Goal: Communication & Community: Participate in discussion

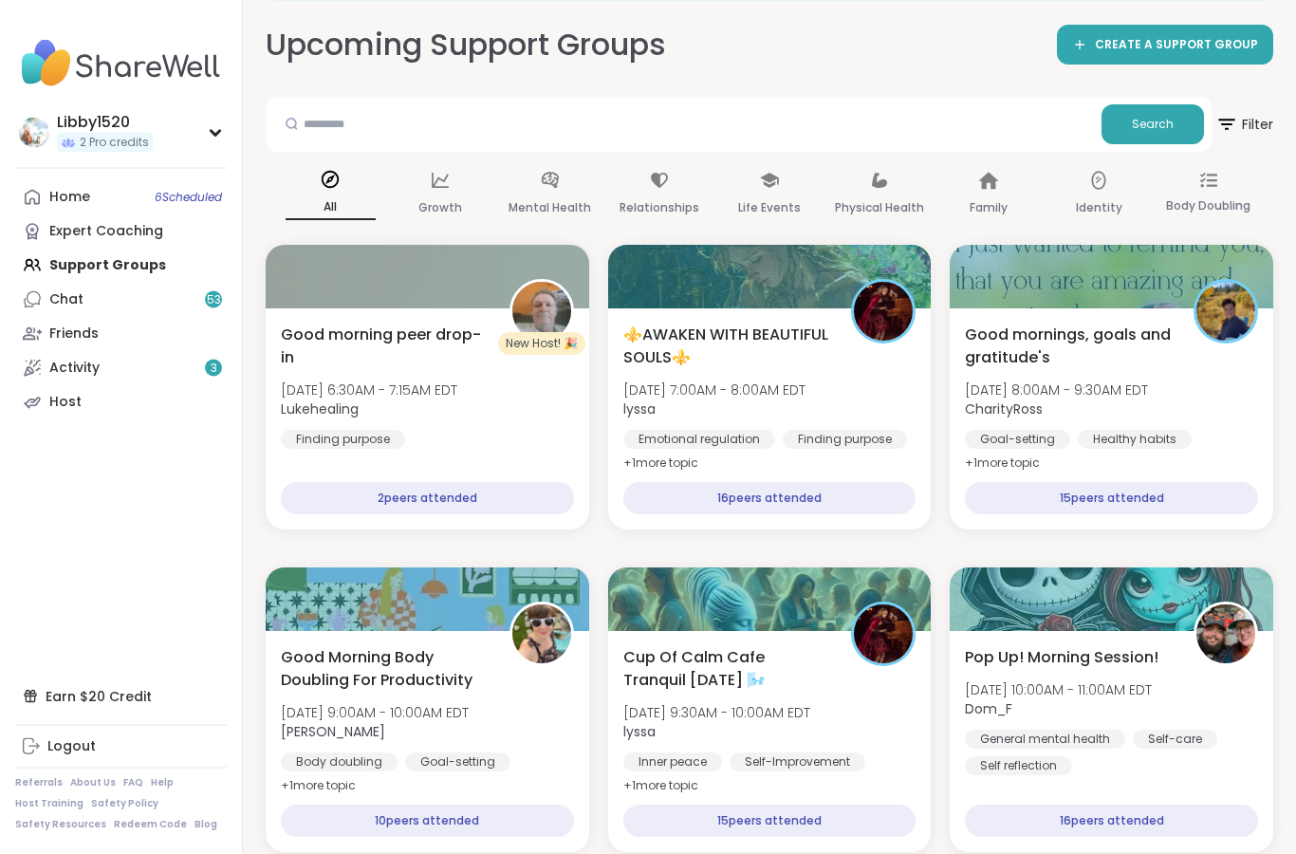
scroll to position [98, 0]
click at [168, 262] on div "Home 6 Scheduled Expert Coaching Support Groups Chat 53 Friends Activity 3 Host" at bounding box center [121, 299] width 212 height 239
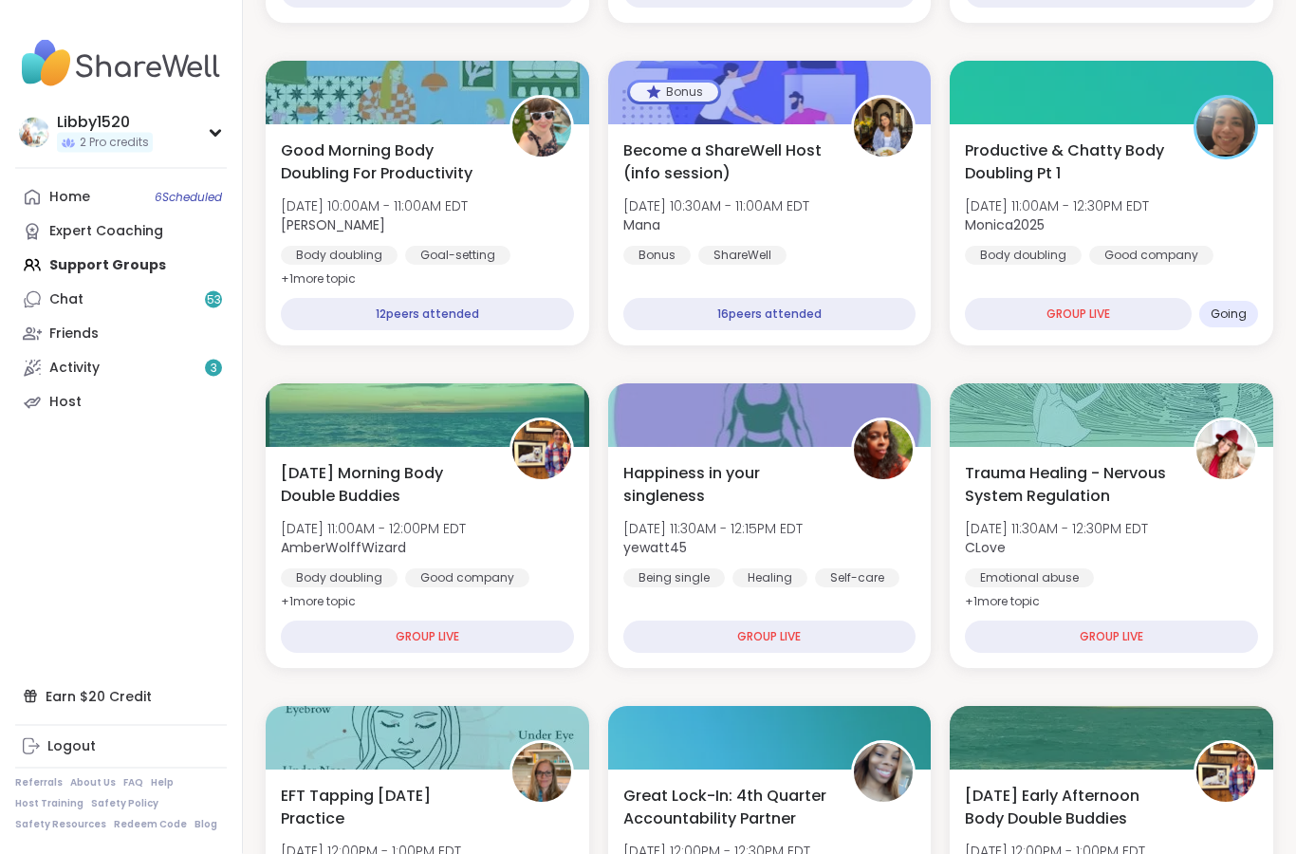
scroll to position [929, 0]
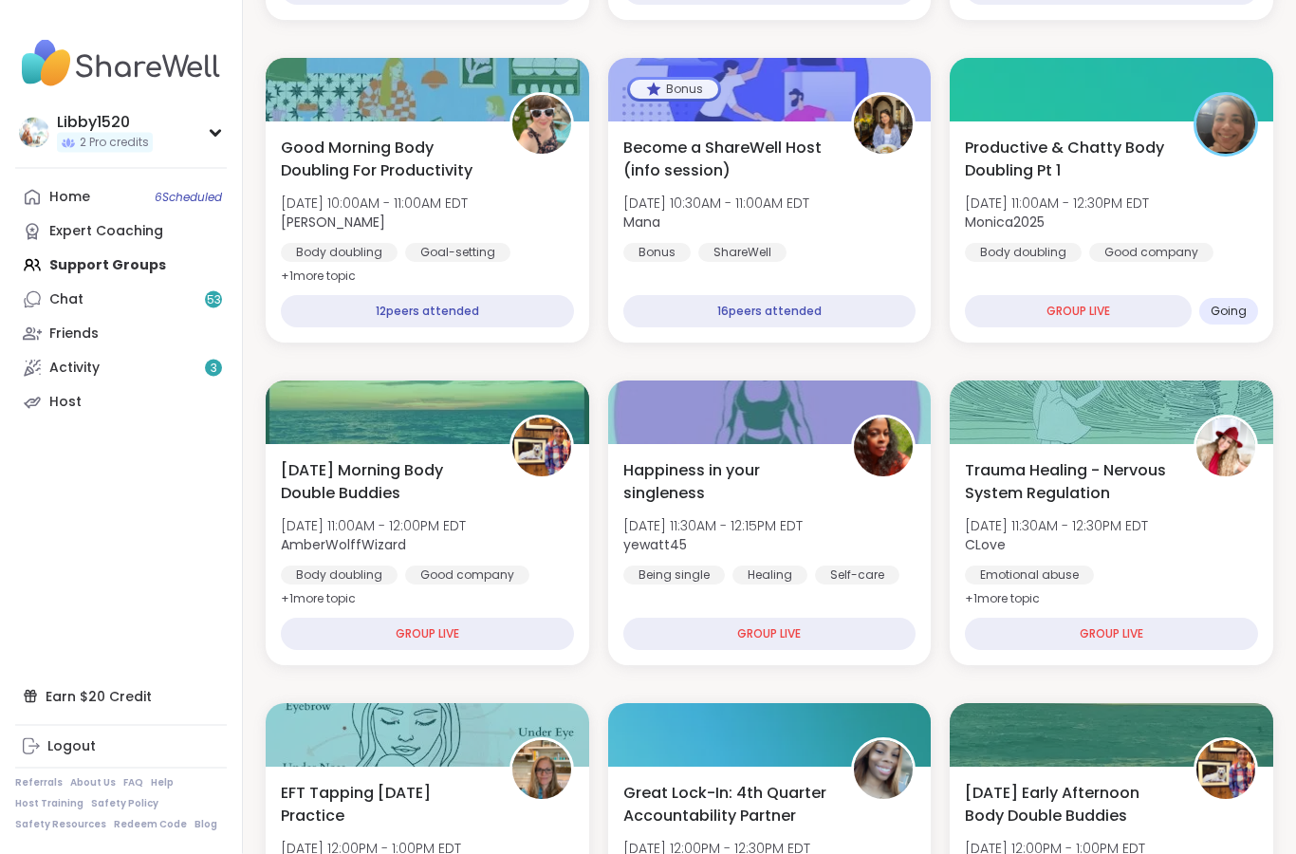
click at [1119, 304] on div "GROUP LIVE" at bounding box center [1078, 312] width 227 height 32
click at [1234, 313] on span "Going" at bounding box center [1229, 312] width 36 height 15
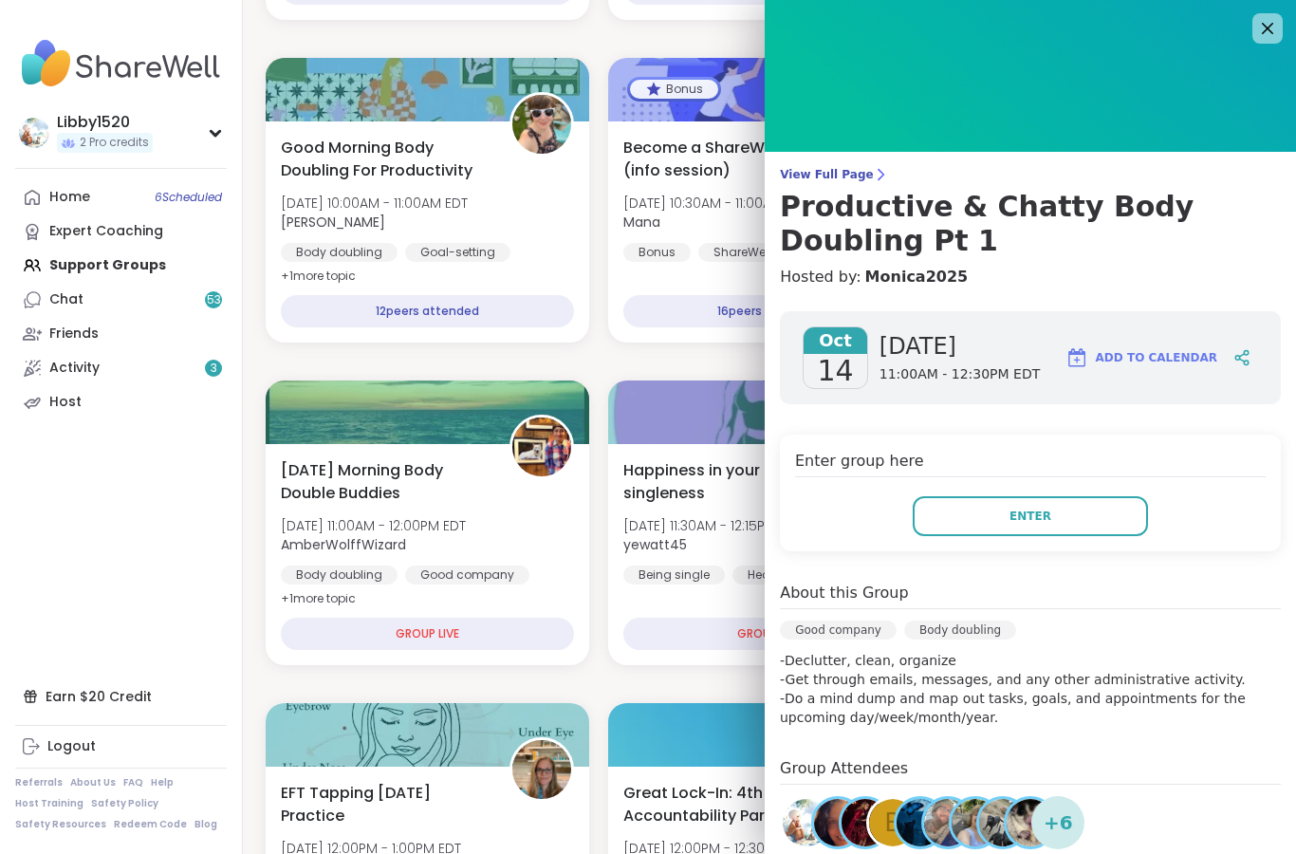
click at [1038, 513] on span "Enter" at bounding box center [1031, 516] width 42 height 17
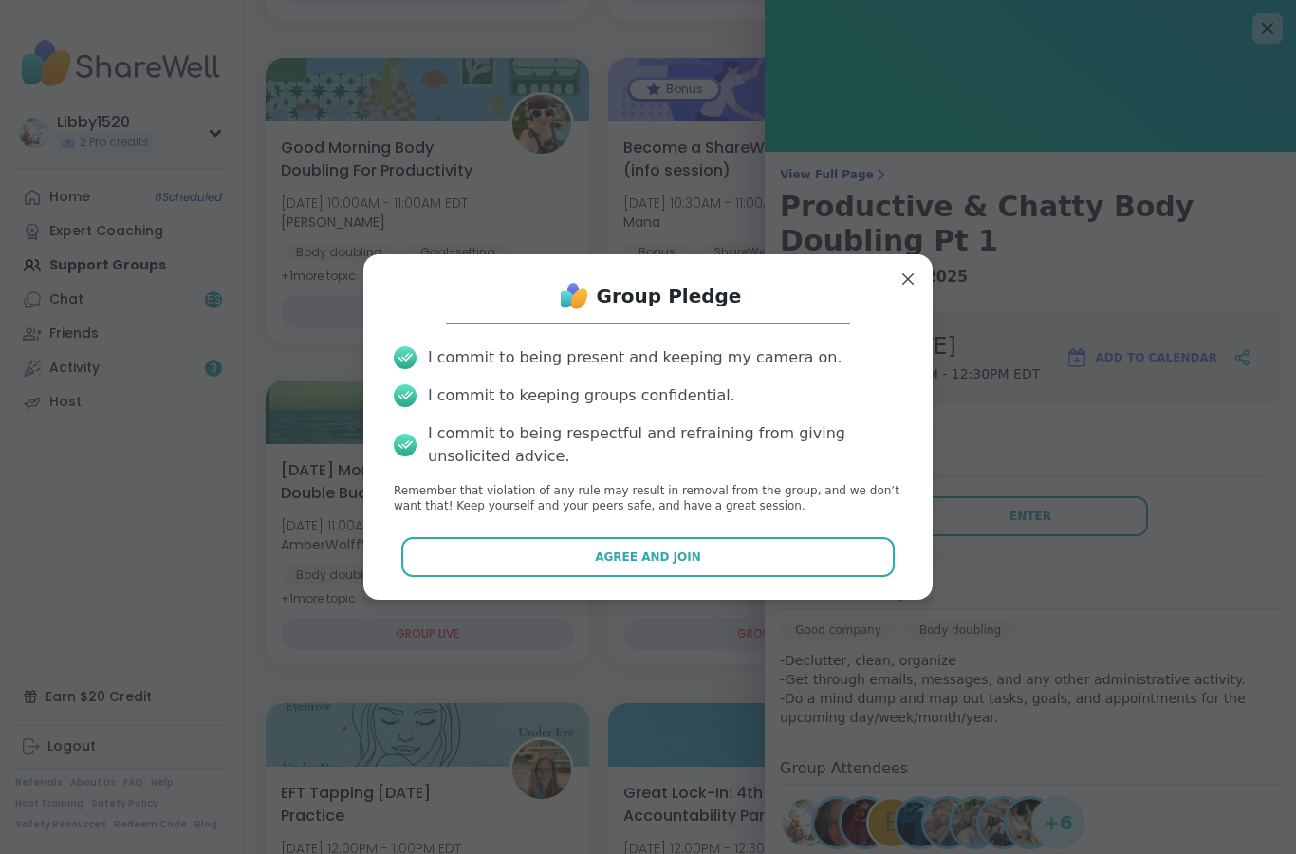
click at [834, 577] on button "Agree and Join" at bounding box center [648, 557] width 494 height 40
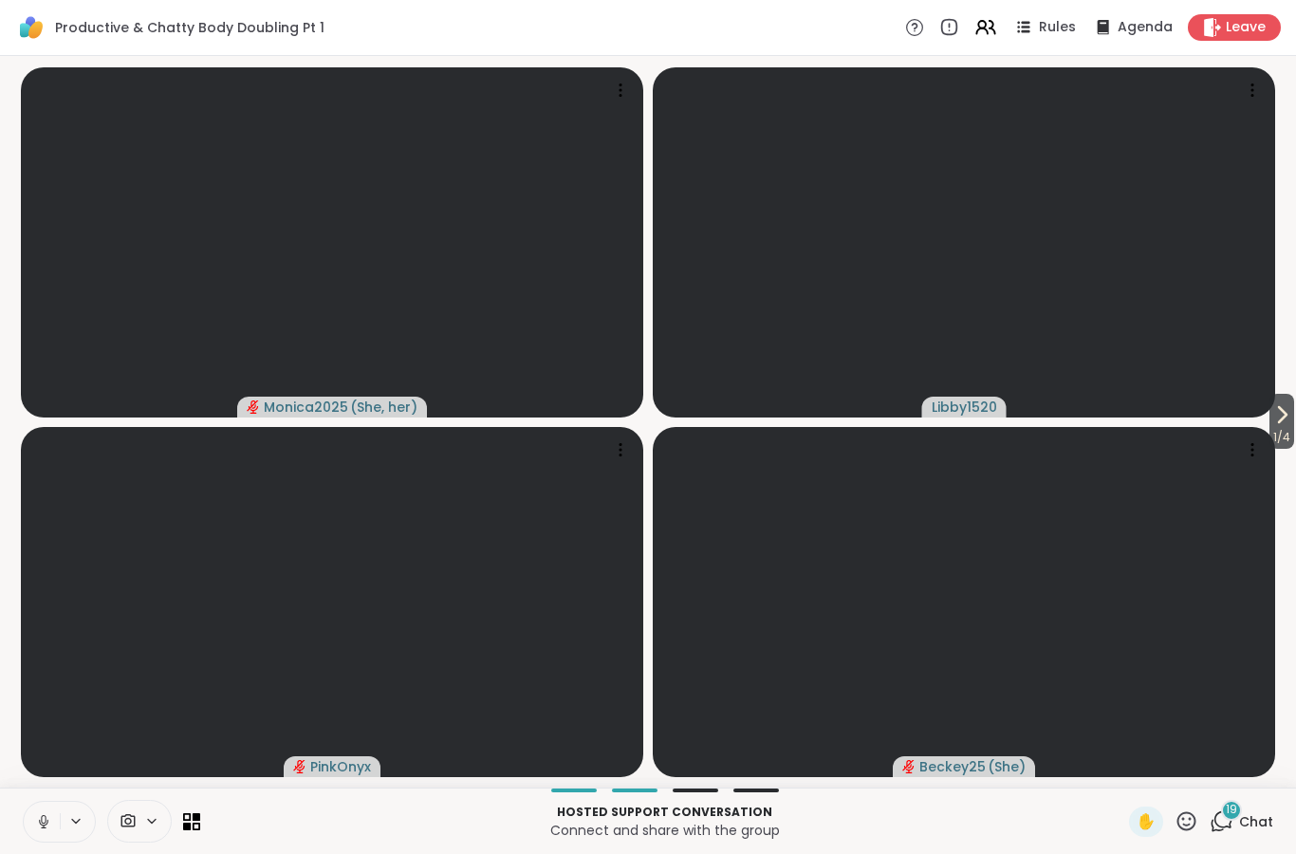
click at [55, 821] on button at bounding box center [42, 822] width 36 height 40
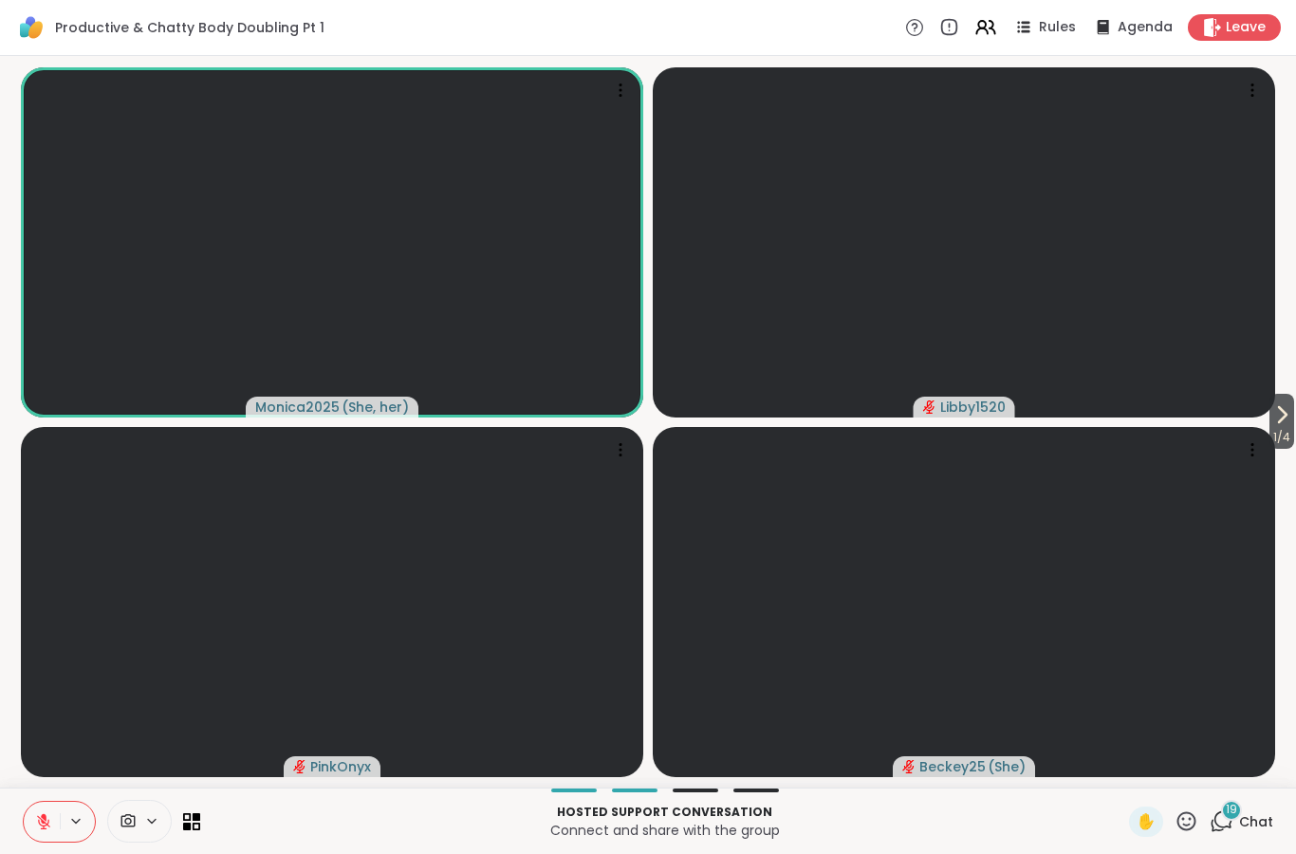
click at [46, 823] on icon at bounding box center [43, 821] width 17 height 17
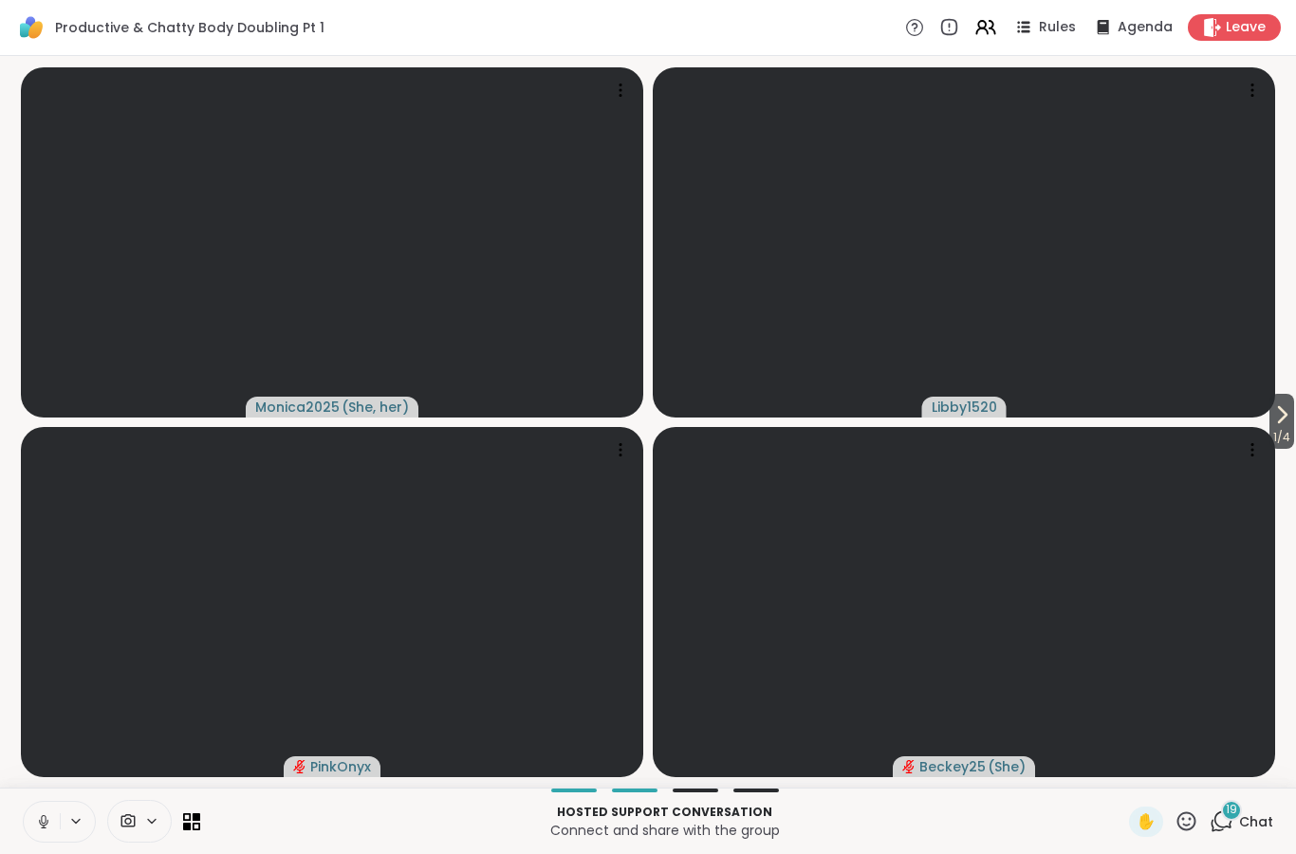
click at [38, 836] on button at bounding box center [42, 822] width 36 height 40
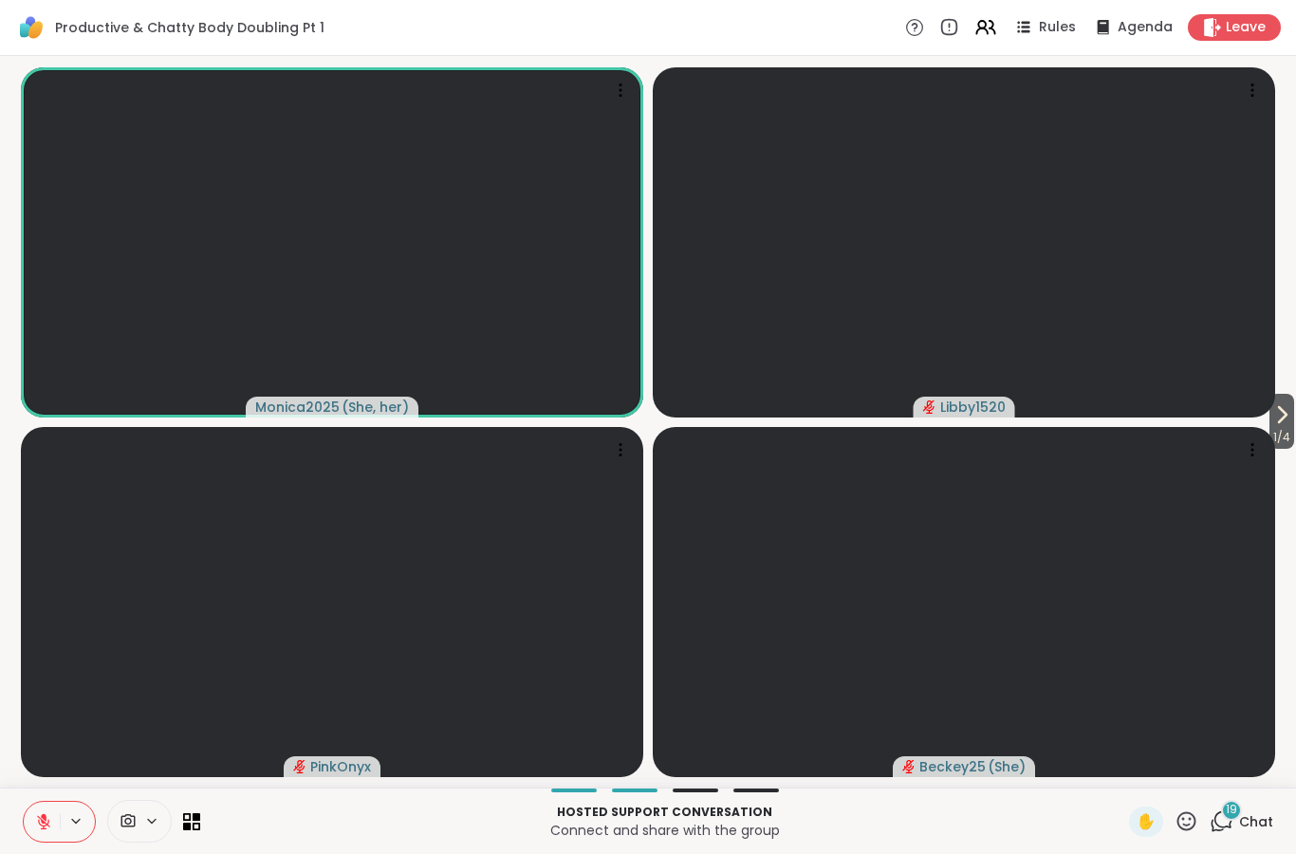
click at [40, 822] on icon at bounding box center [43, 821] width 17 height 17
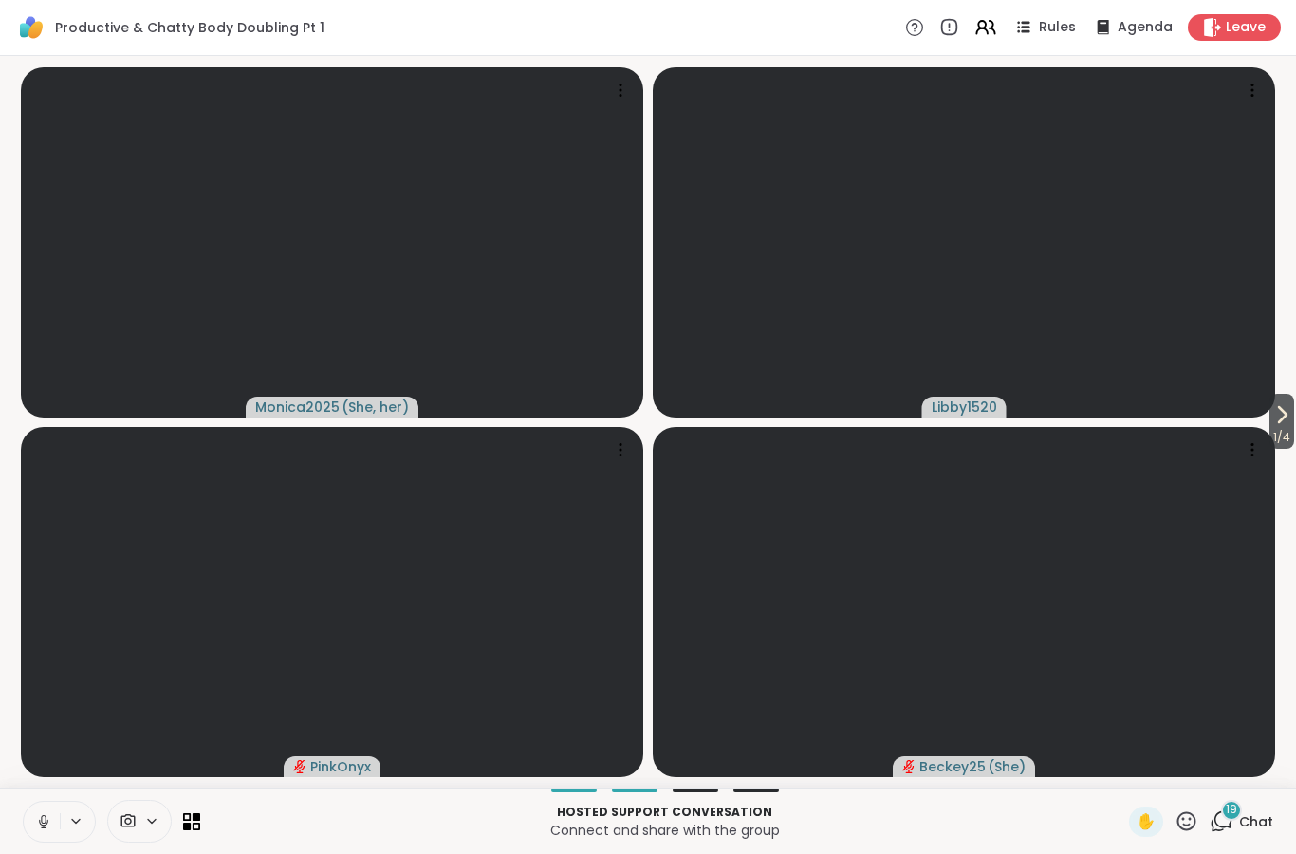
click at [1264, 410] on video at bounding box center [964, 242] width 622 height 350
click at [1292, 426] on button "1 / 4" at bounding box center [1282, 421] width 25 height 55
click at [1286, 418] on icon at bounding box center [1281, 414] width 23 height 23
click at [1289, 419] on icon at bounding box center [1281, 414] width 23 height 23
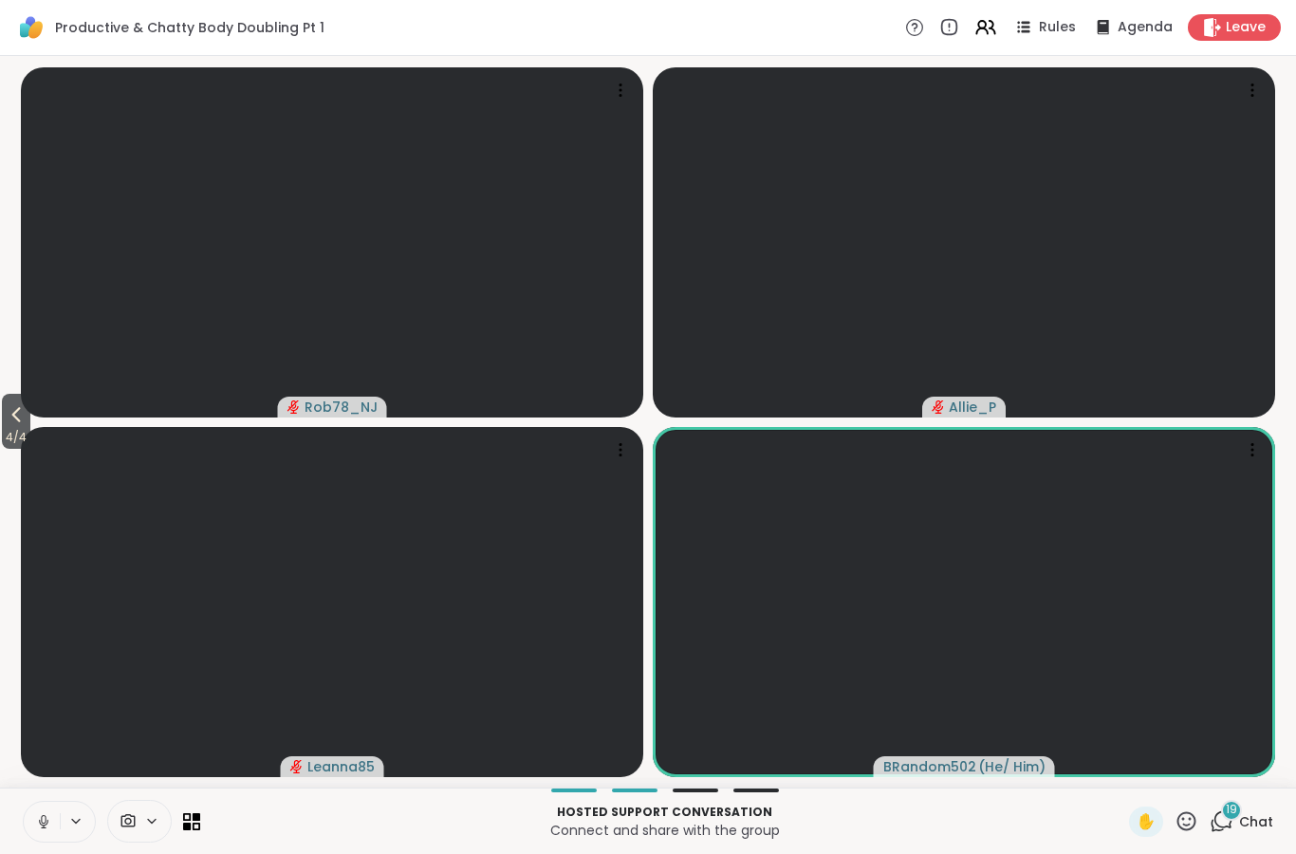
click at [40, 824] on icon at bounding box center [43, 821] width 17 height 17
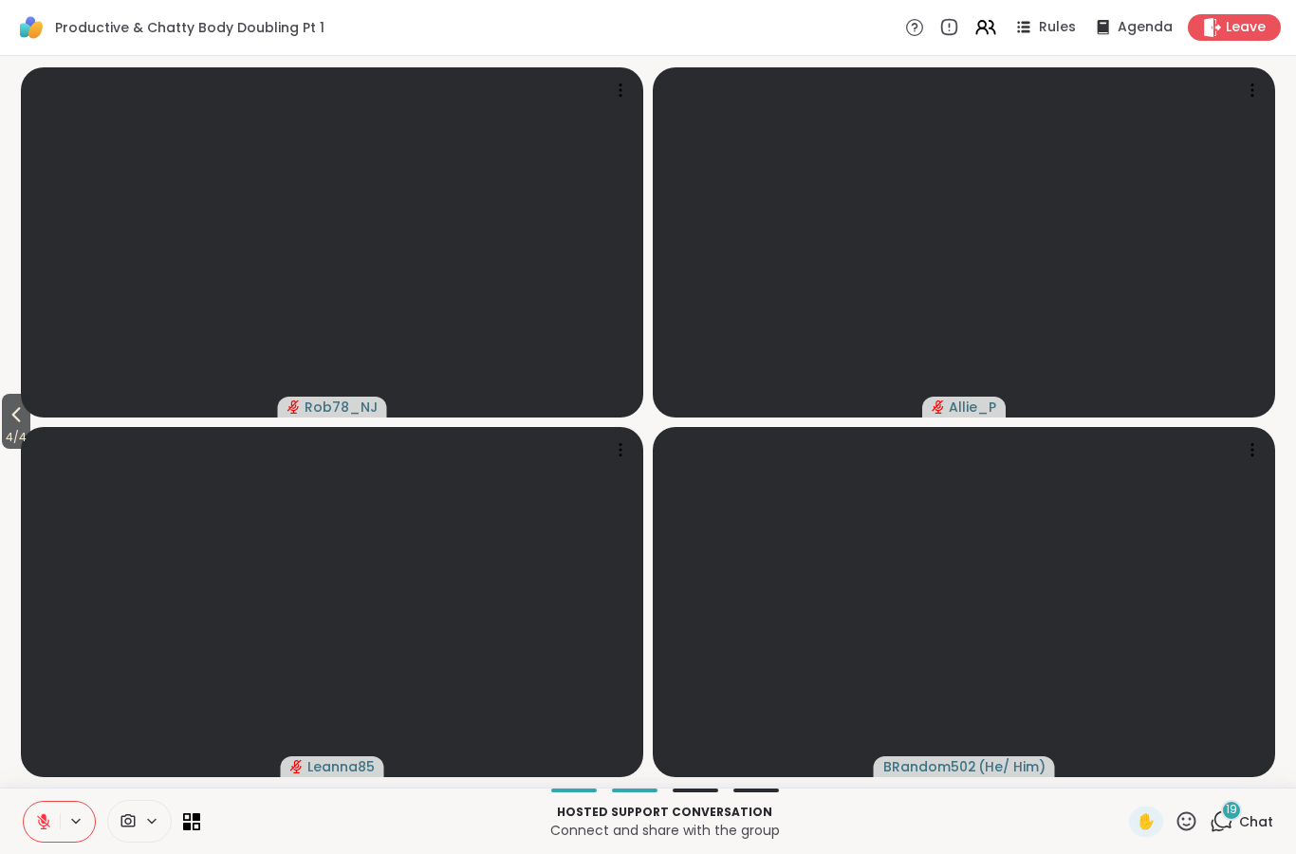
click at [31, 812] on button at bounding box center [42, 822] width 36 height 40
click at [37, 821] on icon at bounding box center [43, 821] width 17 height 17
click at [11, 430] on span "4 / 4" at bounding box center [16, 437] width 28 height 23
click at [9, 412] on icon at bounding box center [16, 414] width 23 height 23
click at [9, 403] on button "2 / 4" at bounding box center [16, 421] width 28 height 55
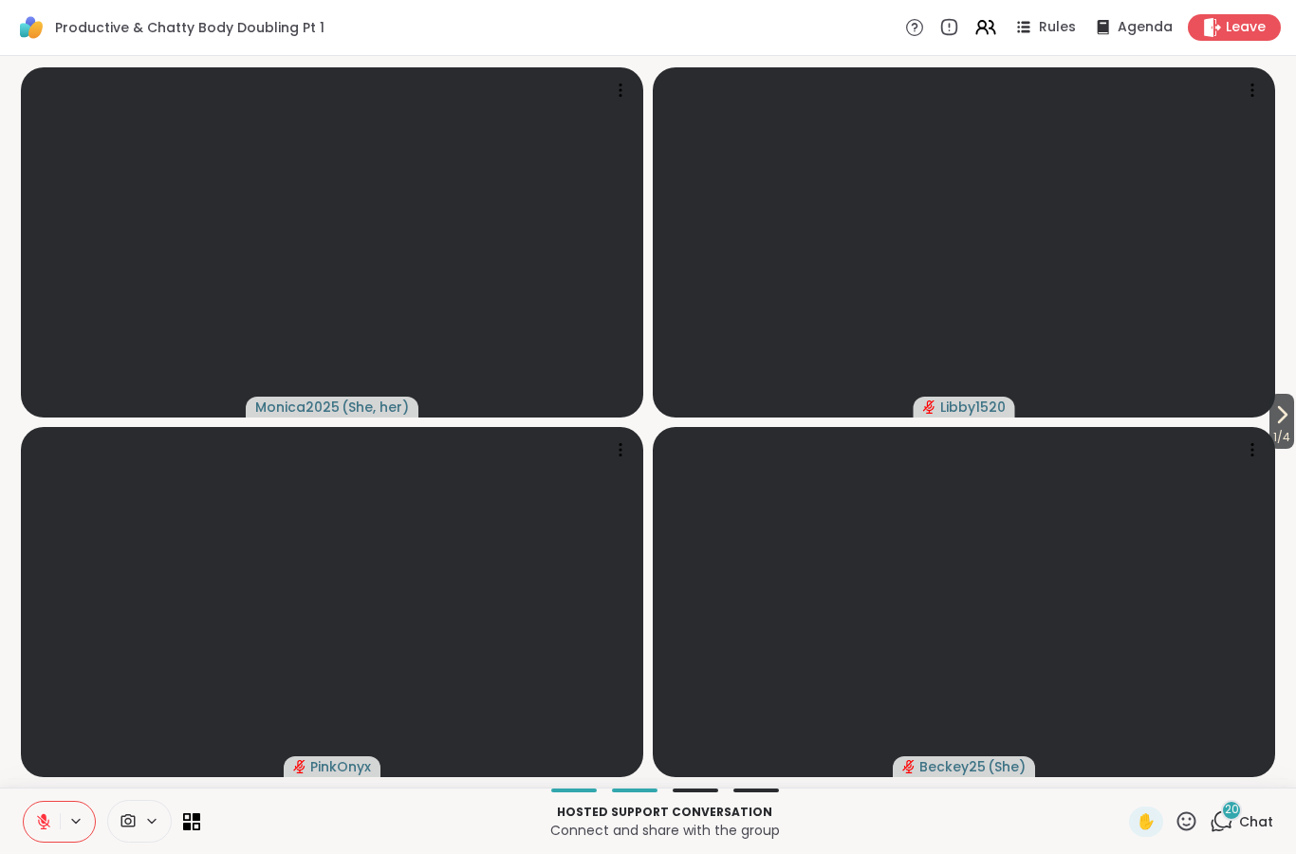
click at [48, 826] on icon at bounding box center [43, 821] width 13 height 13
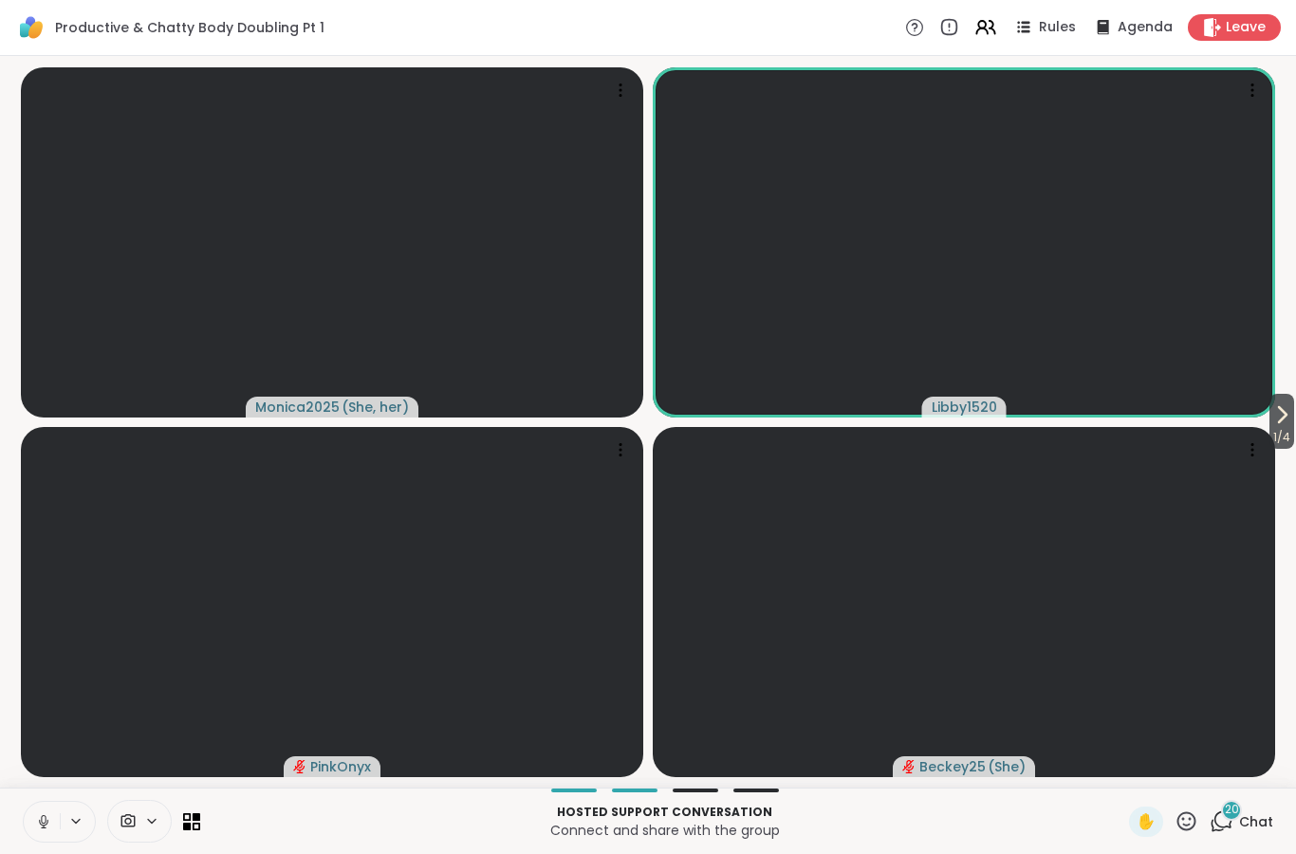
click at [37, 817] on icon at bounding box center [43, 821] width 17 height 17
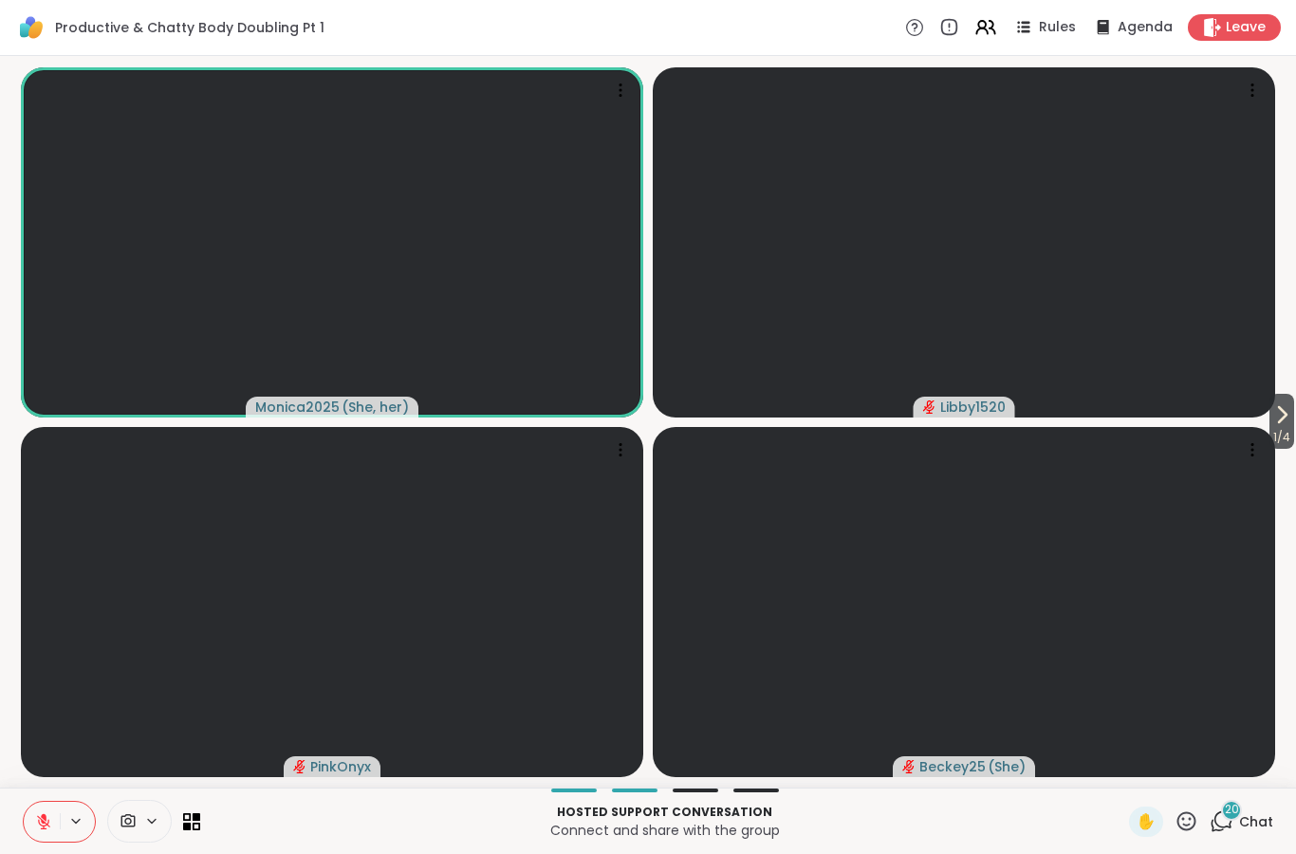
click at [24, 808] on button at bounding box center [42, 822] width 36 height 40
click at [40, 826] on icon at bounding box center [43, 821] width 17 height 17
click at [52, 828] on button at bounding box center [42, 822] width 36 height 40
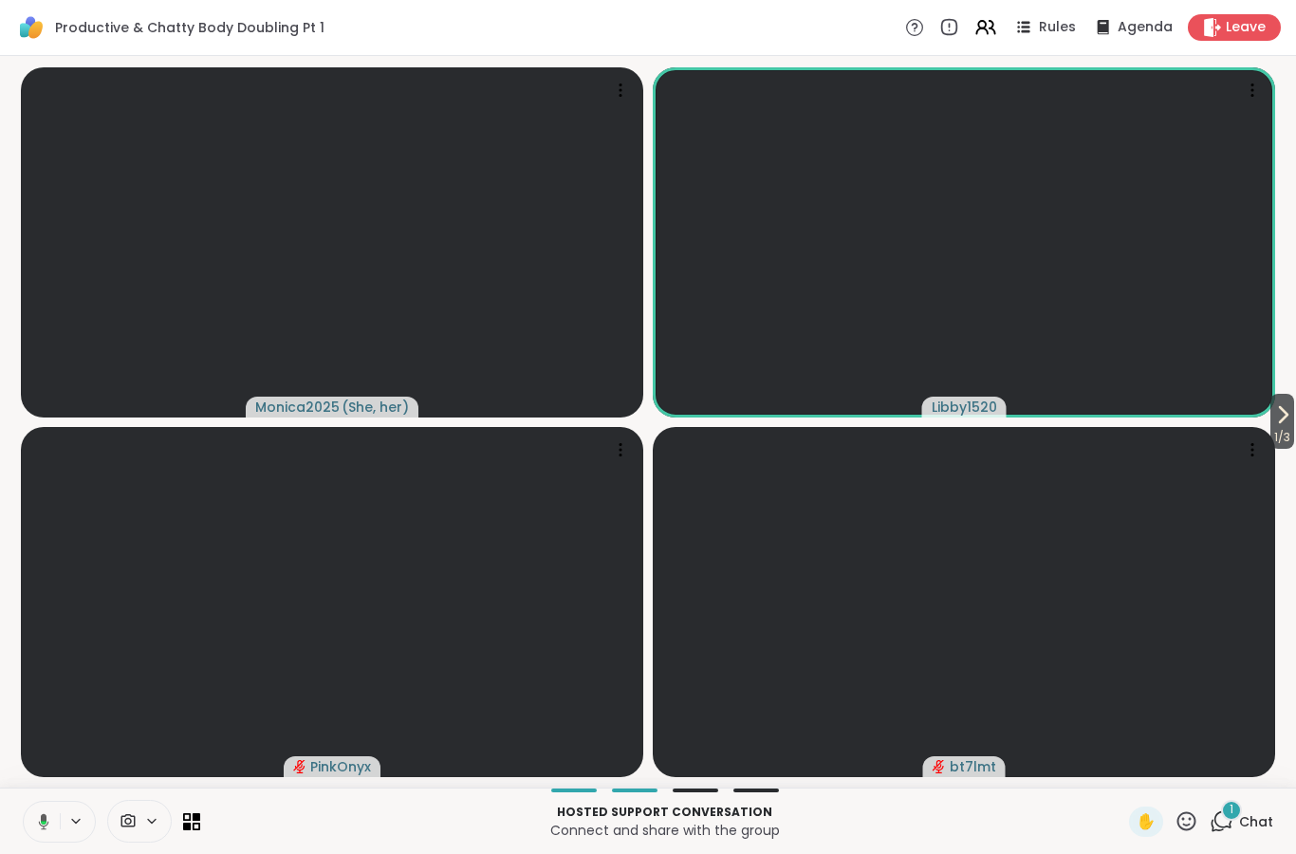
click at [1291, 414] on button "1 / 3" at bounding box center [1283, 421] width 24 height 55
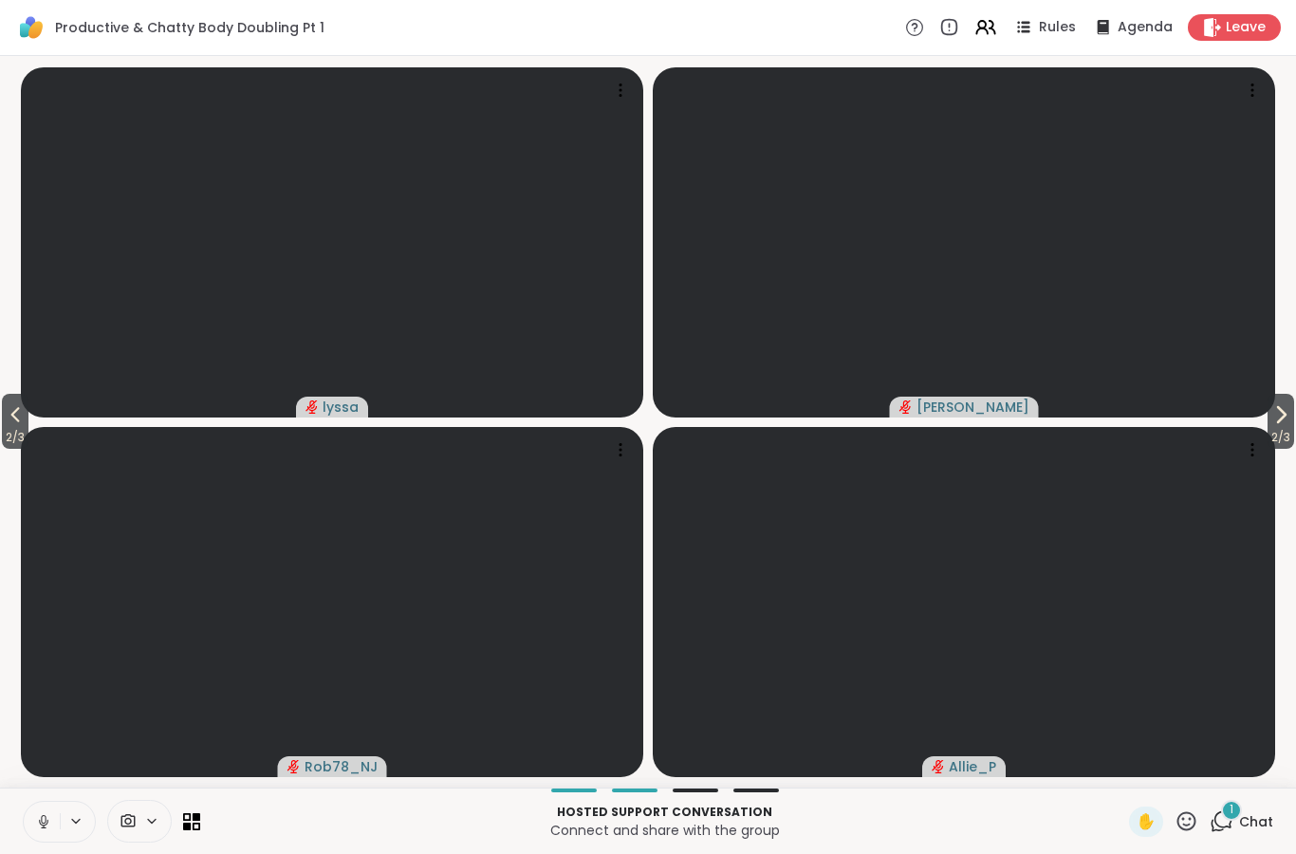
click at [1277, 406] on icon at bounding box center [1281, 414] width 23 height 23
click at [28, 425] on button "3 / 3" at bounding box center [15, 421] width 27 height 55
click at [16, 408] on icon at bounding box center [15, 414] width 23 height 23
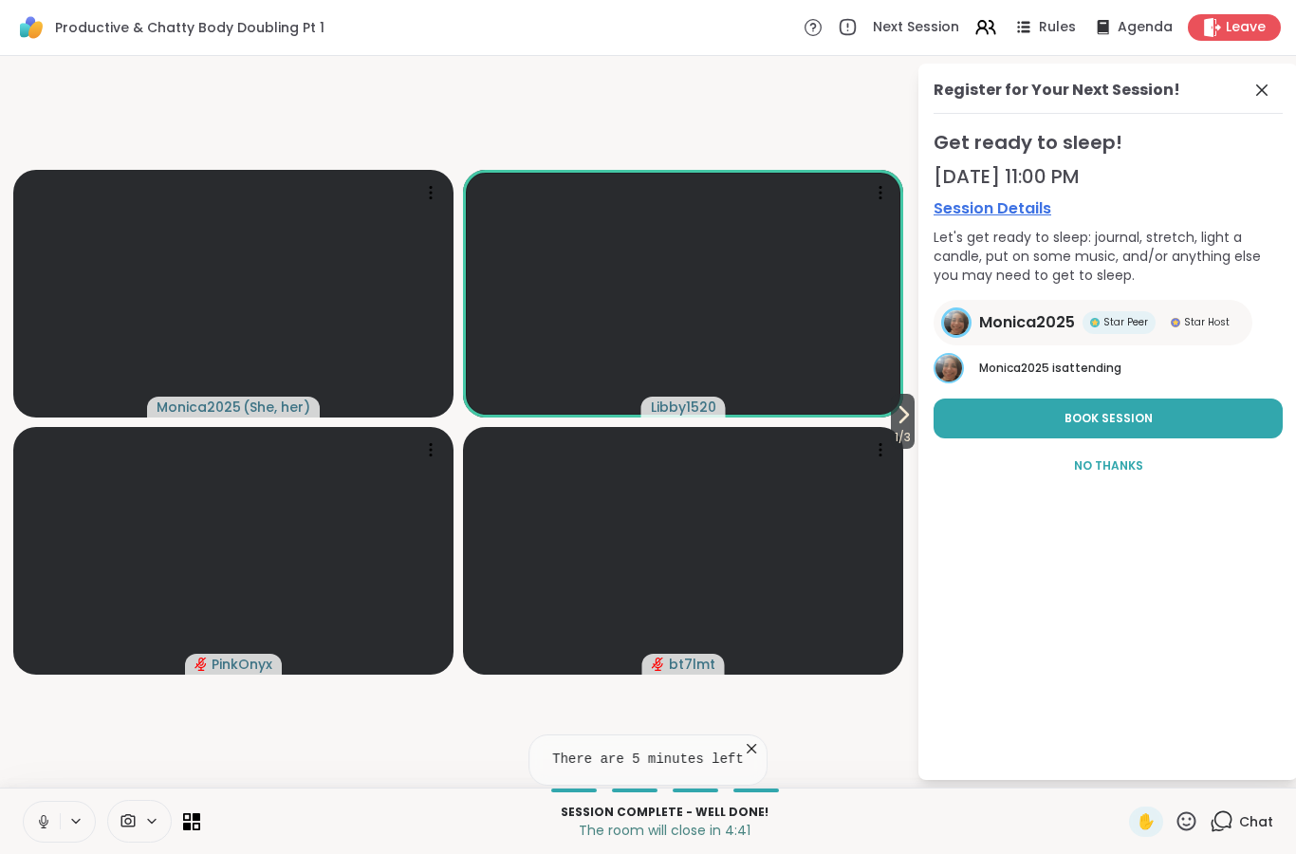
click at [1183, 422] on button "Book Session" at bounding box center [1108, 419] width 349 height 40
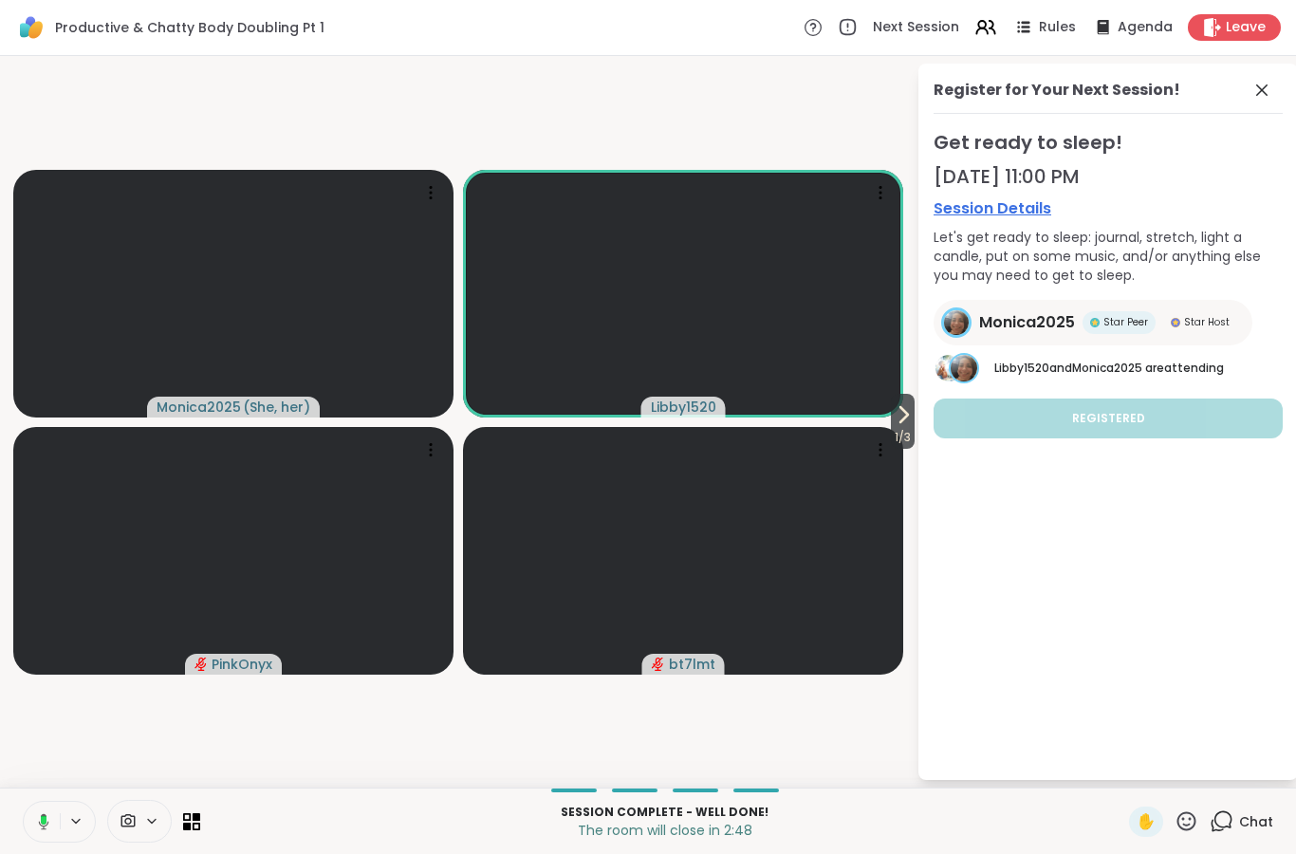
click at [533, 845] on div "Session Complete - well done! The room will close in 2:48 ✋ Chat" at bounding box center [648, 821] width 1296 height 66
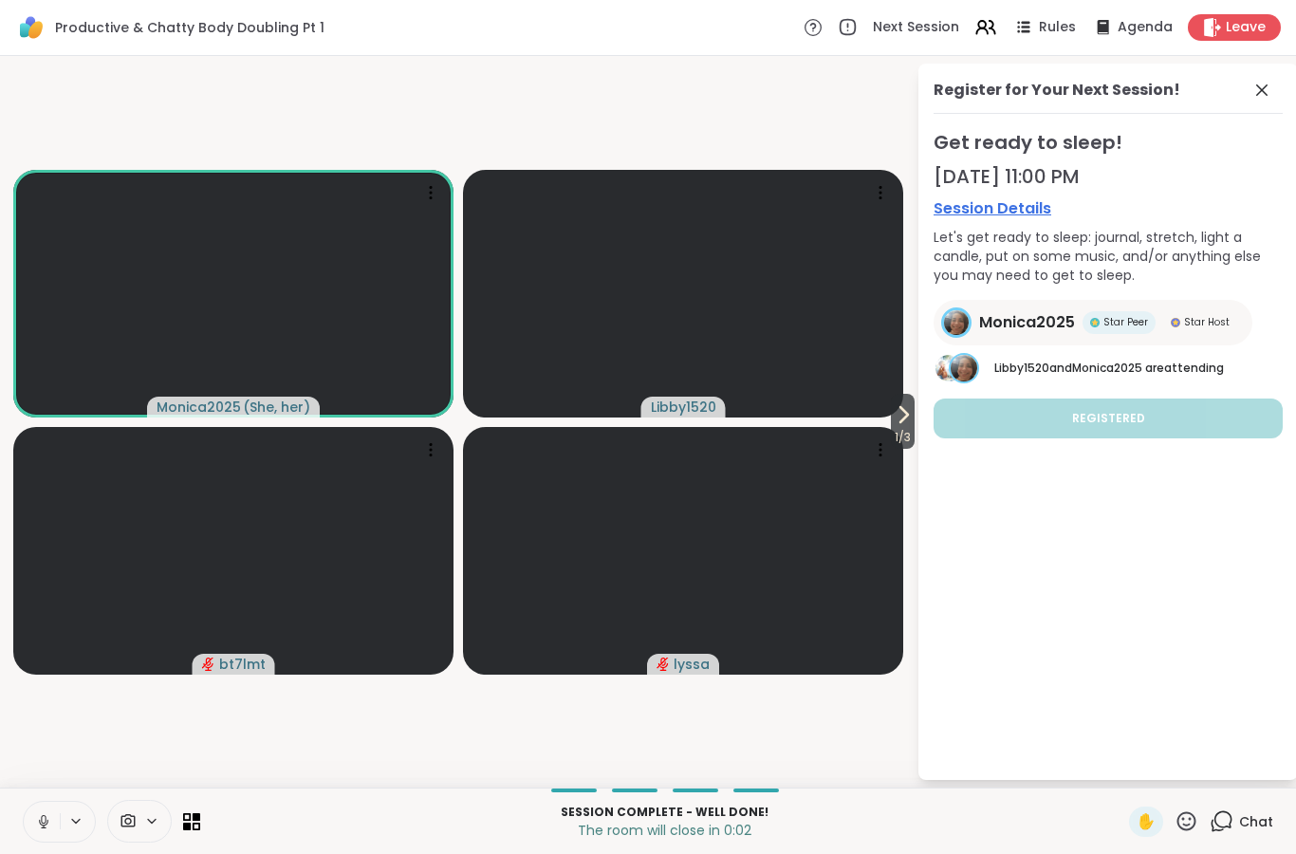
click at [1253, 29] on span "Leave" at bounding box center [1246, 27] width 40 height 19
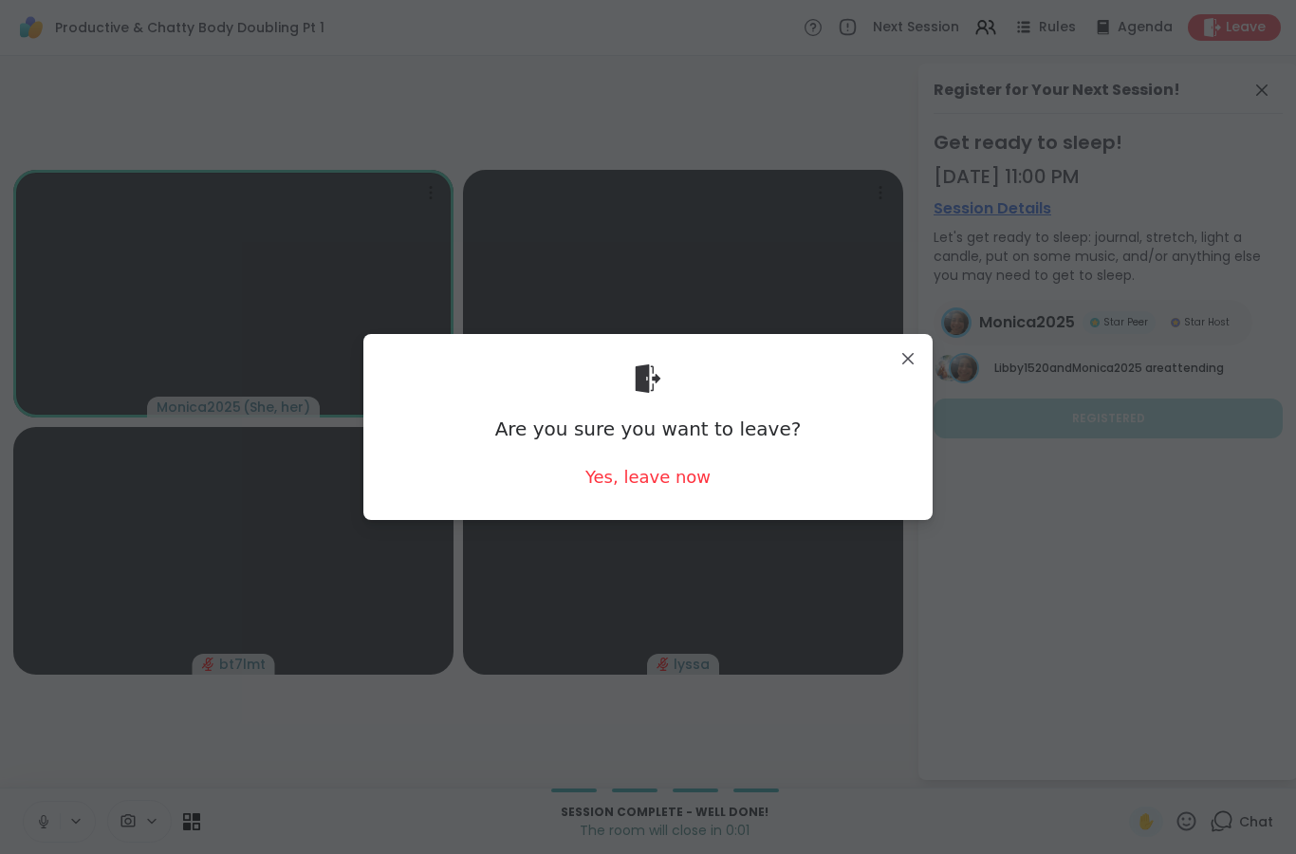
click at [687, 475] on div "Yes, leave now" at bounding box center [647, 477] width 125 height 24
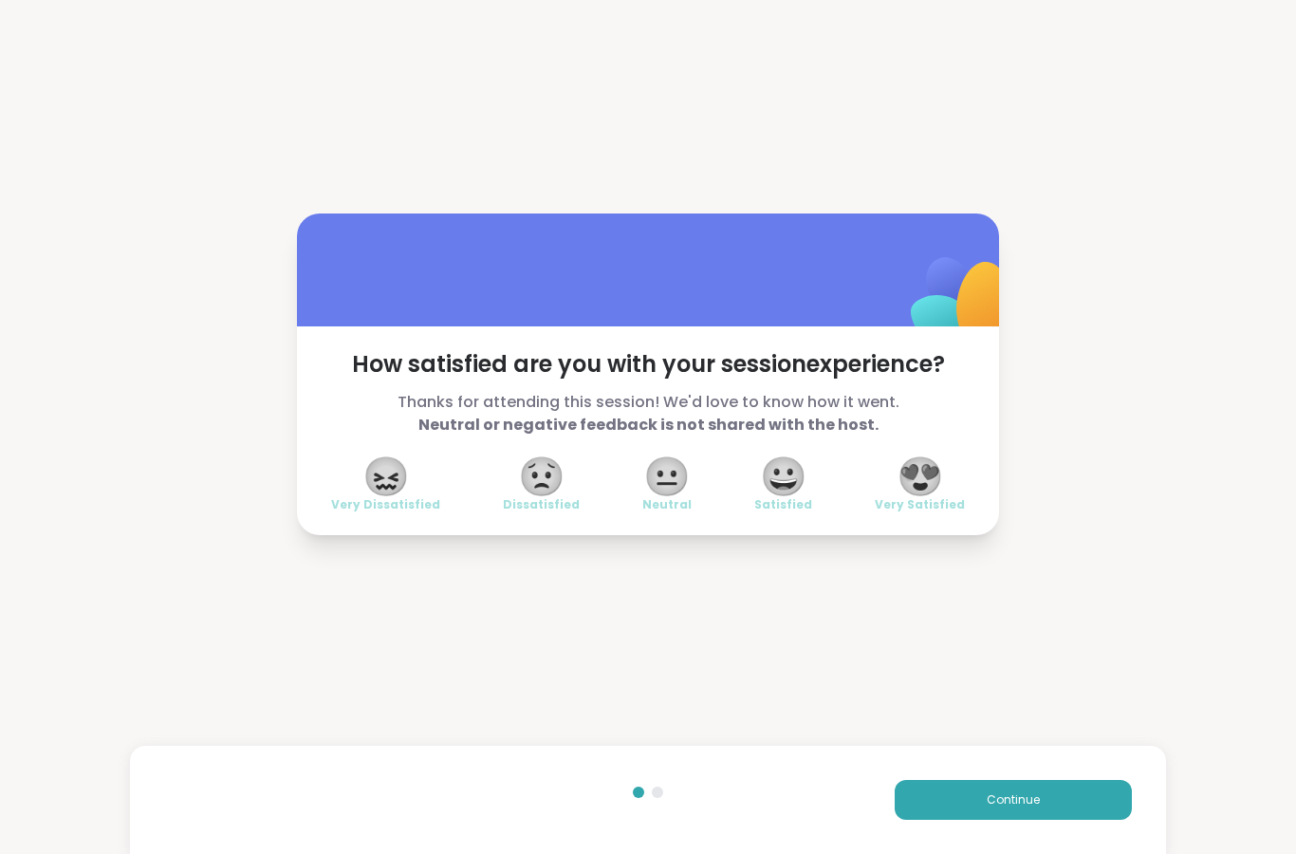
click at [1029, 800] on span "Continue" at bounding box center [1013, 799] width 53 height 17
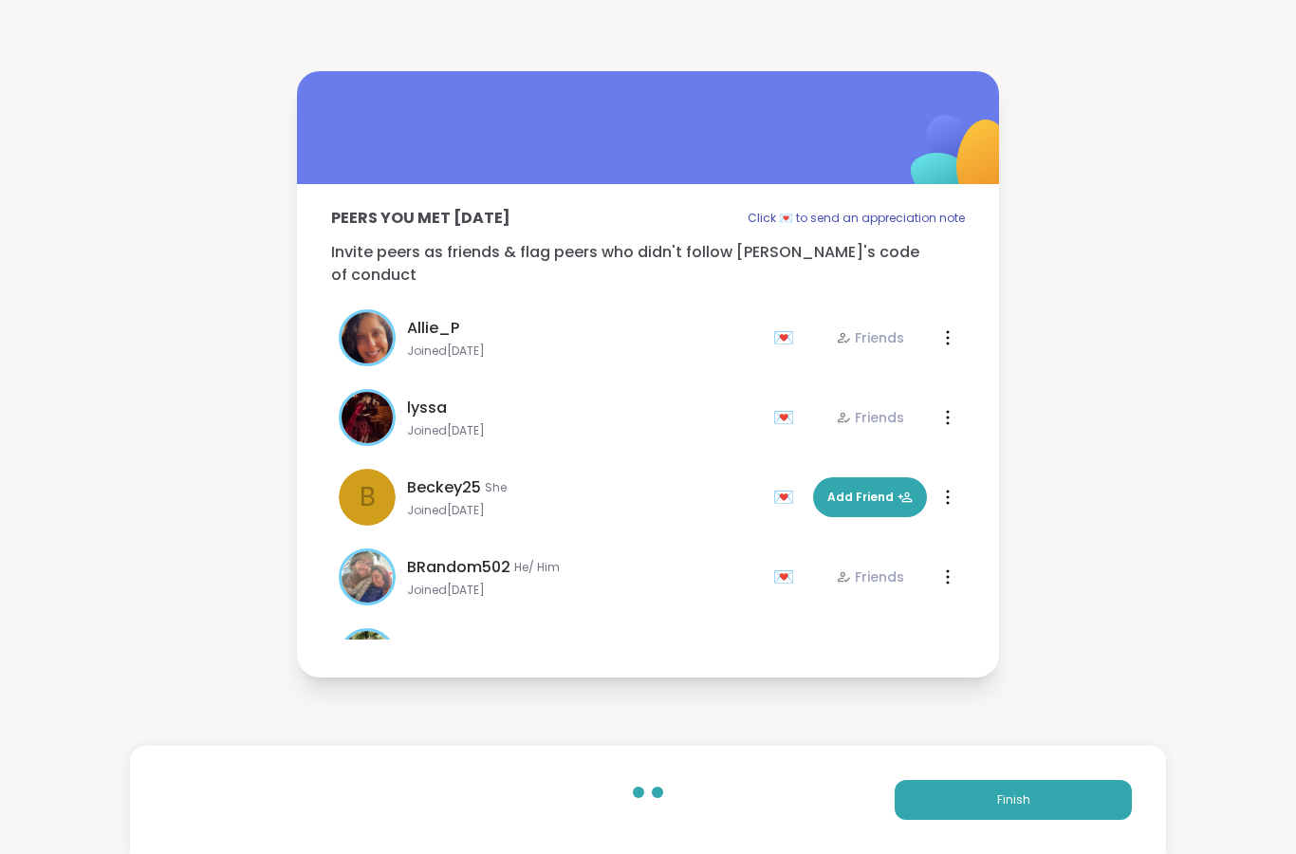
click at [1037, 801] on button "Finish" at bounding box center [1013, 800] width 237 height 40
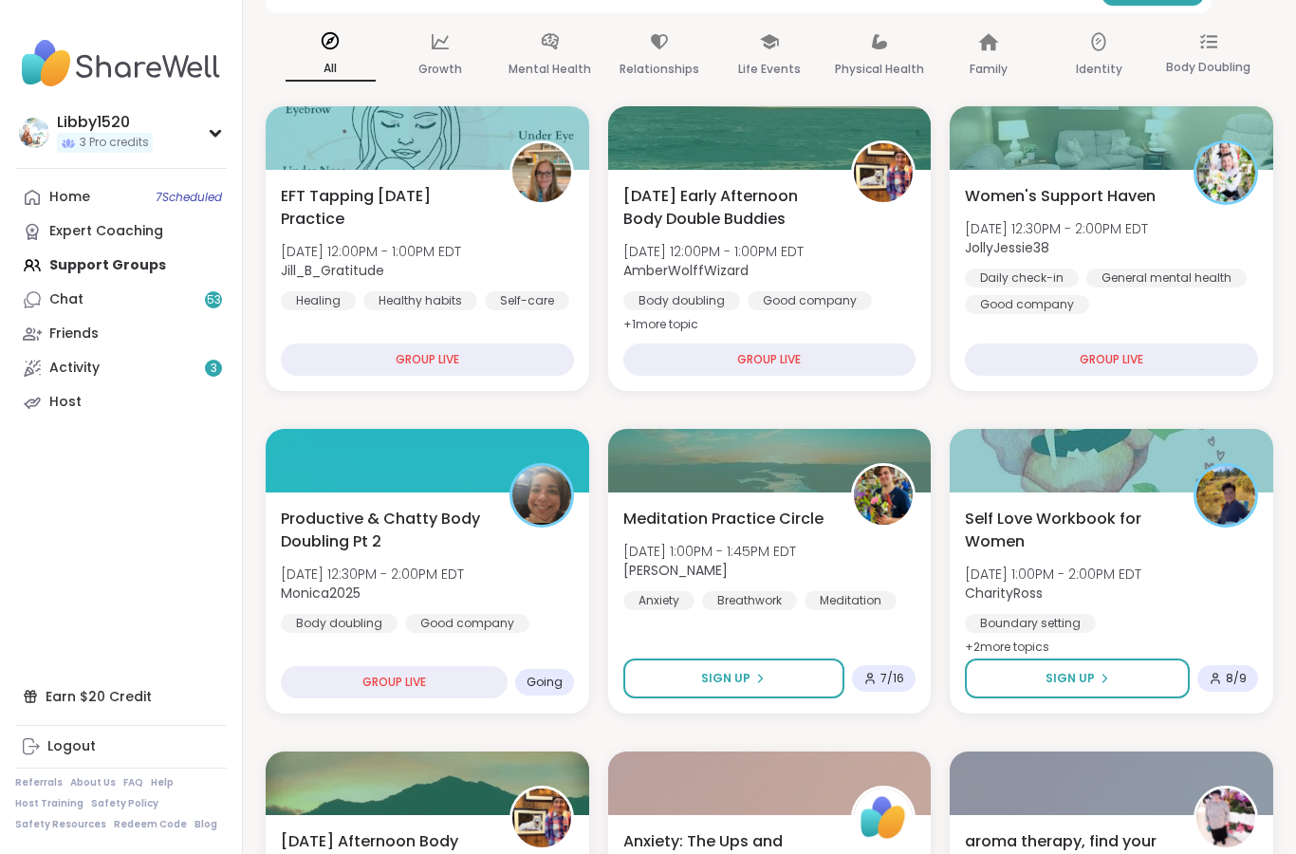
scroll to position [207, 0]
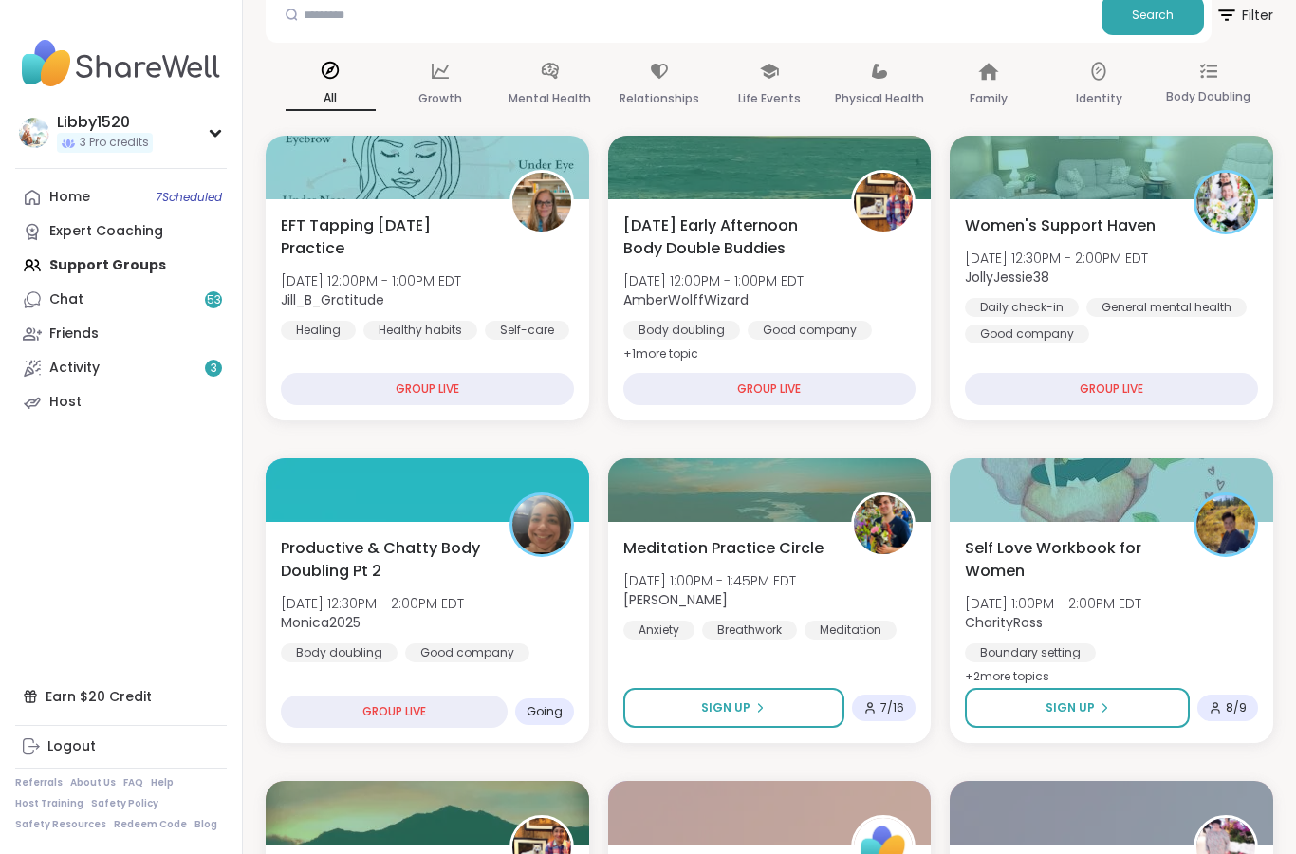
click at [452, 690] on div "Productive & Chatty Body Doubling Pt 2 Tue, Oct 14 | 12:30PM - 2:00PM EDT Monic…" at bounding box center [428, 632] width 324 height 221
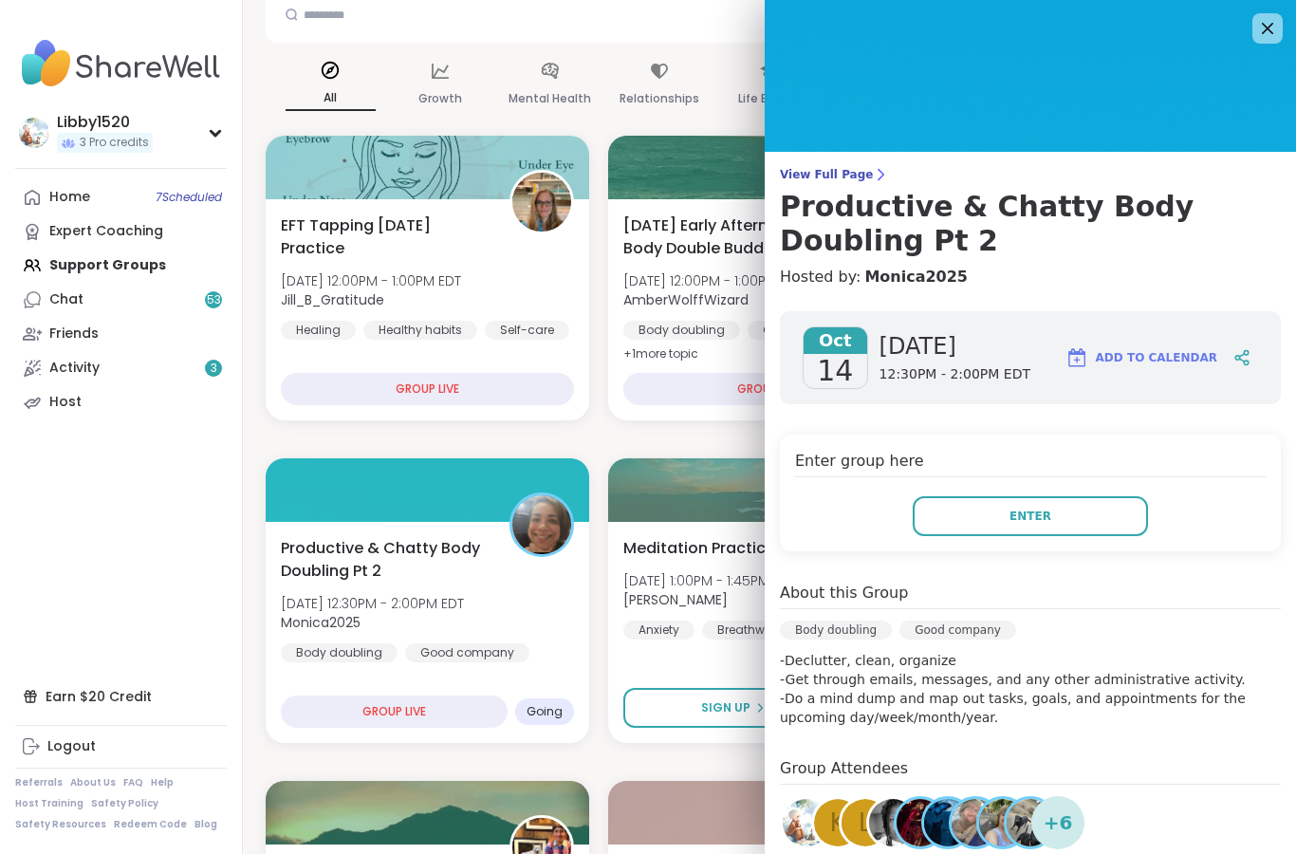
scroll to position [0, 0]
click at [1266, 26] on icon at bounding box center [1267, 28] width 11 height 11
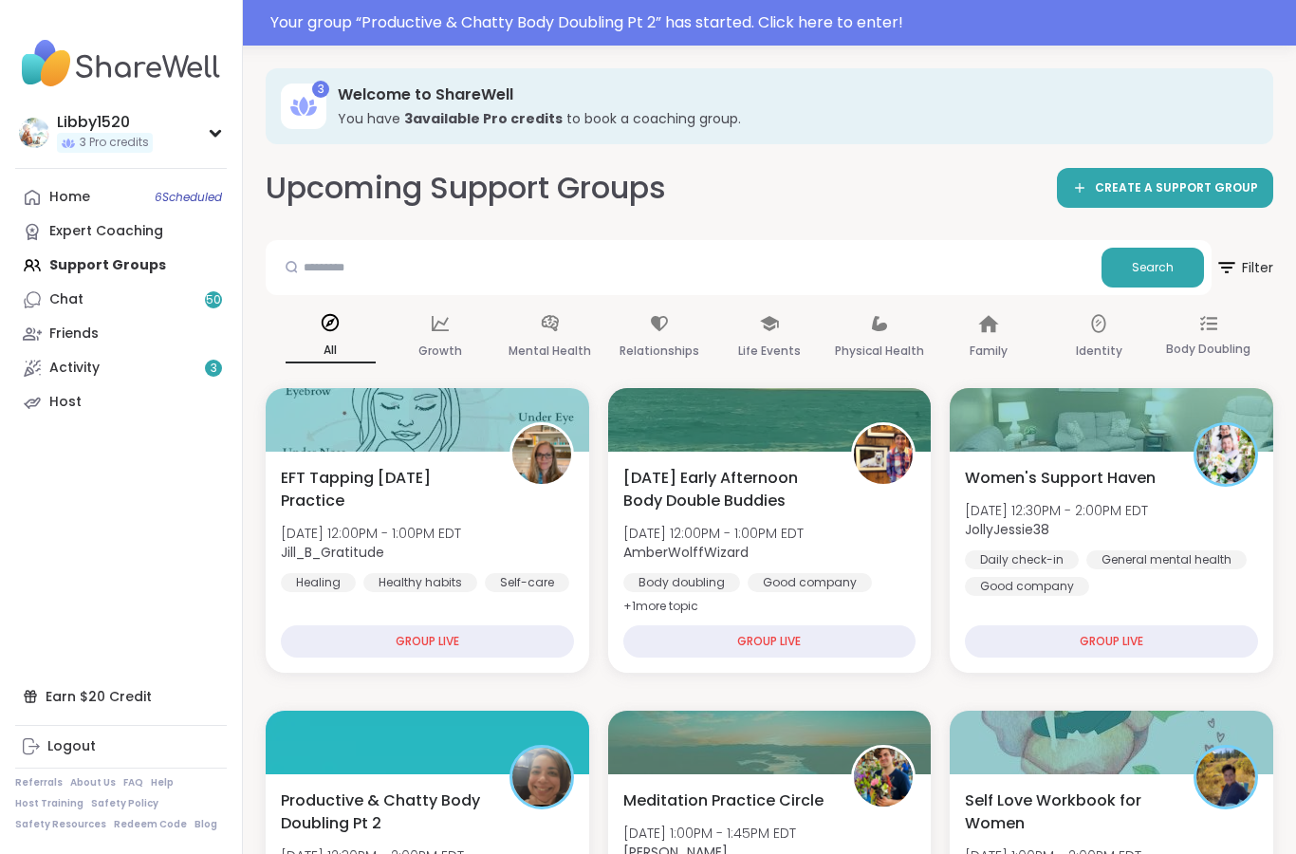
click at [830, 19] on div "Your group “ Productive & Chatty Body Doubling Pt 2 ” has started. Click here t…" at bounding box center [777, 22] width 1014 height 23
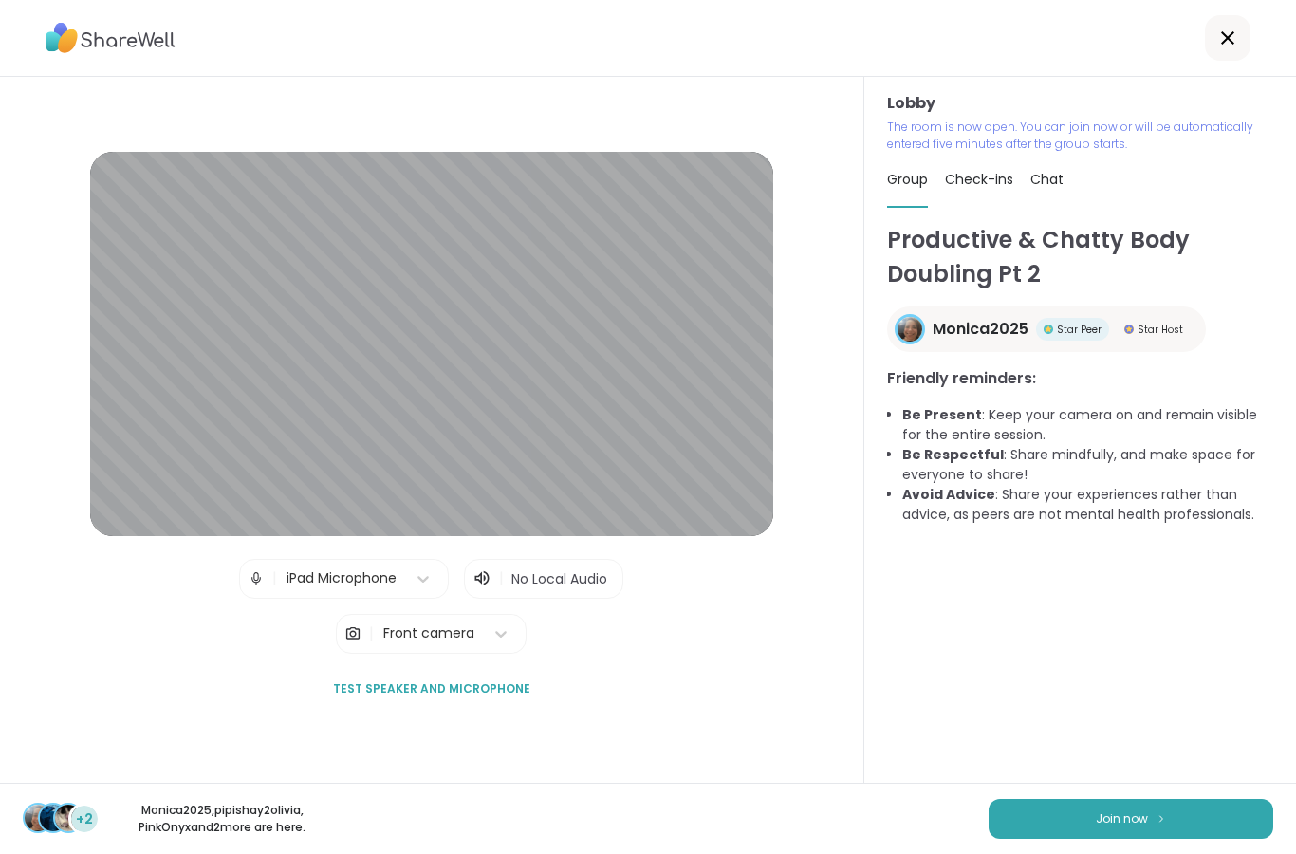
click at [1117, 821] on span "Join now" at bounding box center [1122, 818] width 52 height 17
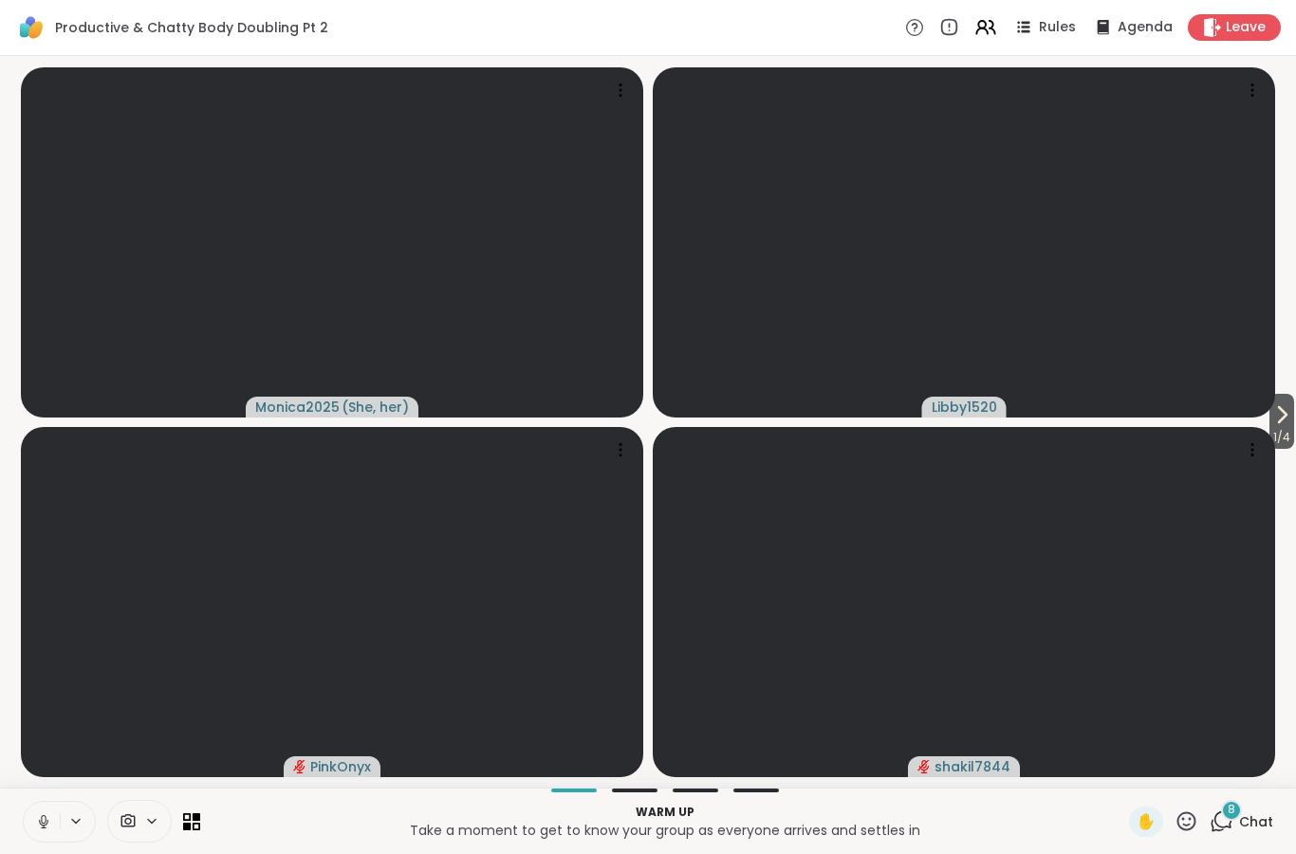
click at [1293, 418] on button "1 / 4" at bounding box center [1282, 421] width 25 height 55
click at [11, 413] on icon at bounding box center [16, 414] width 23 height 23
click at [1194, 822] on icon at bounding box center [1187, 821] width 24 height 24
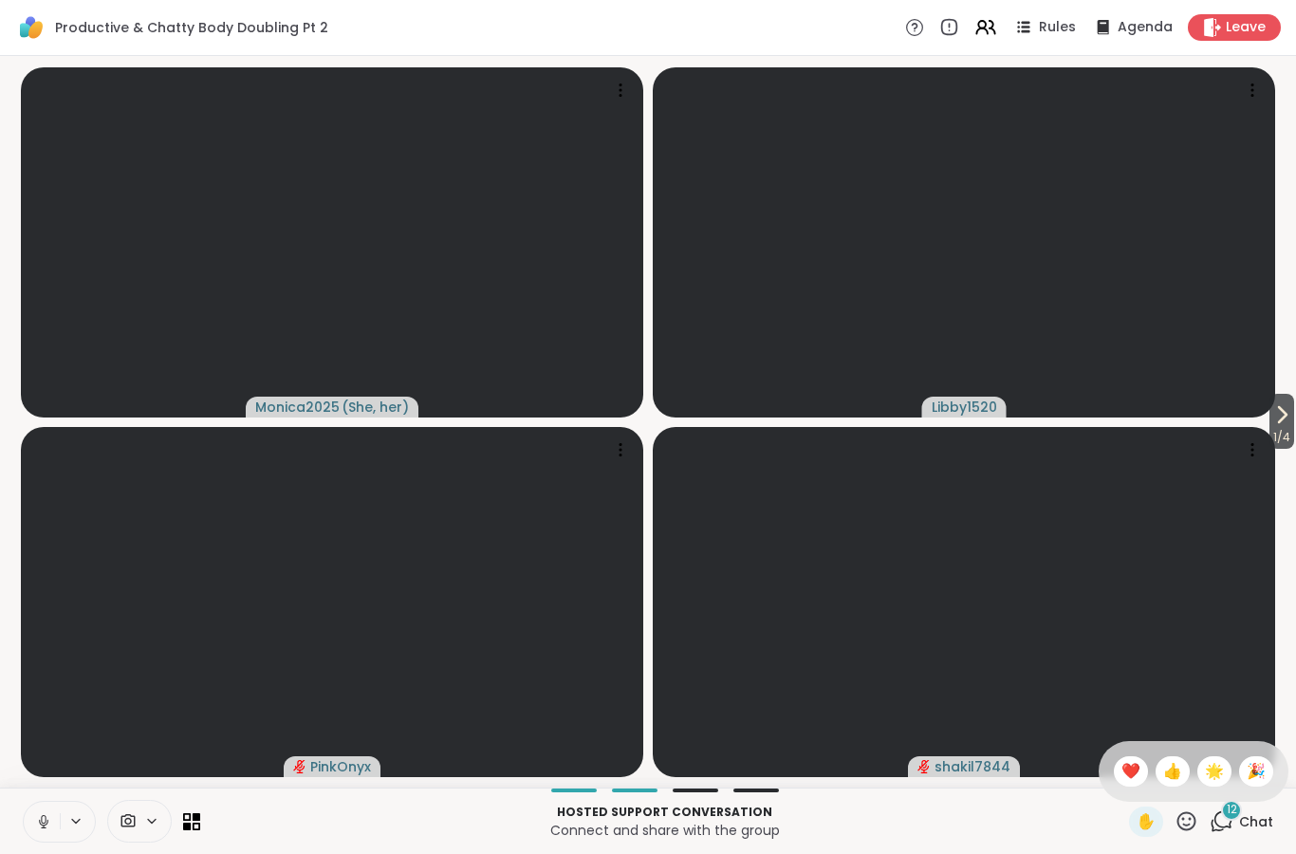
click at [1129, 769] on span "❤️" at bounding box center [1131, 771] width 19 height 23
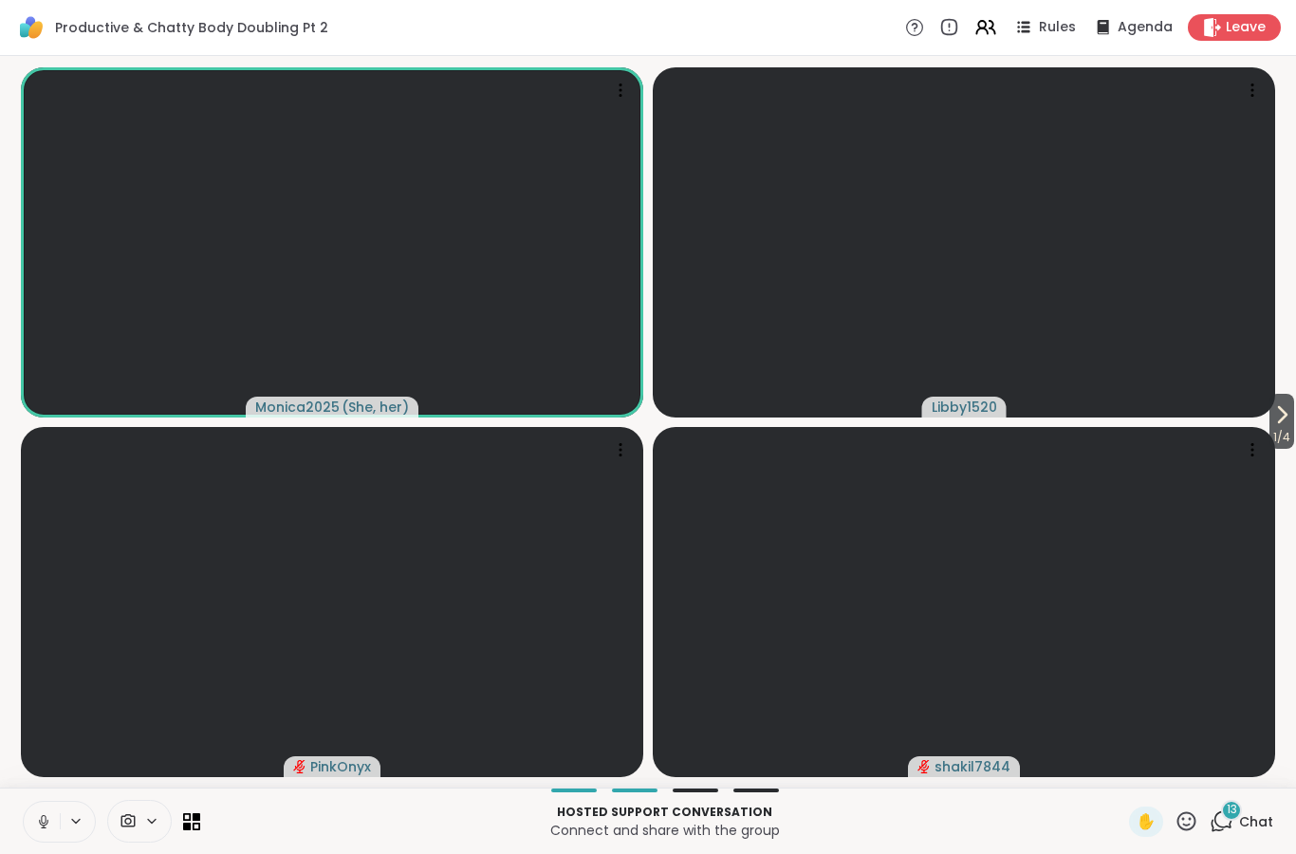
click at [24, 819] on button at bounding box center [42, 822] width 36 height 40
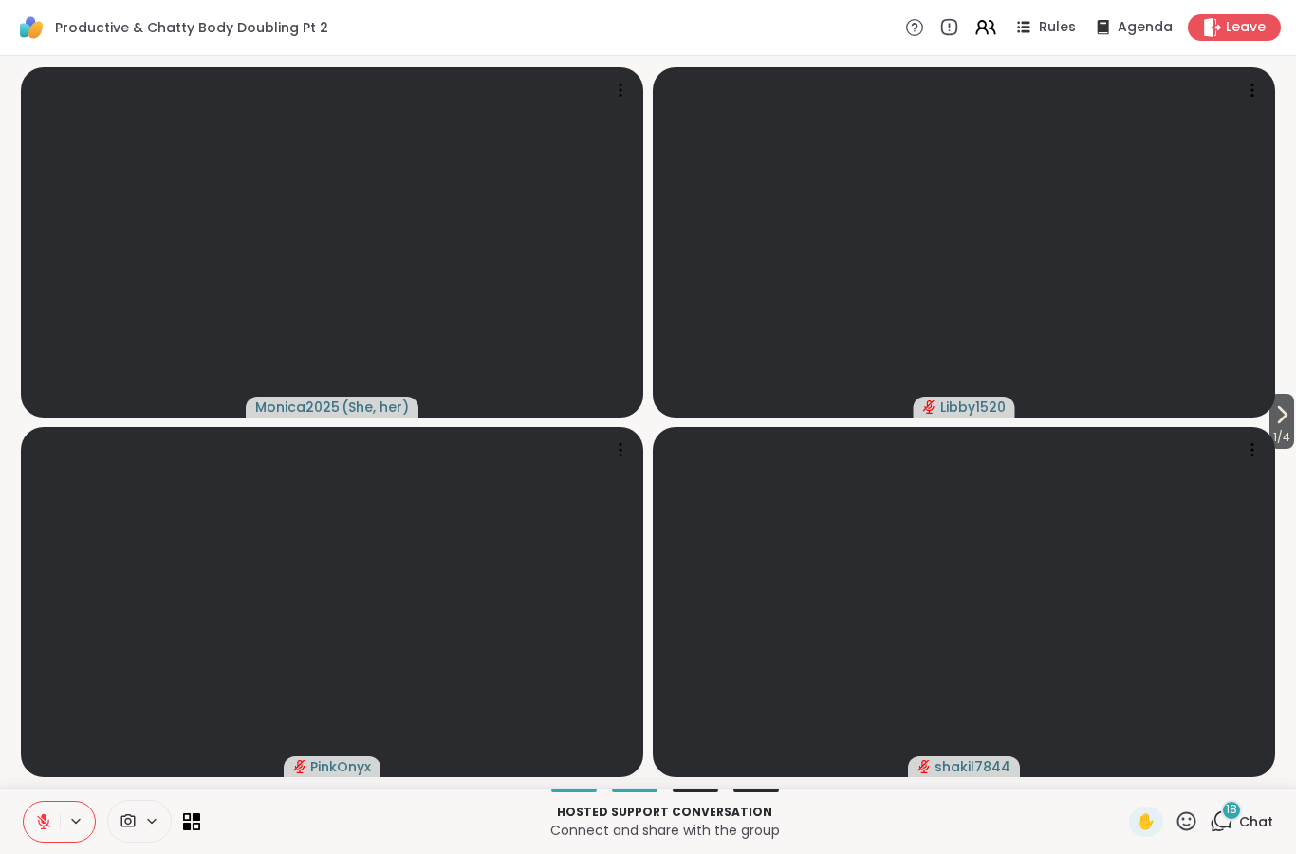
click at [1198, 811] on icon at bounding box center [1187, 821] width 24 height 24
click at [1267, 764] on div "🎉" at bounding box center [1256, 771] width 34 height 30
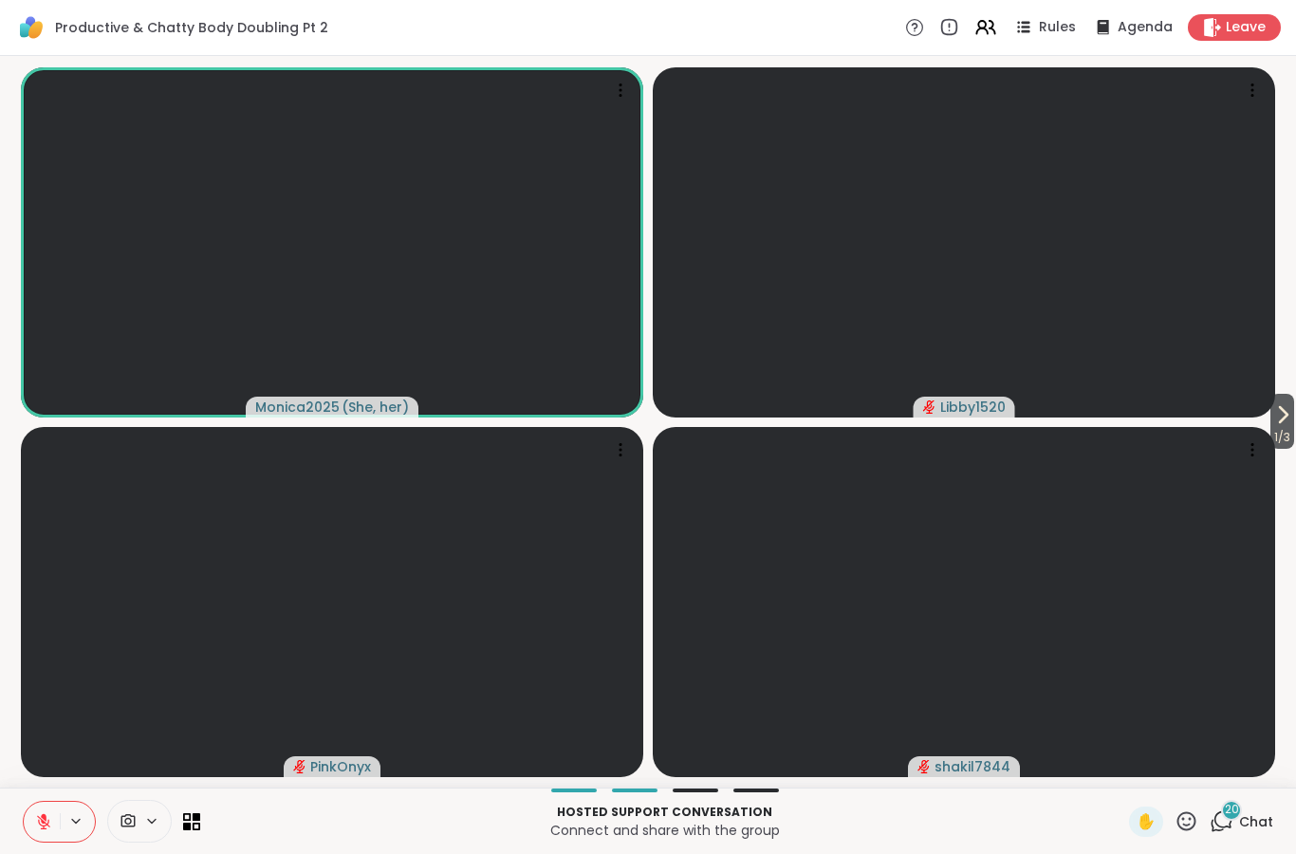
click at [49, 820] on icon at bounding box center [43, 821] width 17 height 17
click at [1197, 803] on div "Hosted support conversation Connect and share with the group ✋ 20 Chat" at bounding box center [648, 821] width 1296 height 66
click at [1195, 827] on icon at bounding box center [1187, 820] width 19 height 19
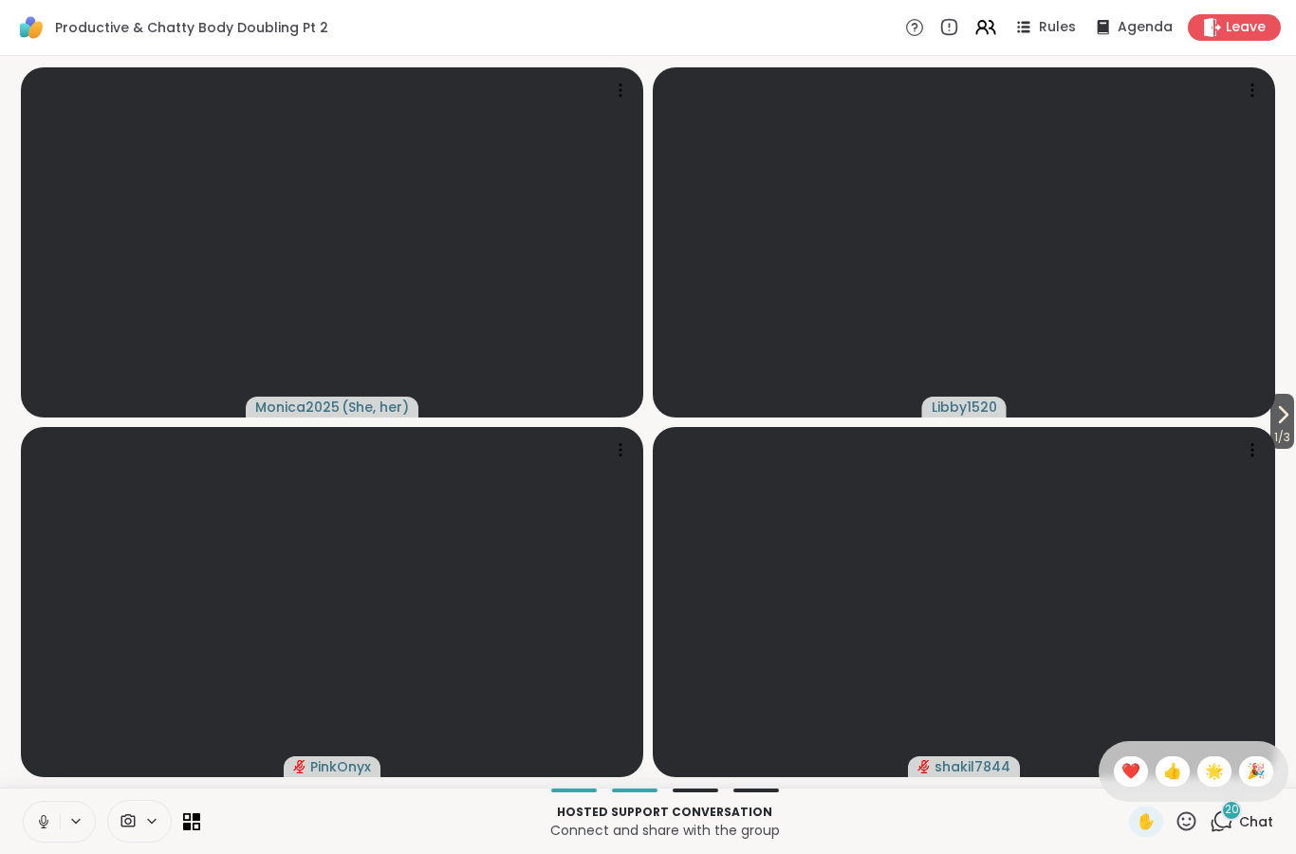
click at [1134, 767] on span "❤️" at bounding box center [1131, 771] width 19 height 23
click at [529, 825] on p "Connect and share with the group" at bounding box center [665, 830] width 906 height 19
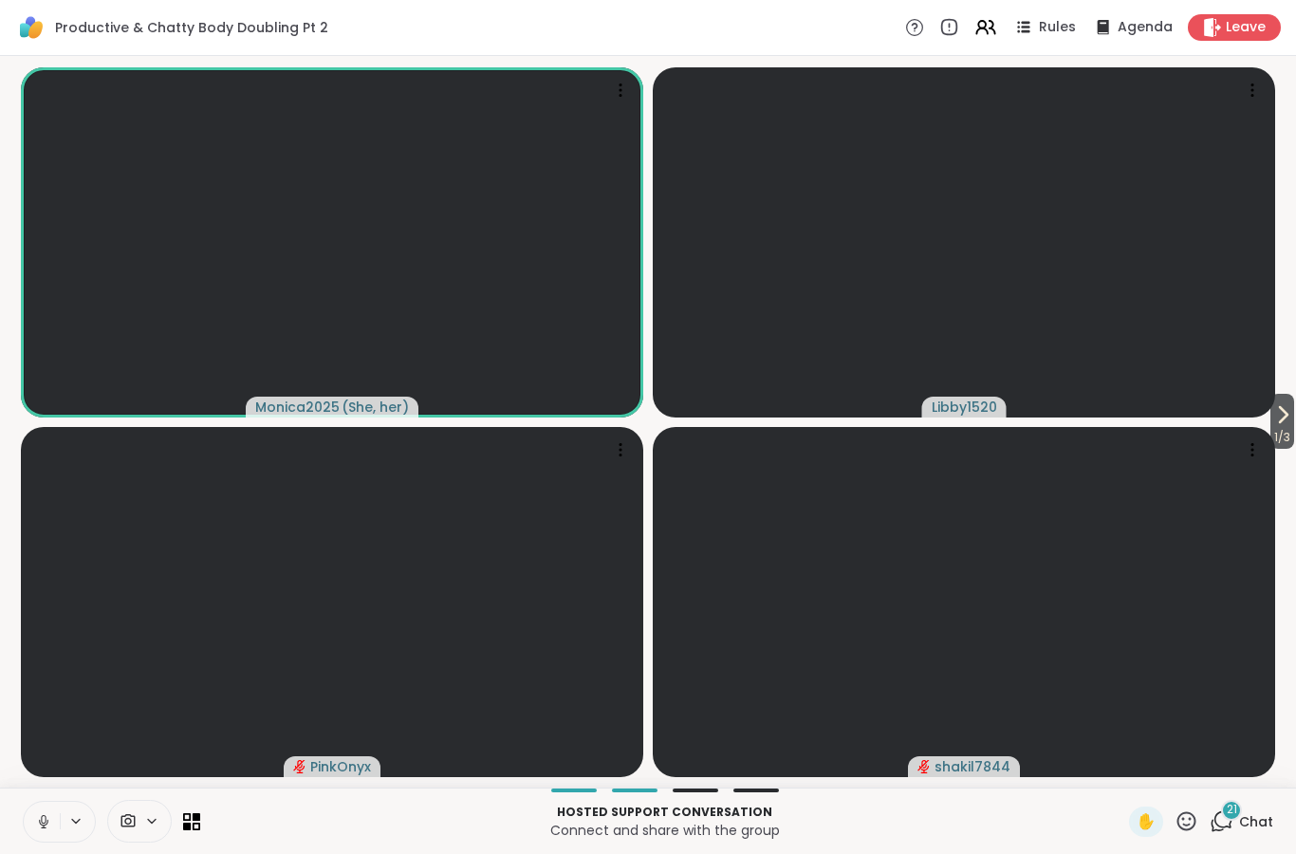
click at [56, 817] on button at bounding box center [42, 822] width 36 height 40
click at [59, 805] on button at bounding box center [42, 822] width 36 height 40
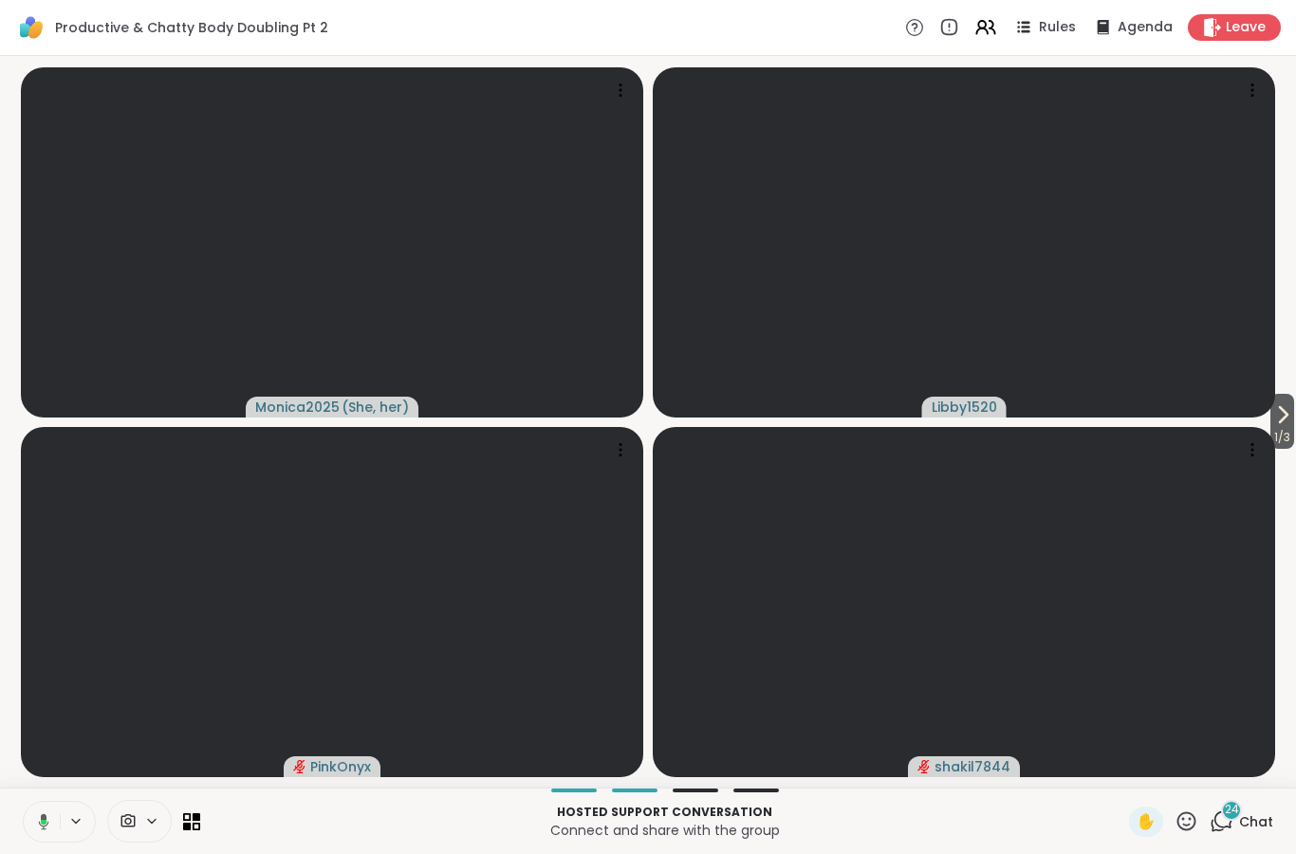
click at [46, 837] on button at bounding box center [40, 822] width 39 height 40
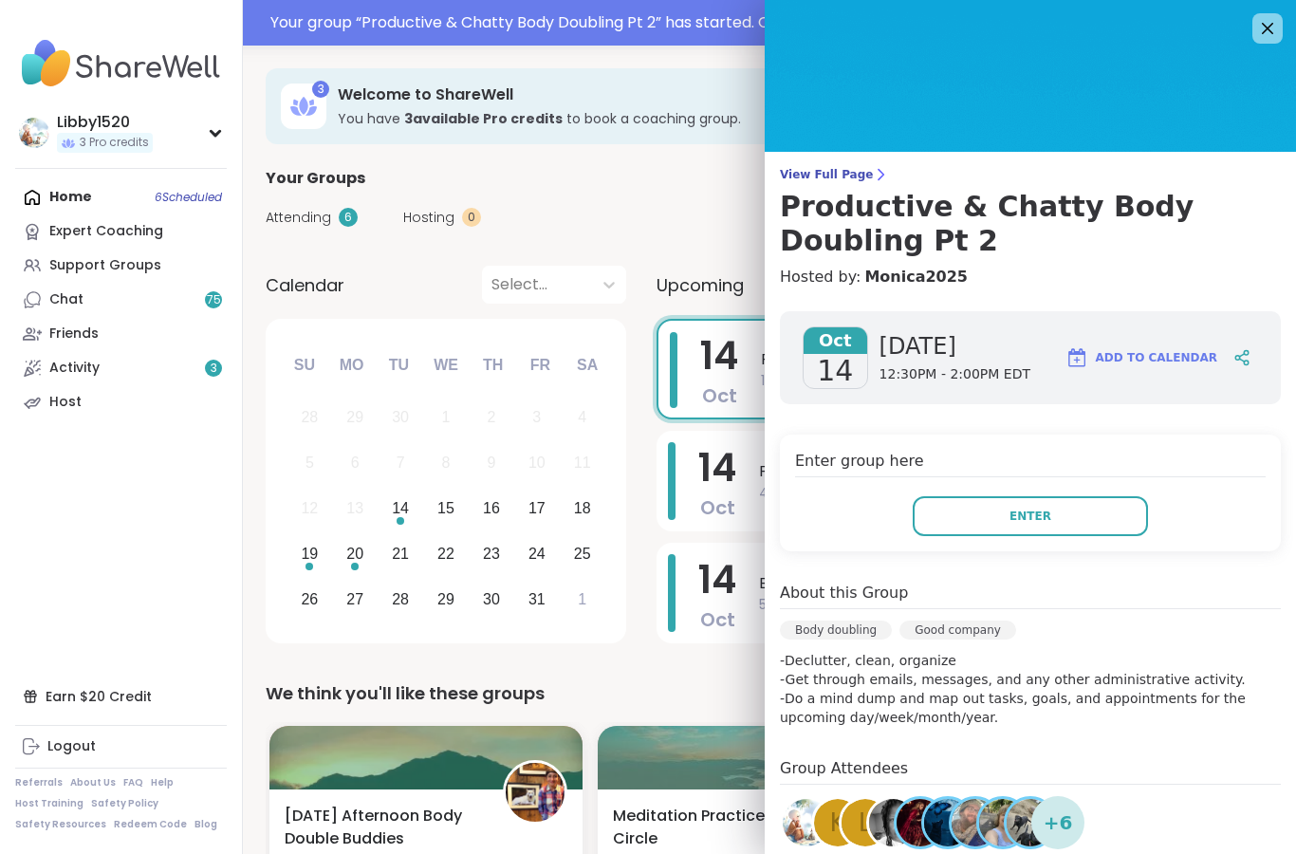
click at [1014, 523] on span "Enter" at bounding box center [1031, 516] width 42 height 17
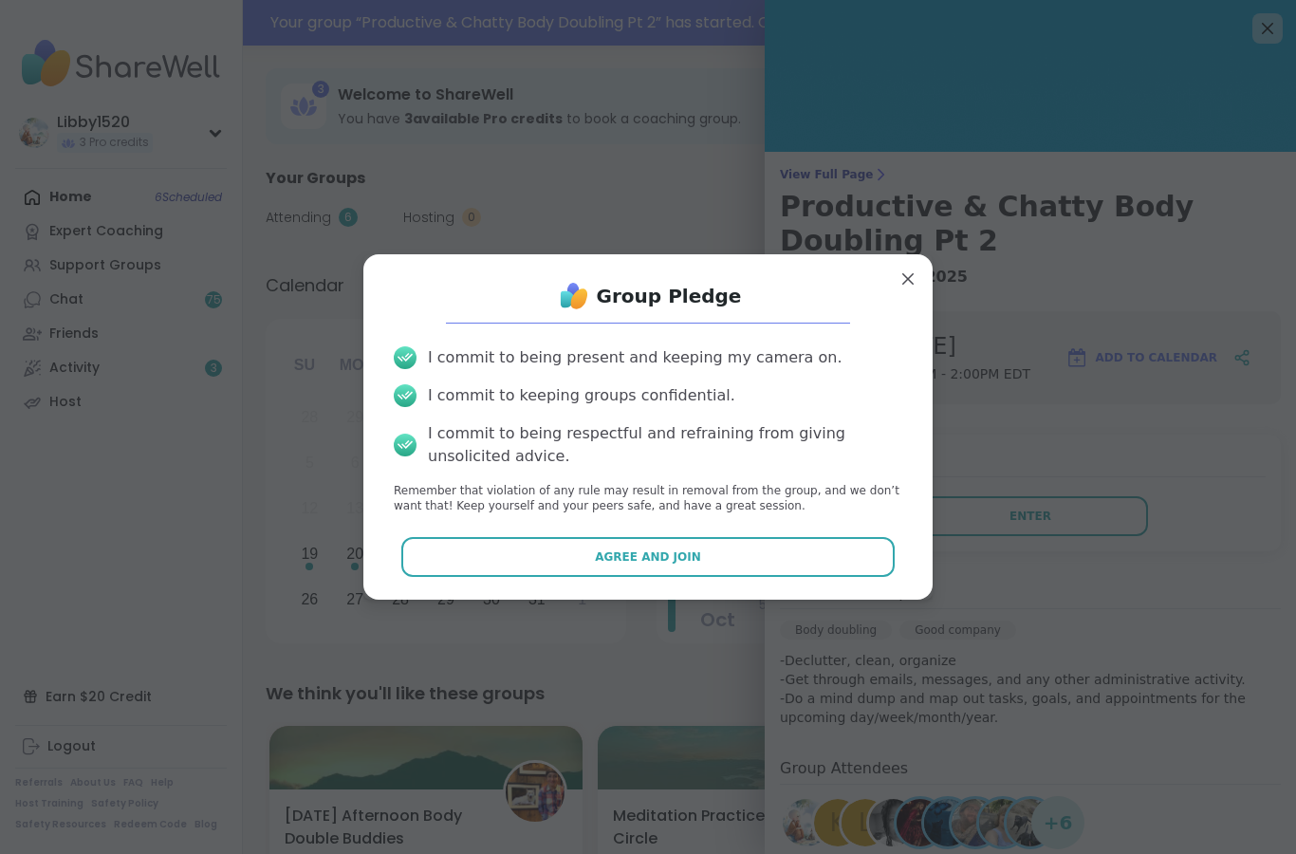
click at [732, 571] on button "Agree and Join" at bounding box center [648, 557] width 494 height 40
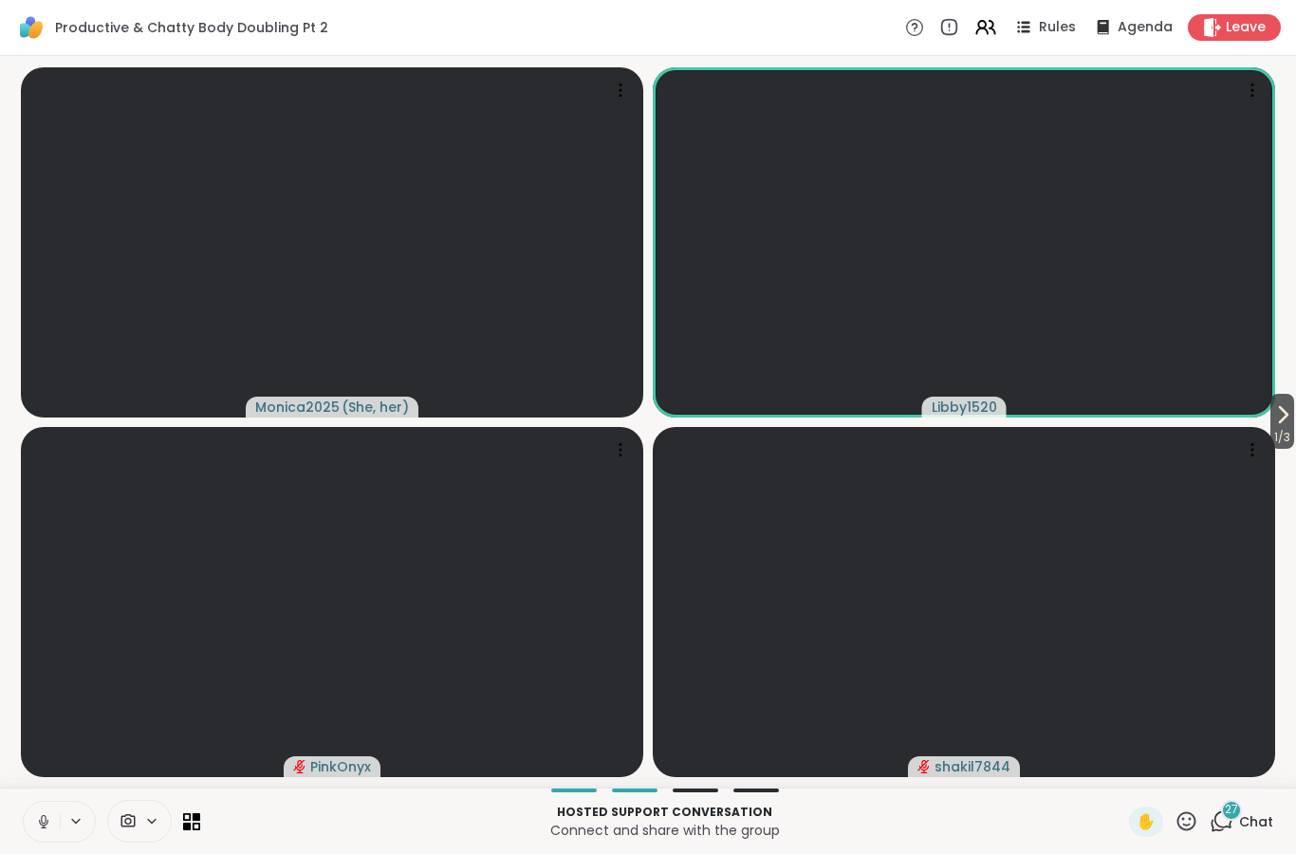
click at [50, 821] on icon at bounding box center [43, 821] width 17 height 17
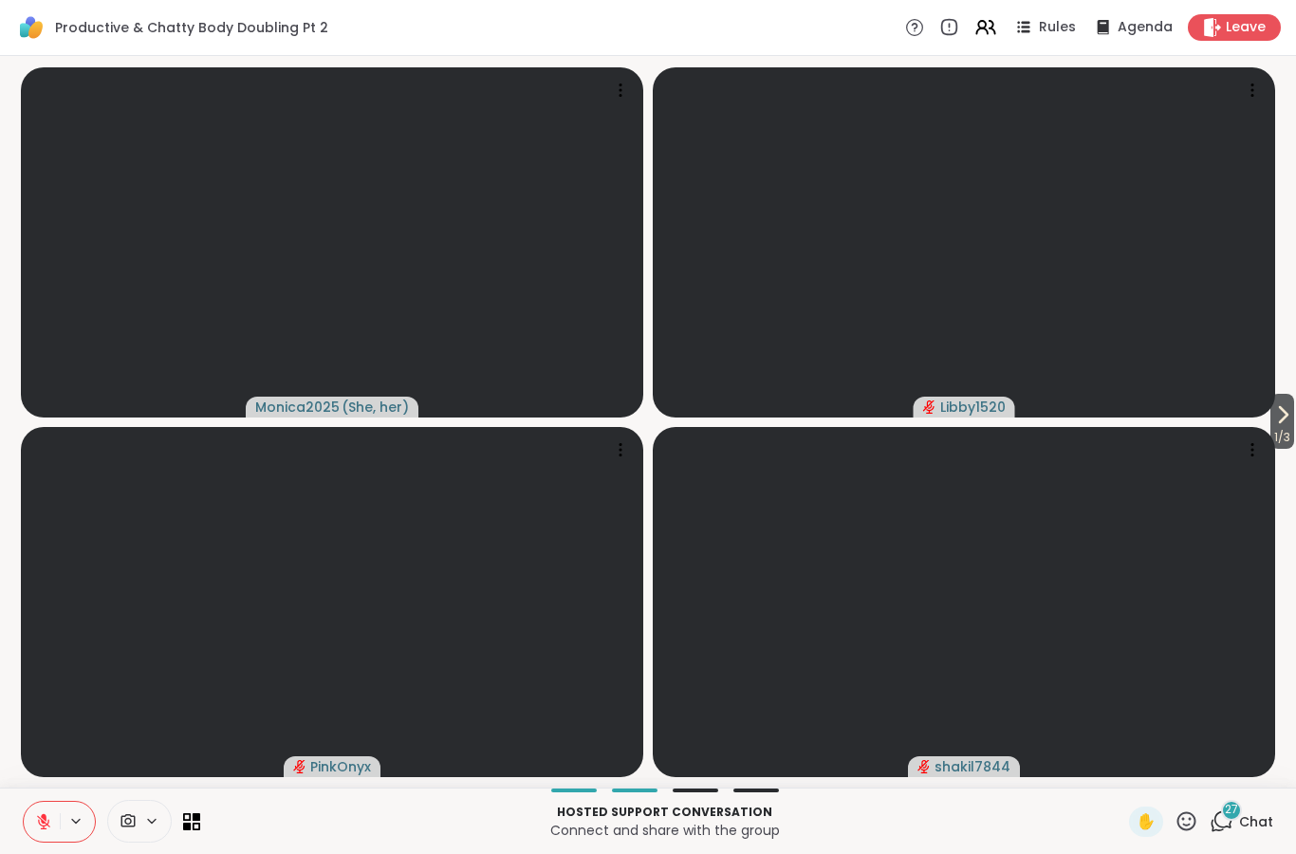
click at [34, 803] on button at bounding box center [42, 822] width 36 height 40
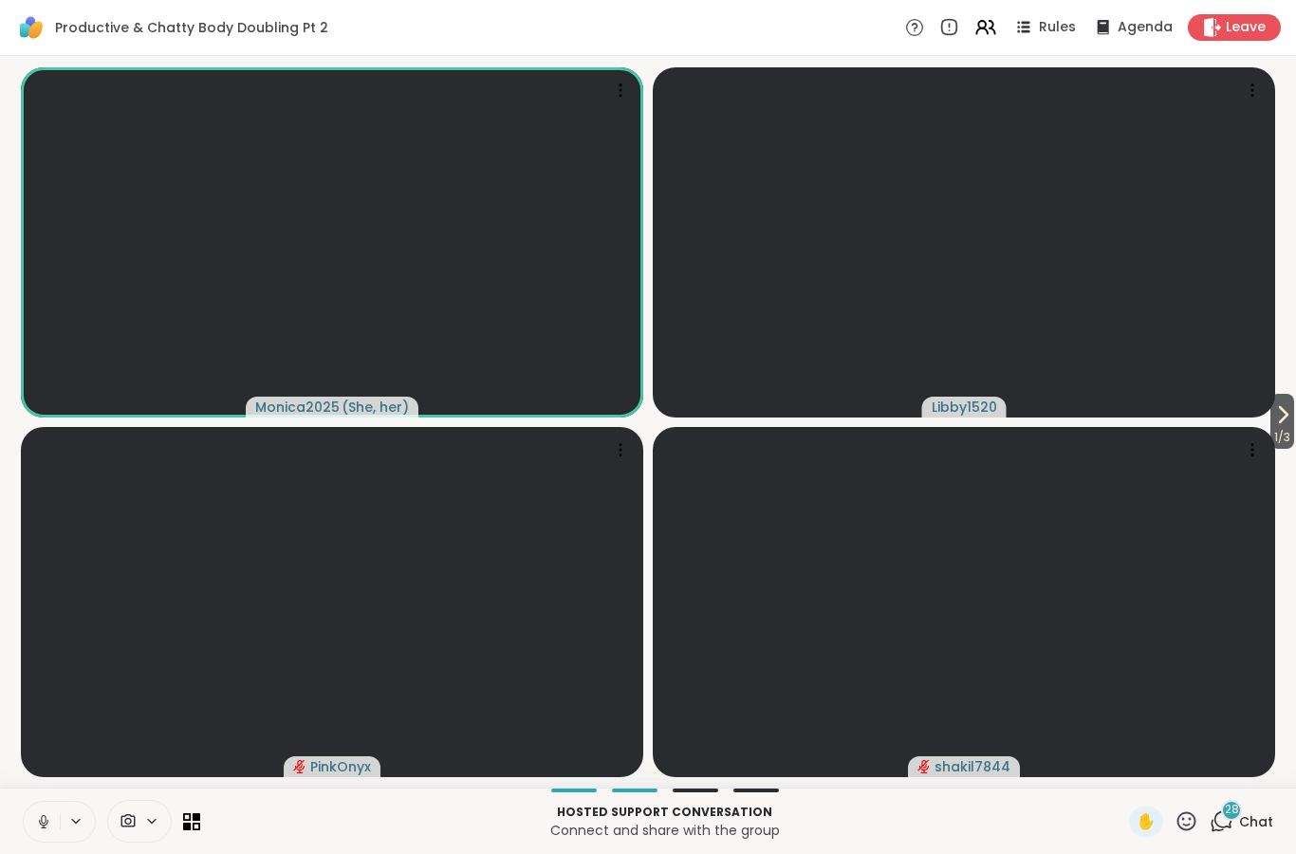
click at [27, 825] on button at bounding box center [42, 822] width 36 height 40
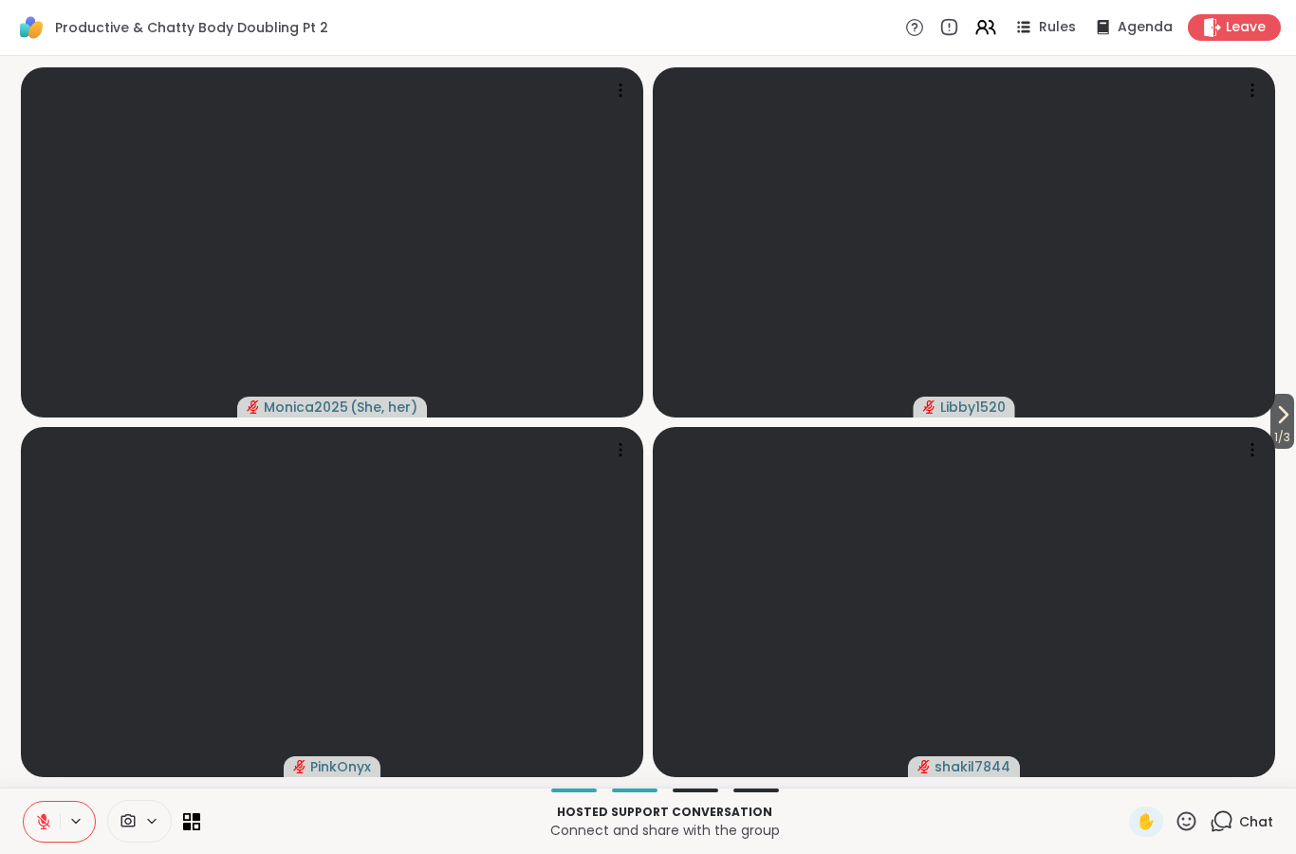
click at [58, 810] on button at bounding box center [42, 822] width 36 height 40
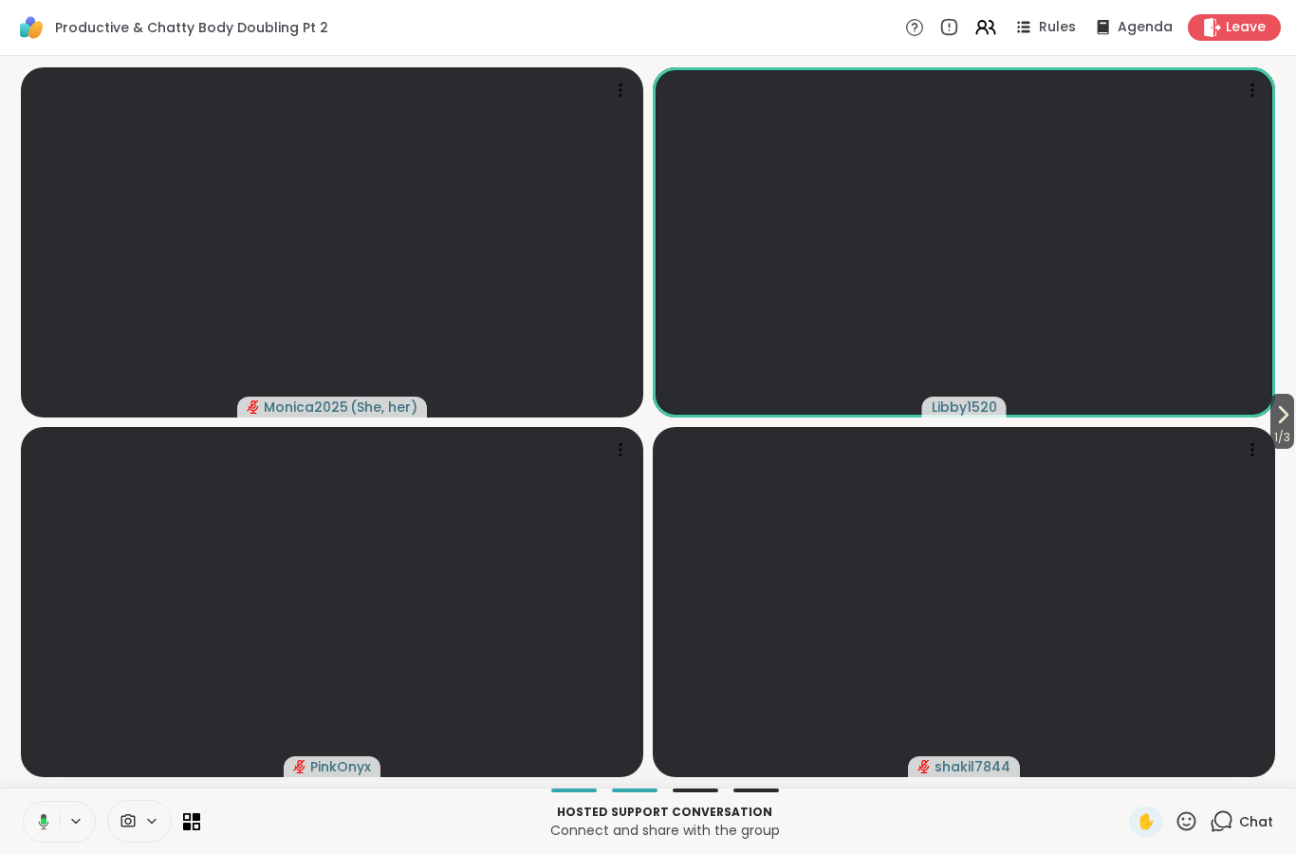
click at [16, 817] on div "Hosted support conversation Connect and share with the group ✋ Chat" at bounding box center [648, 821] width 1296 height 66
click at [51, 828] on icon at bounding box center [43, 821] width 17 height 17
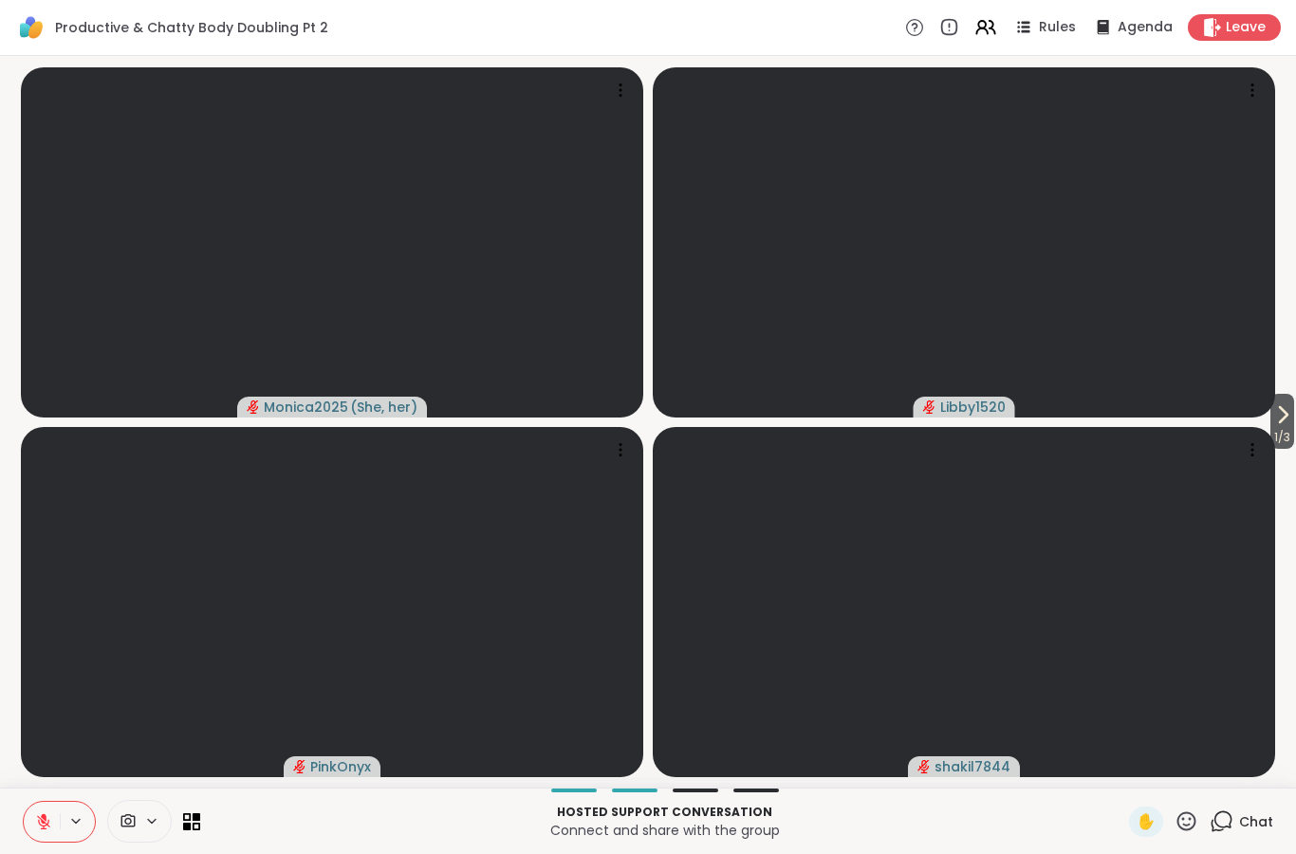
click at [28, 802] on button at bounding box center [42, 822] width 36 height 40
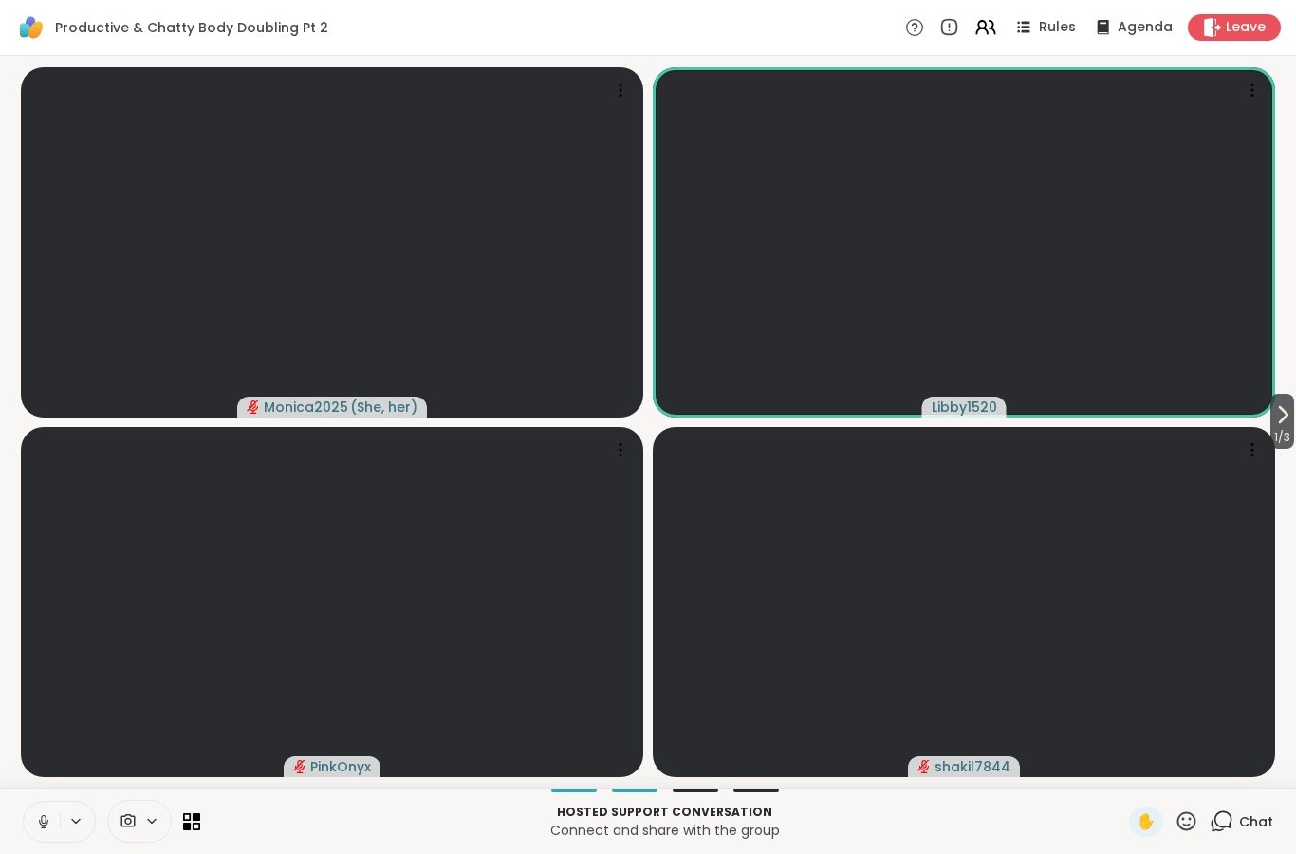
click at [43, 839] on button at bounding box center [42, 822] width 36 height 40
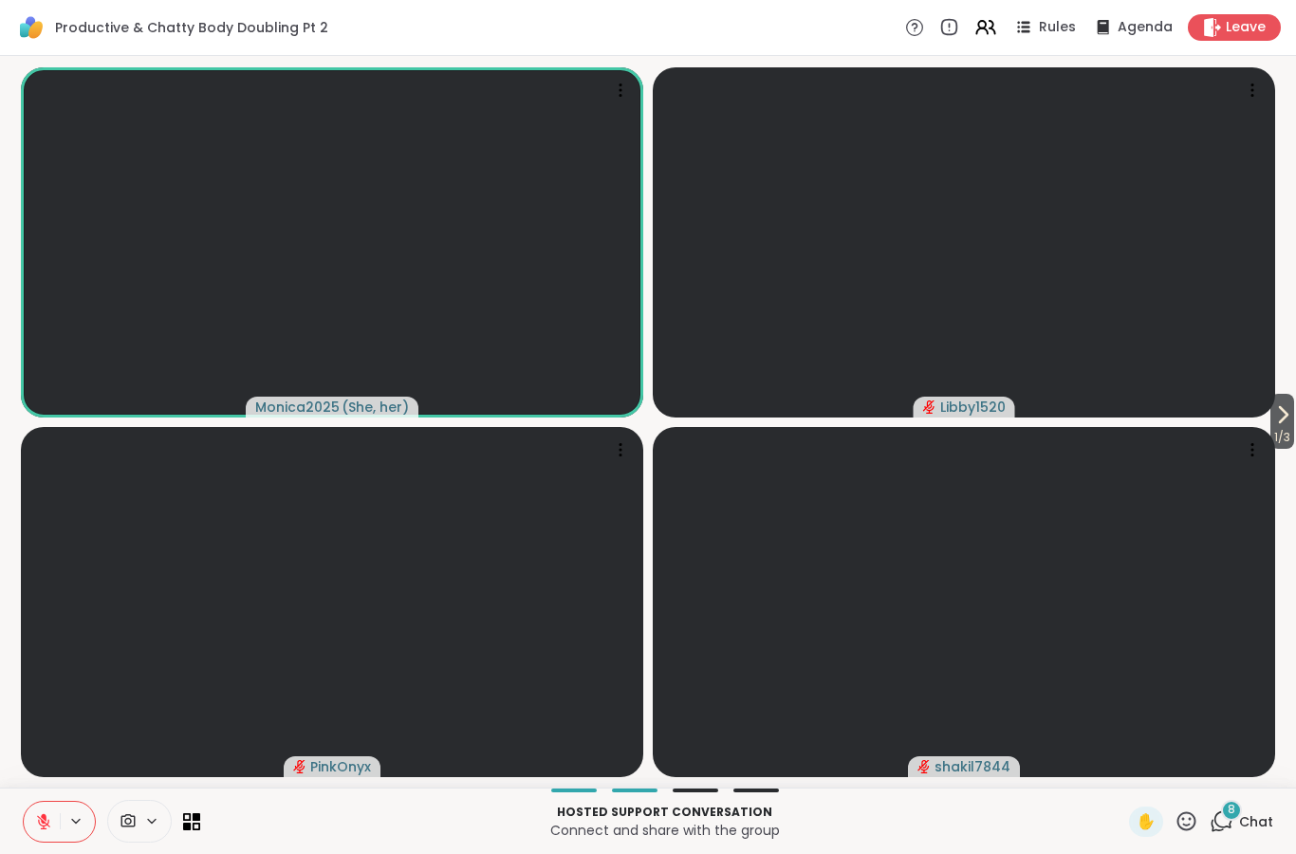
click at [47, 811] on button at bounding box center [42, 822] width 36 height 40
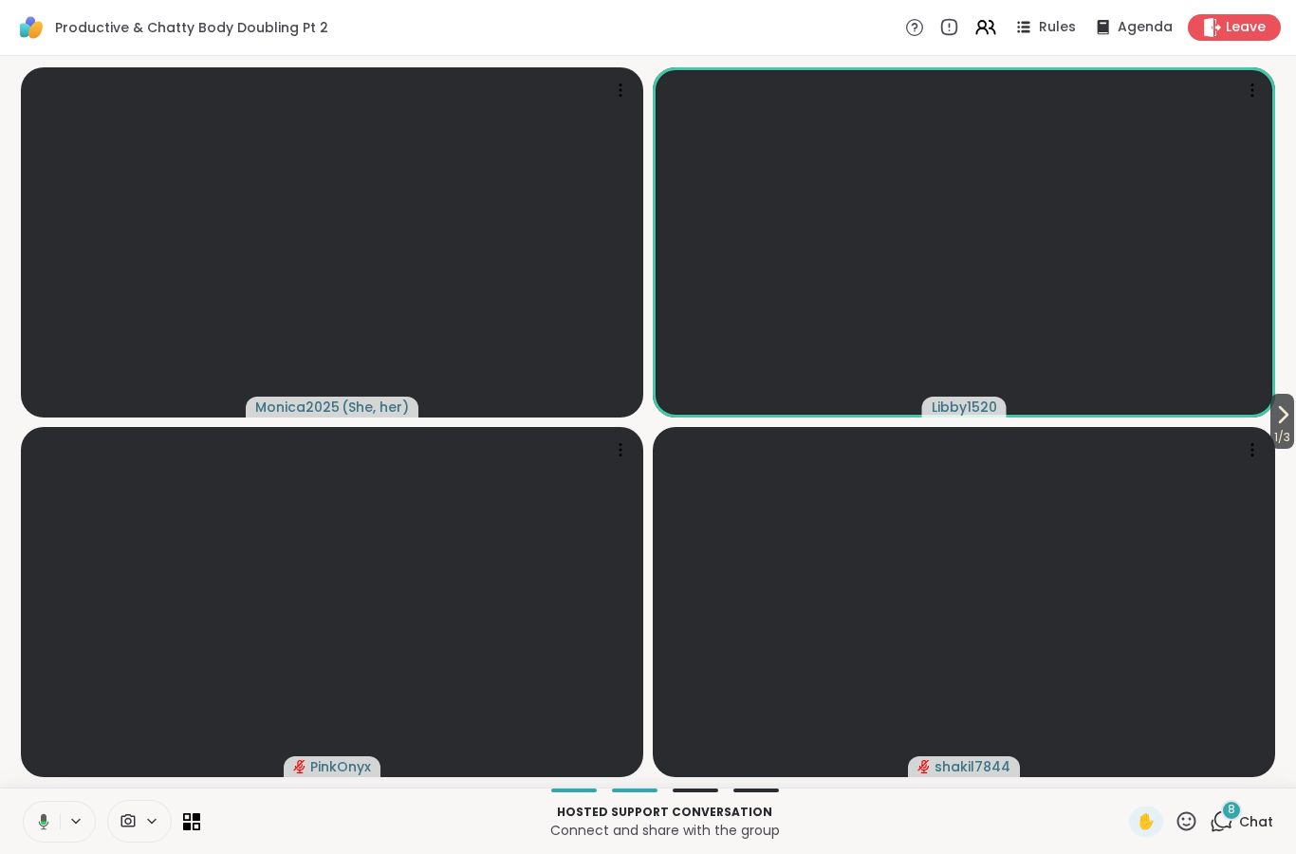
click at [35, 791] on div "Hosted support conversation Connect and share with the group ✋ 8 Chat" at bounding box center [648, 821] width 1296 height 66
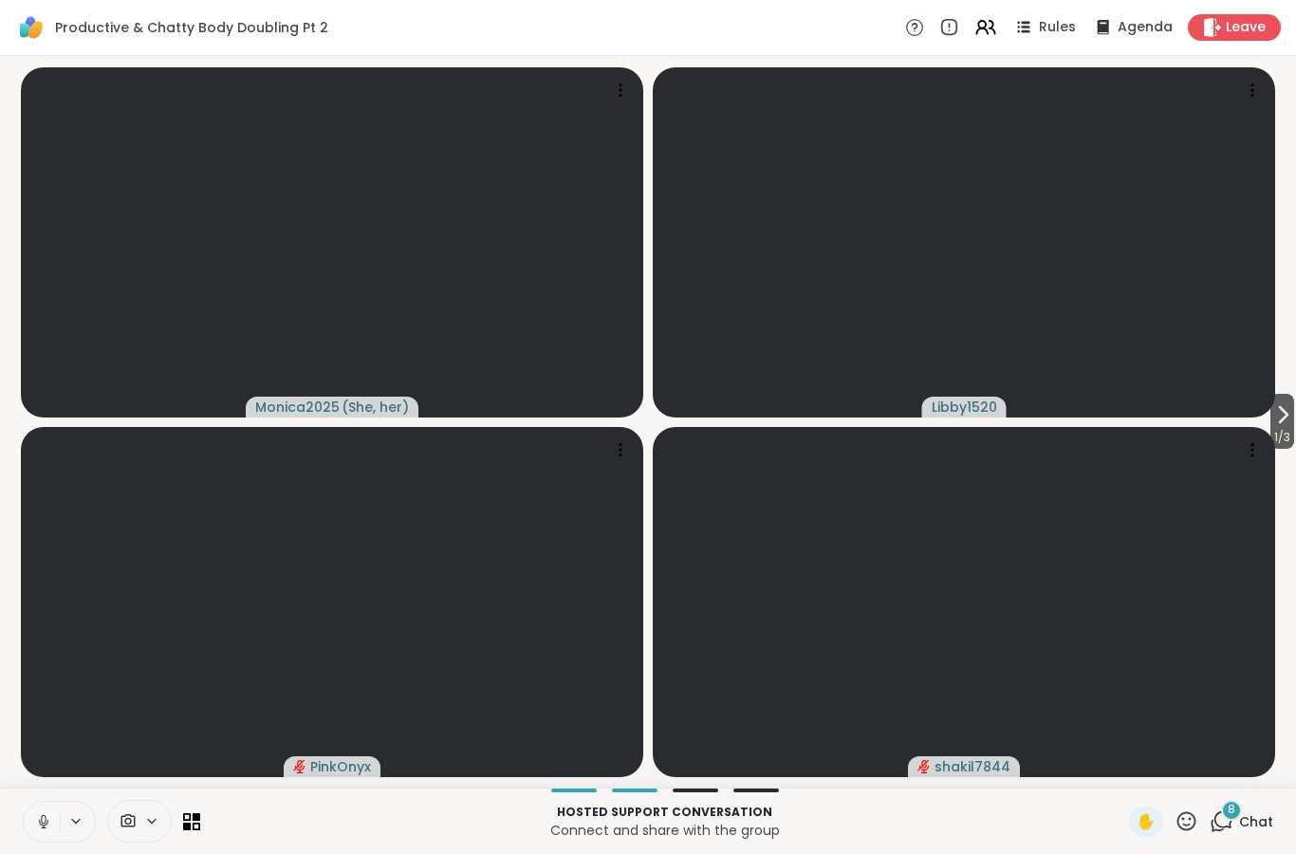
click at [43, 824] on icon at bounding box center [43, 821] width 17 height 17
click at [47, 817] on icon at bounding box center [43, 821] width 17 height 17
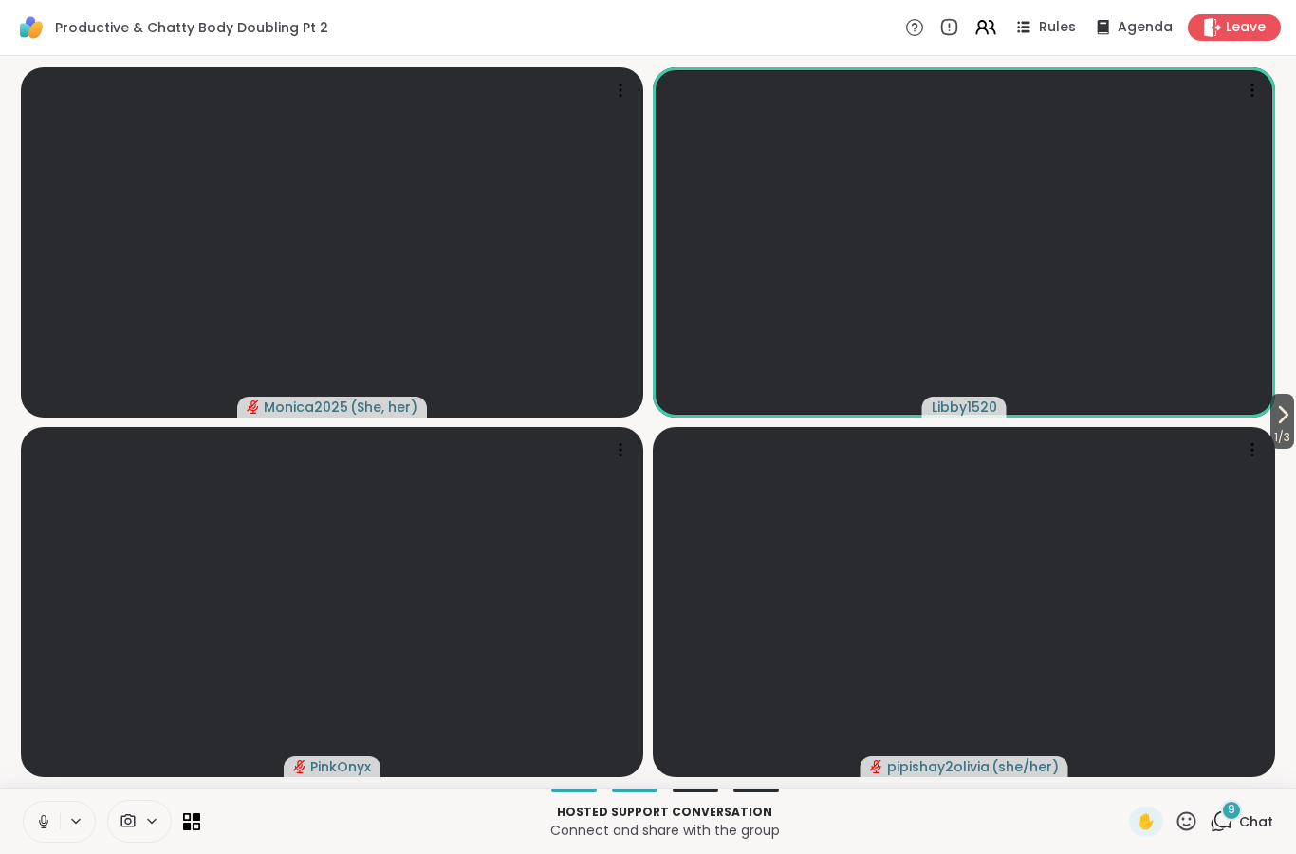
click at [1290, 440] on span "1 / 3" at bounding box center [1283, 437] width 24 height 23
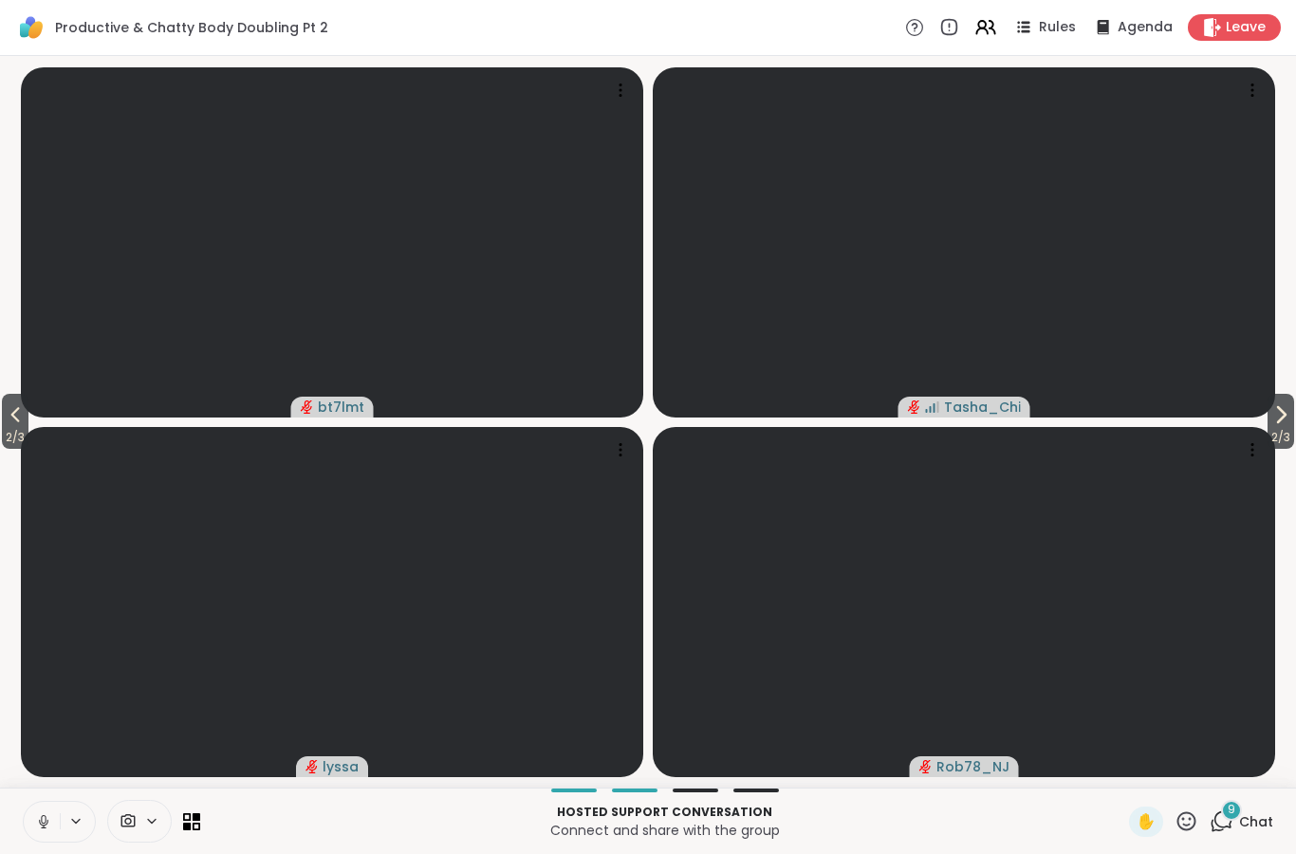
click at [2, 404] on button "2 / 3" at bounding box center [15, 421] width 27 height 55
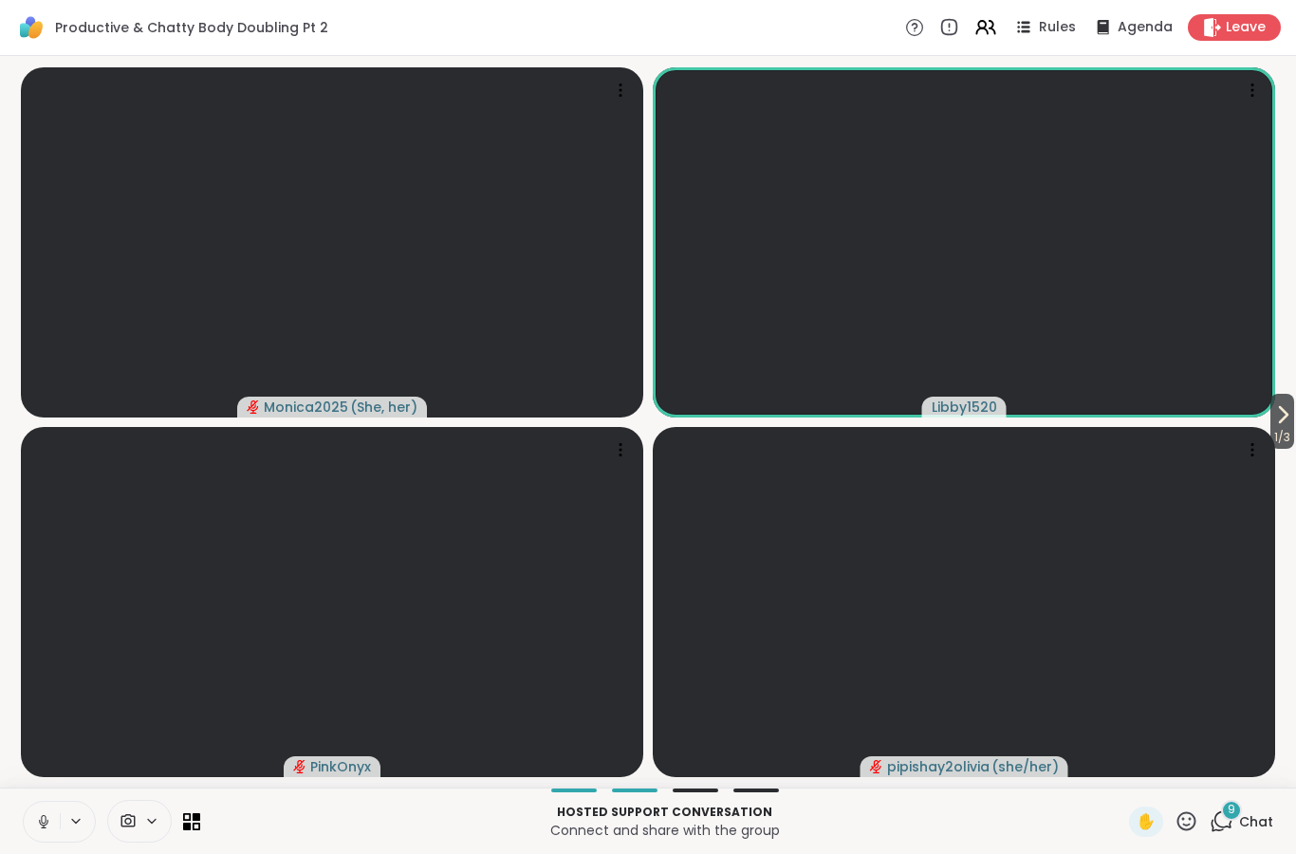
click at [1290, 422] on icon at bounding box center [1283, 414] width 23 height 23
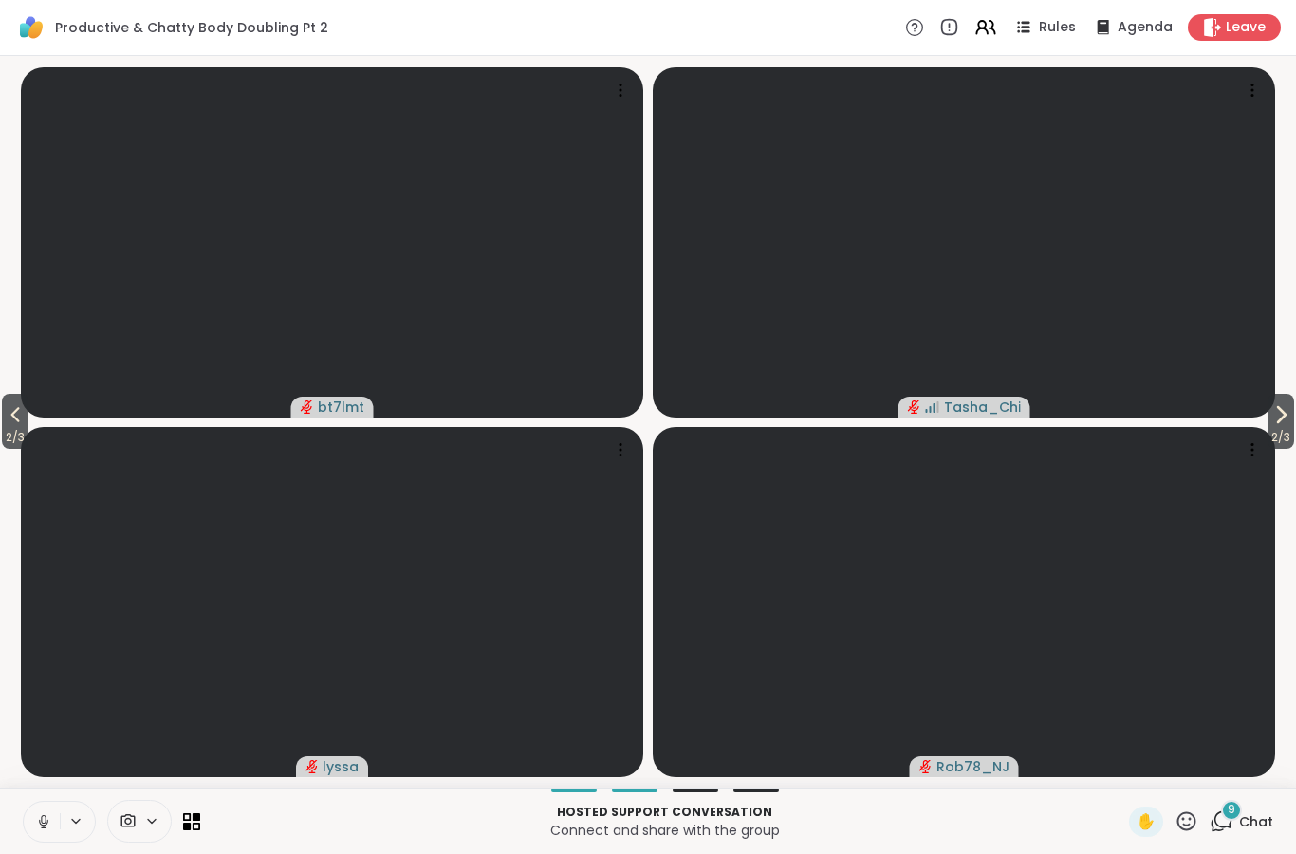
click at [7, 404] on icon at bounding box center [15, 414] width 23 height 23
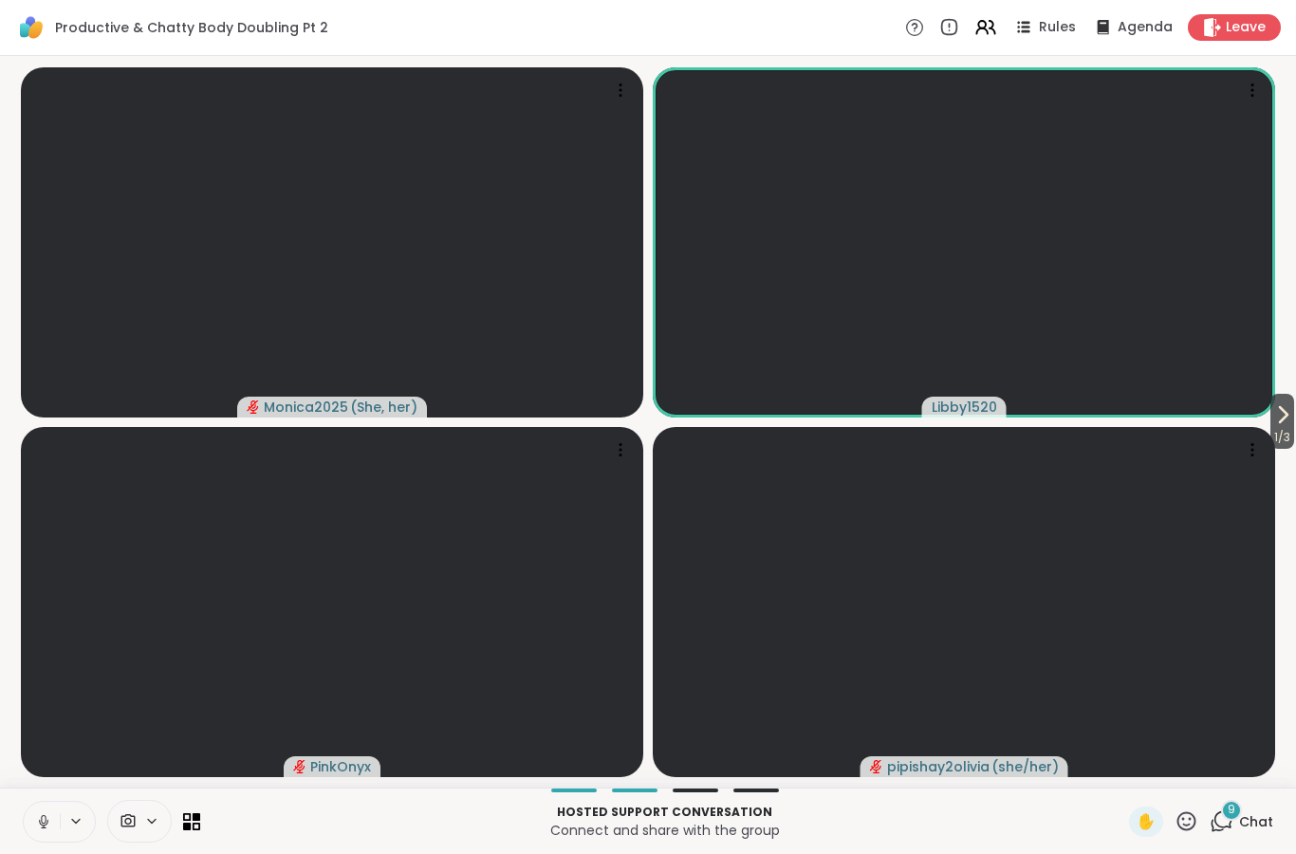
click at [1288, 421] on icon at bounding box center [1283, 414] width 23 height 23
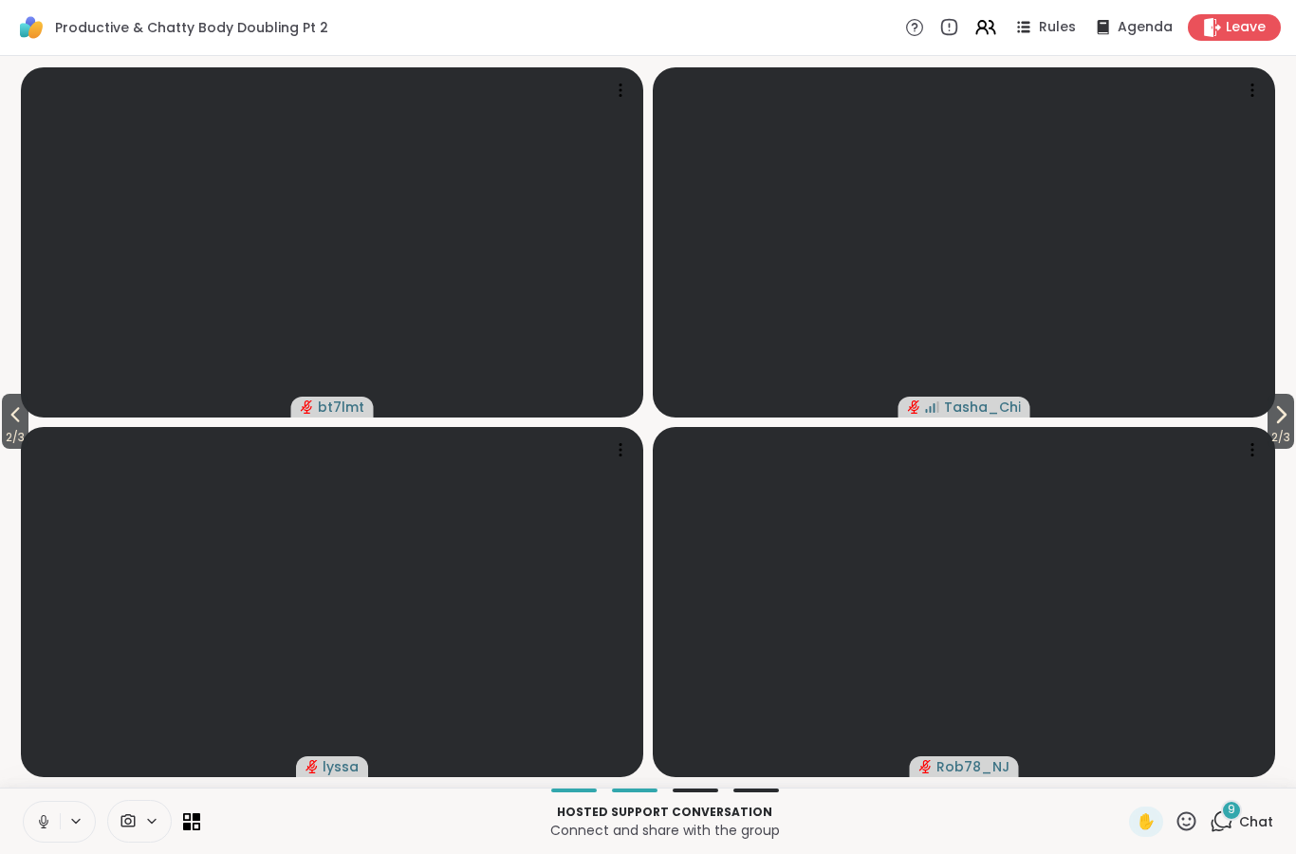
click at [1288, 417] on icon at bounding box center [1281, 414] width 23 height 23
click at [24, 416] on icon at bounding box center [15, 414] width 23 height 23
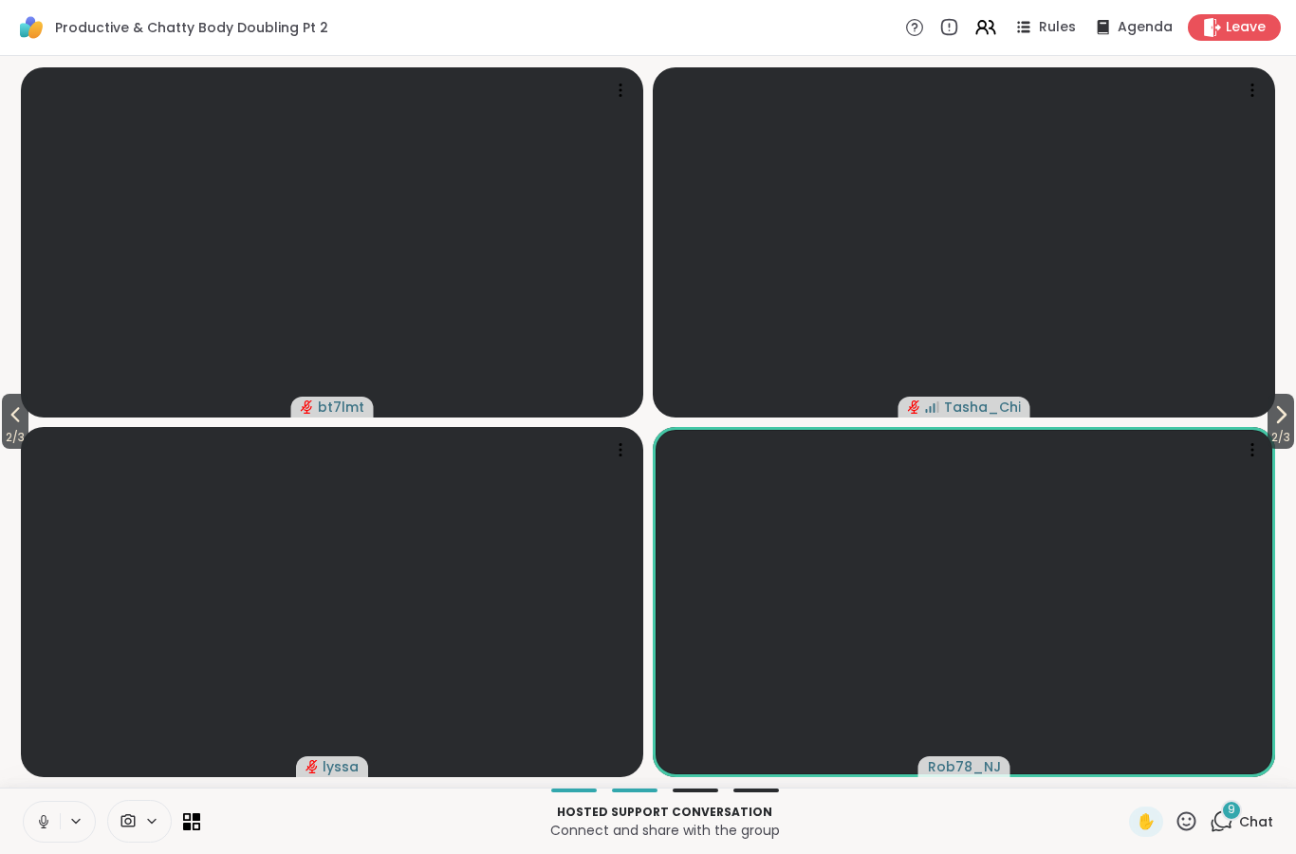
click at [11, 418] on icon at bounding box center [15, 414] width 23 height 23
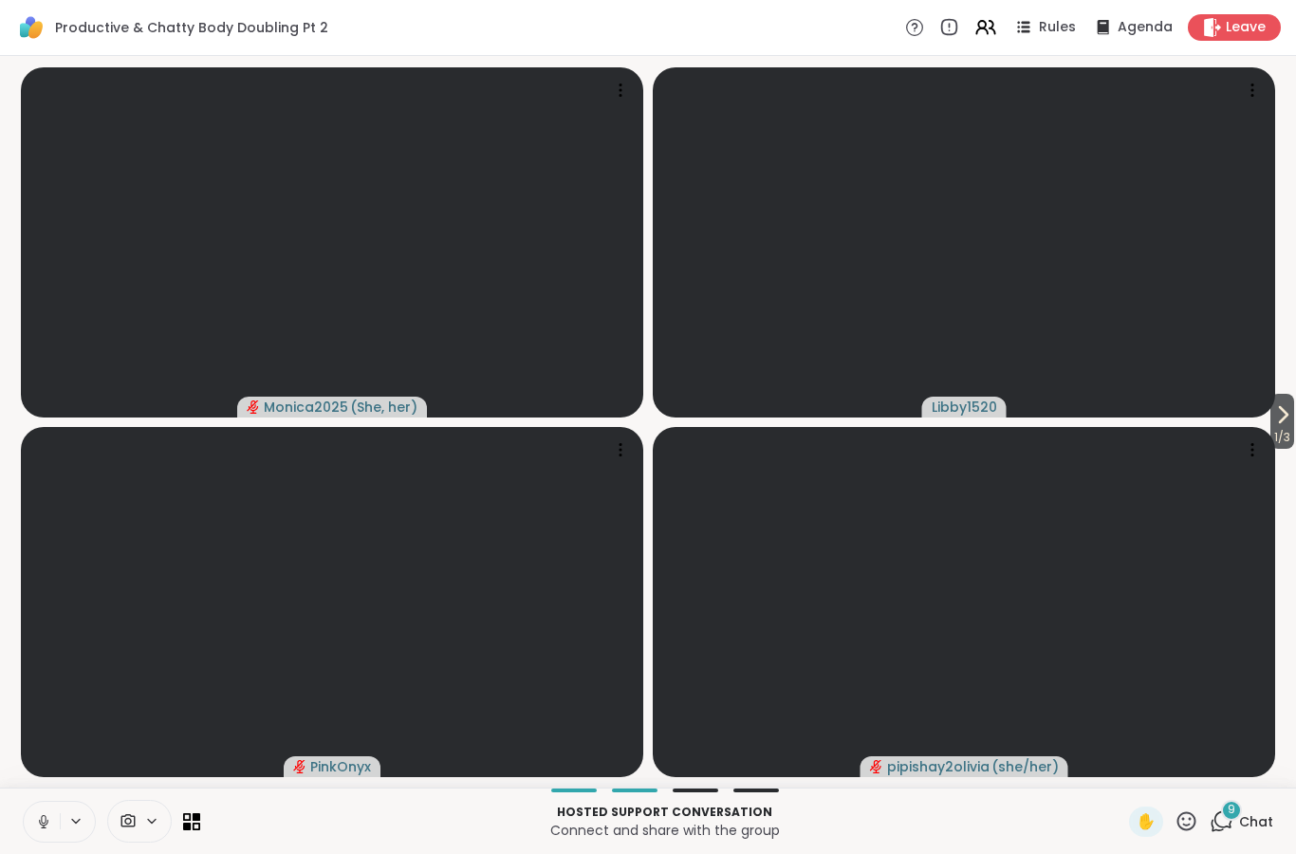
click at [1287, 420] on icon at bounding box center [1283, 414] width 23 height 23
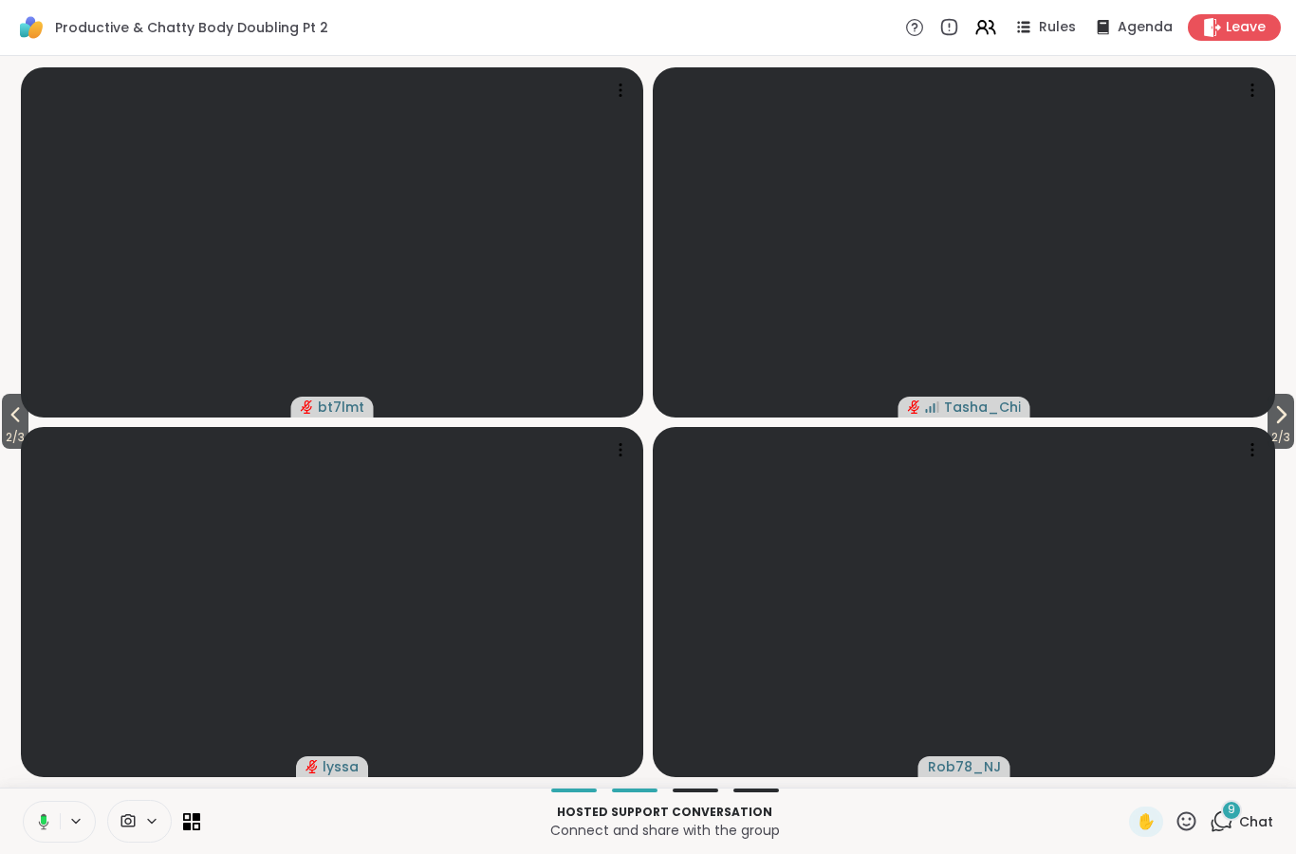
click at [20, 408] on icon at bounding box center [15, 415] width 9 height 15
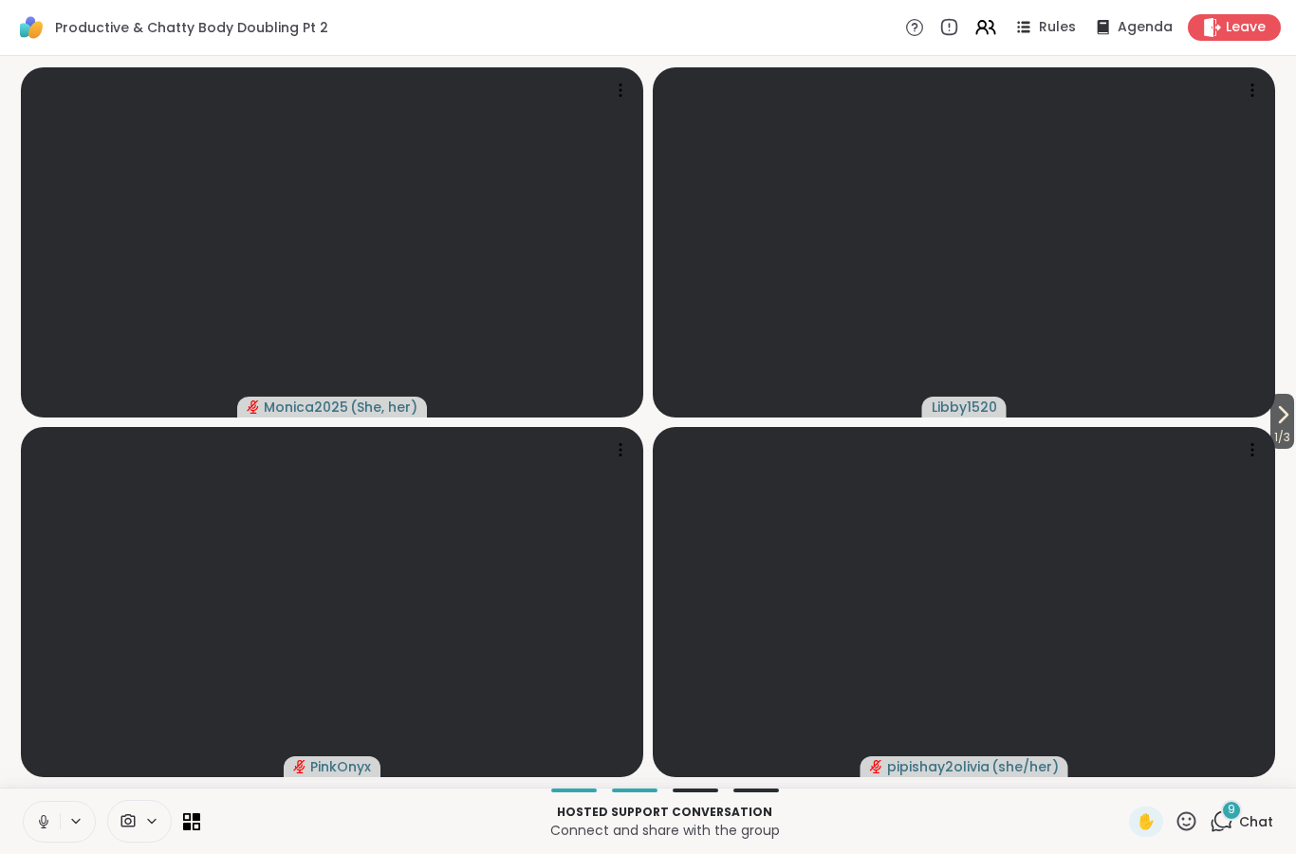
click at [46, 814] on icon at bounding box center [43, 821] width 17 height 17
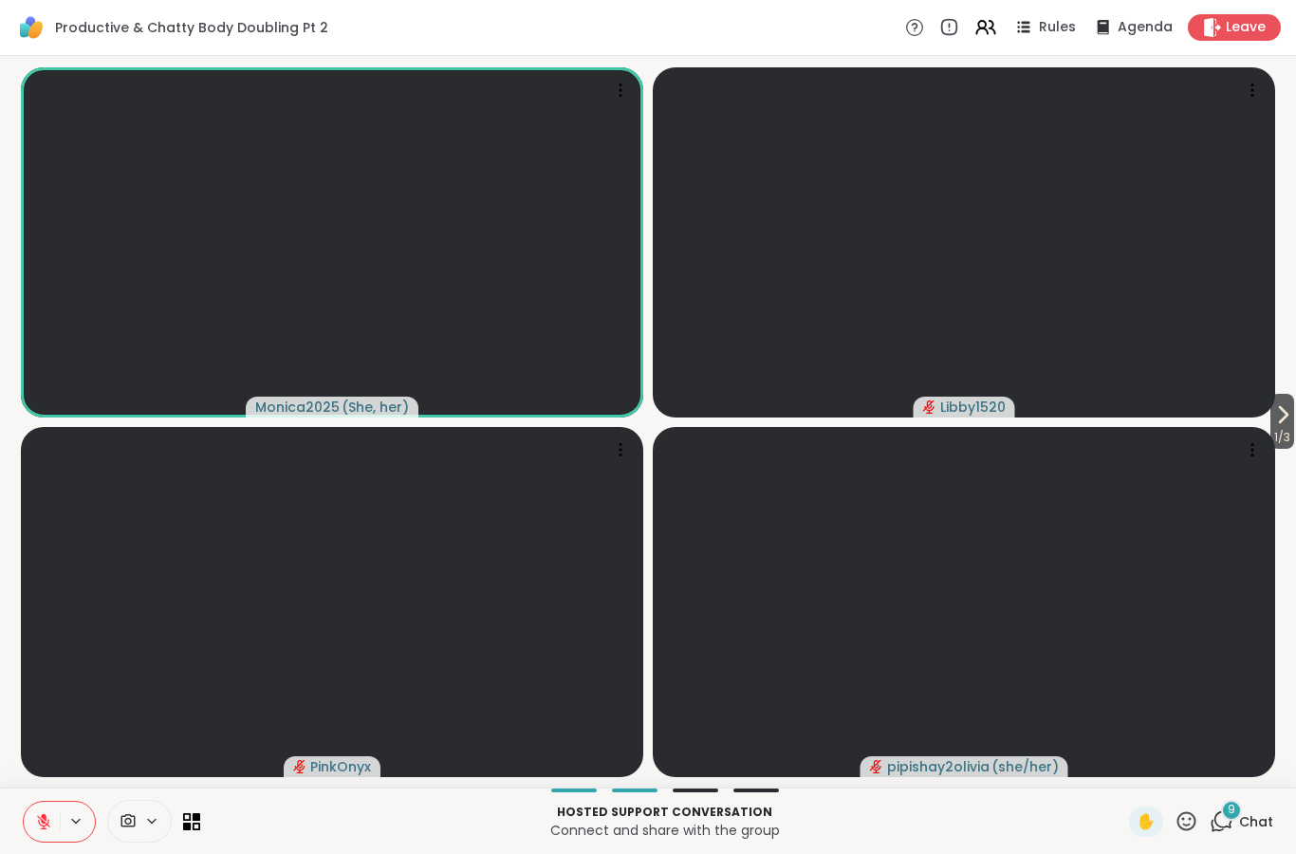
click at [53, 840] on button at bounding box center [42, 822] width 36 height 40
click at [1142, 814] on span "✋" at bounding box center [1146, 821] width 19 height 23
click at [46, 819] on icon at bounding box center [43, 821] width 17 height 17
click at [1151, 836] on div "✋" at bounding box center [1146, 822] width 34 height 30
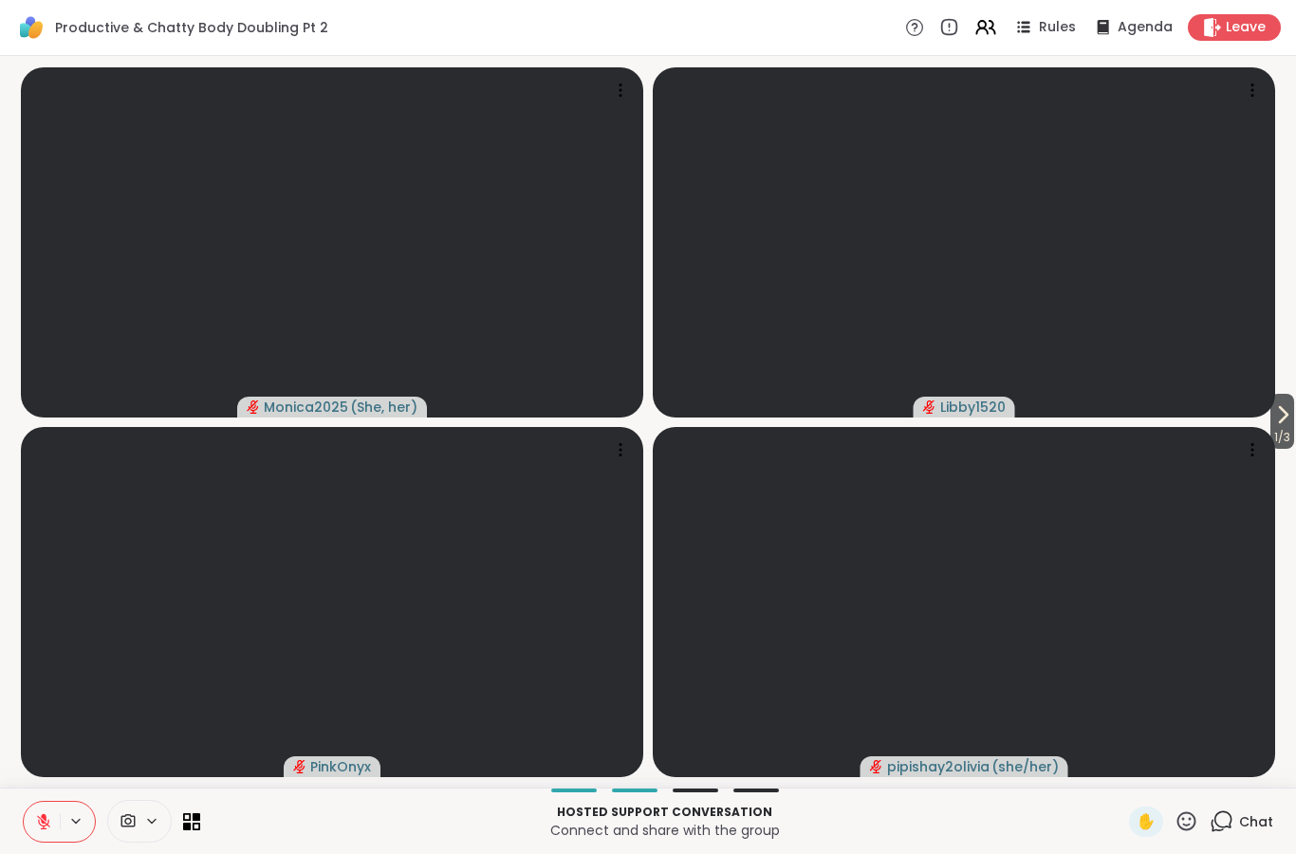
click at [54, 817] on button at bounding box center [42, 822] width 36 height 40
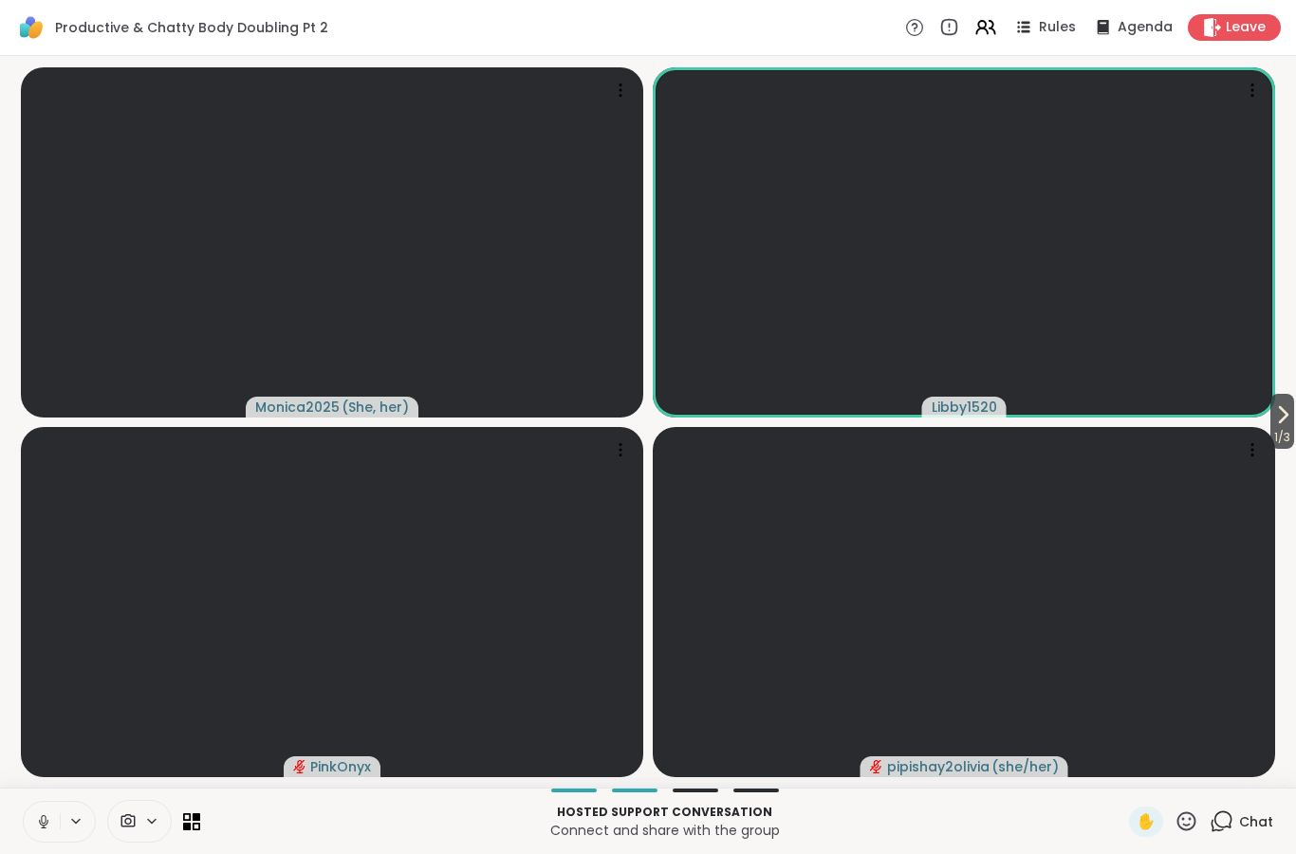
click at [50, 818] on icon at bounding box center [43, 821] width 17 height 17
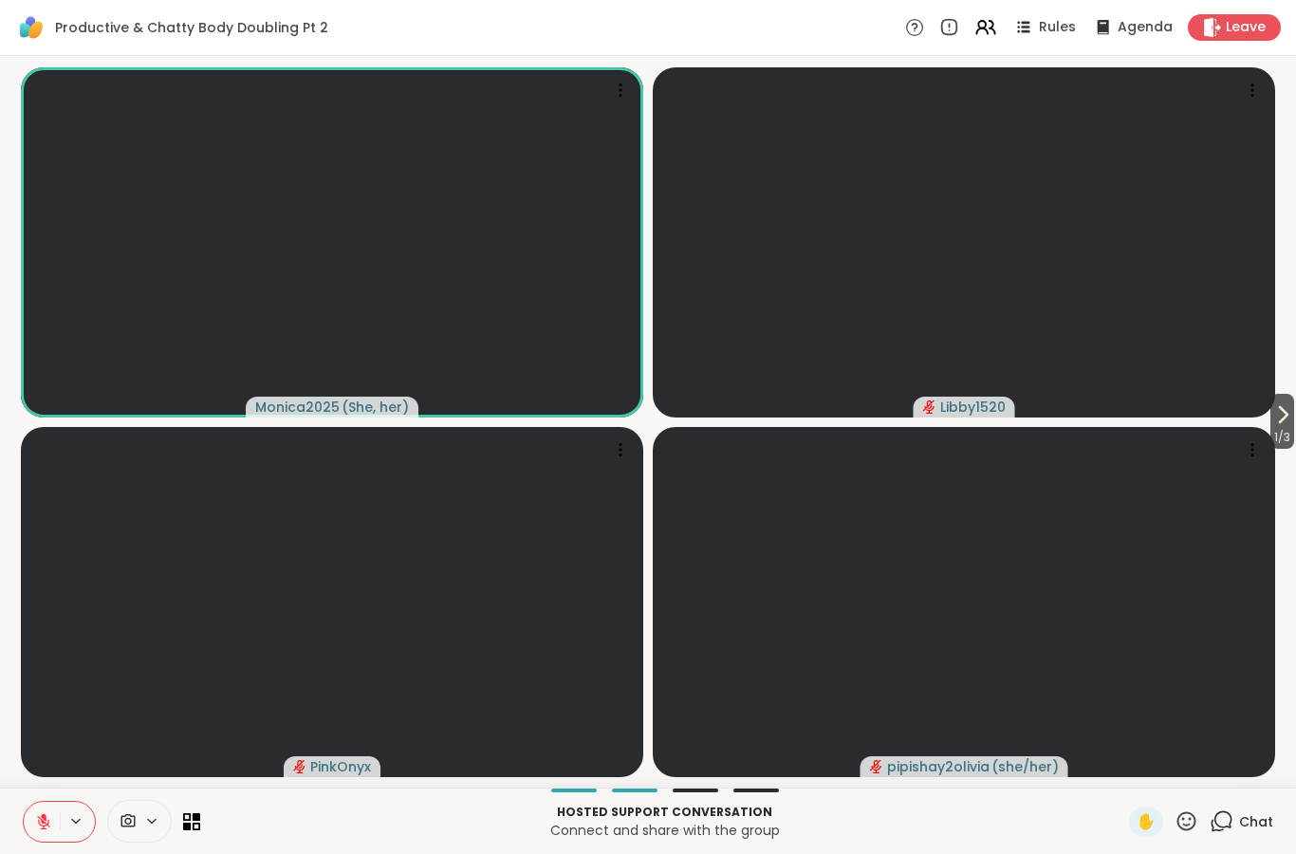
click at [29, 813] on button at bounding box center [42, 822] width 36 height 40
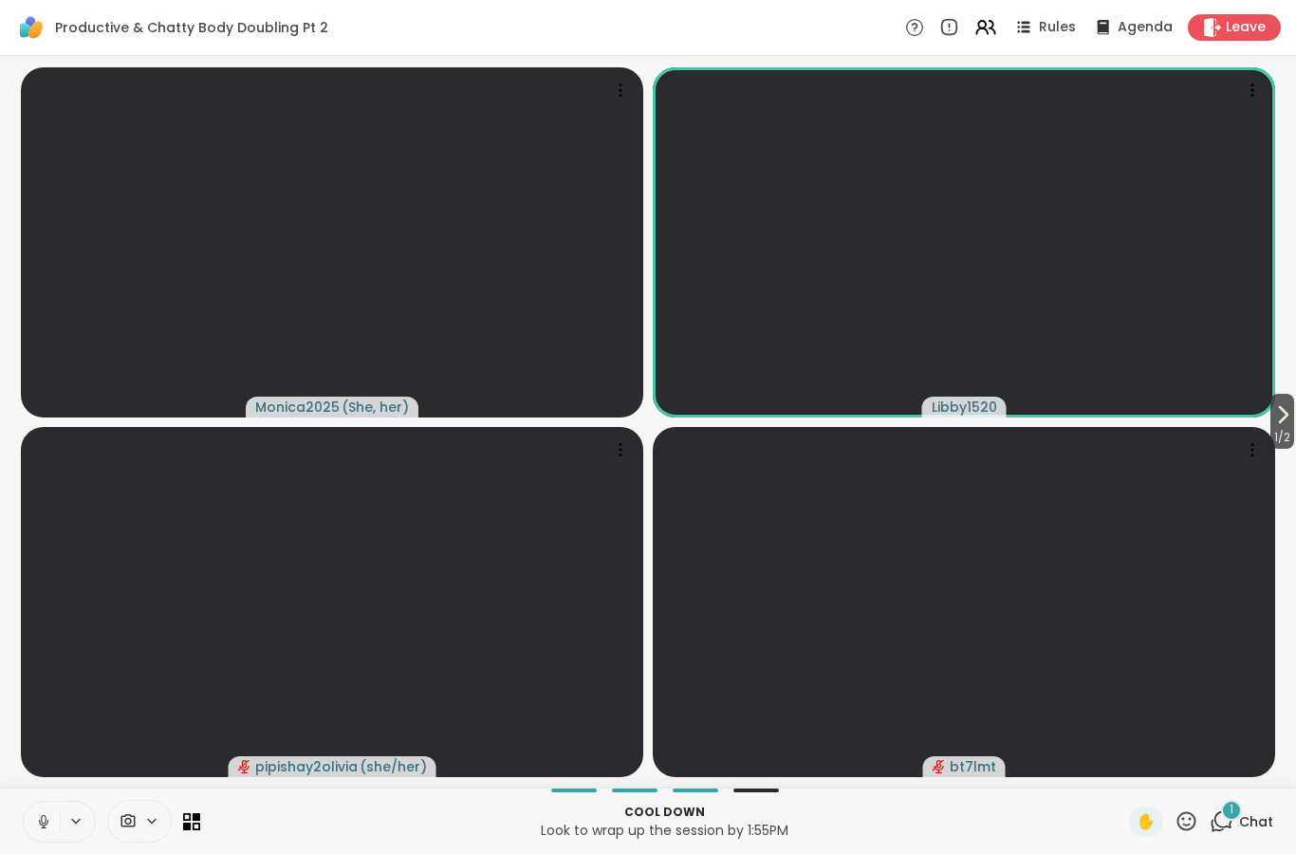
click at [44, 816] on icon at bounding box center [43, 821] width 17 height 17
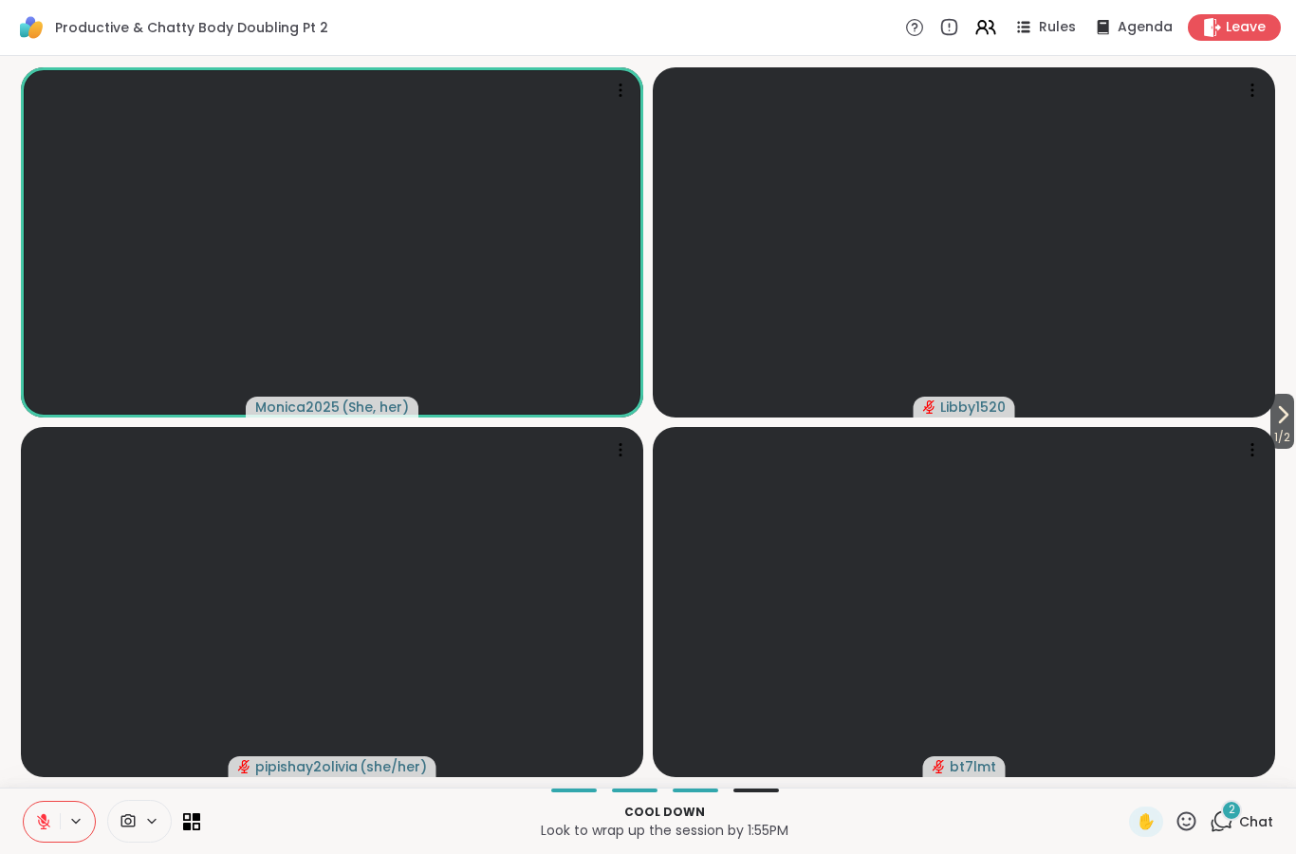
click at [36, 820] on icon at bounding box center [43, 821] width 17 height 17
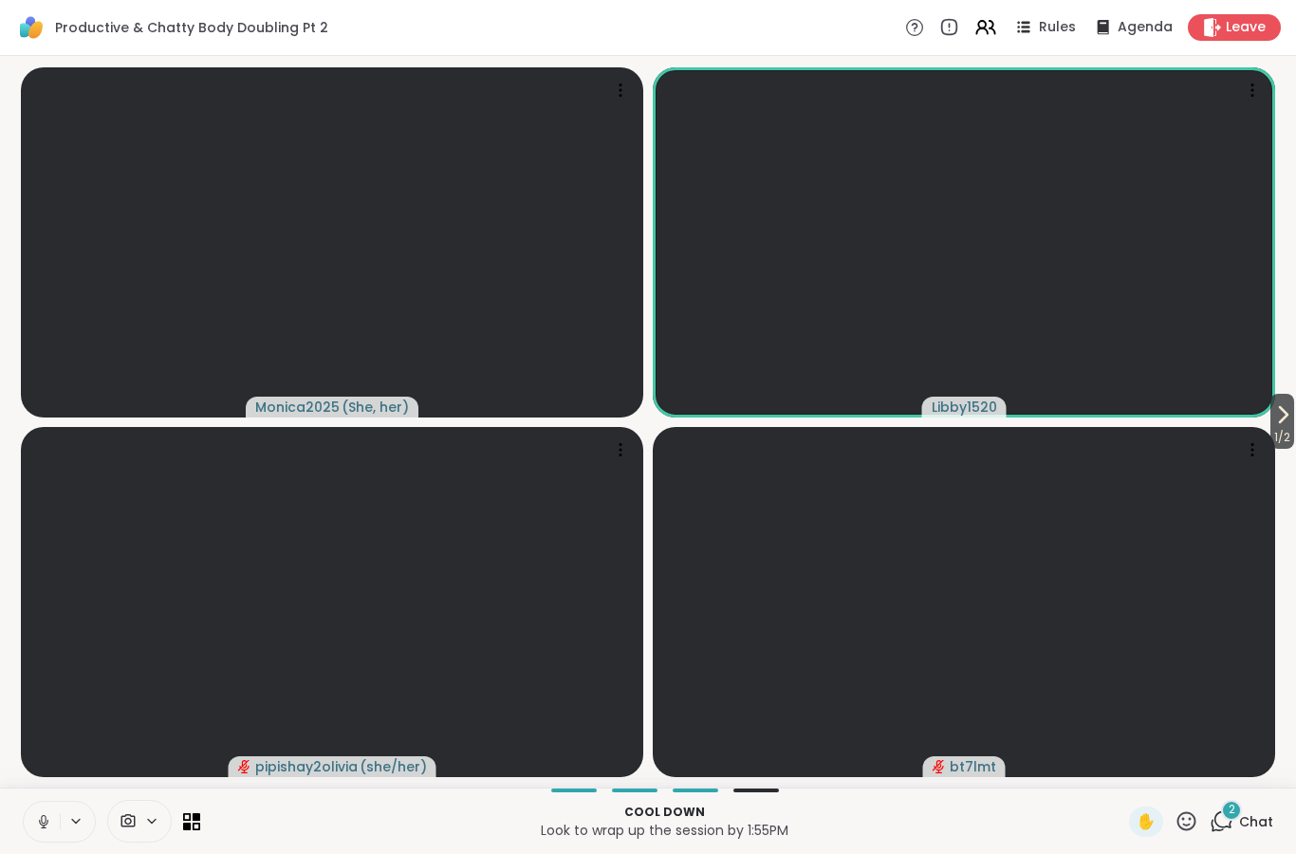
click at [37, 829] on icon at bounding box center [43, 821] width 17 height 17
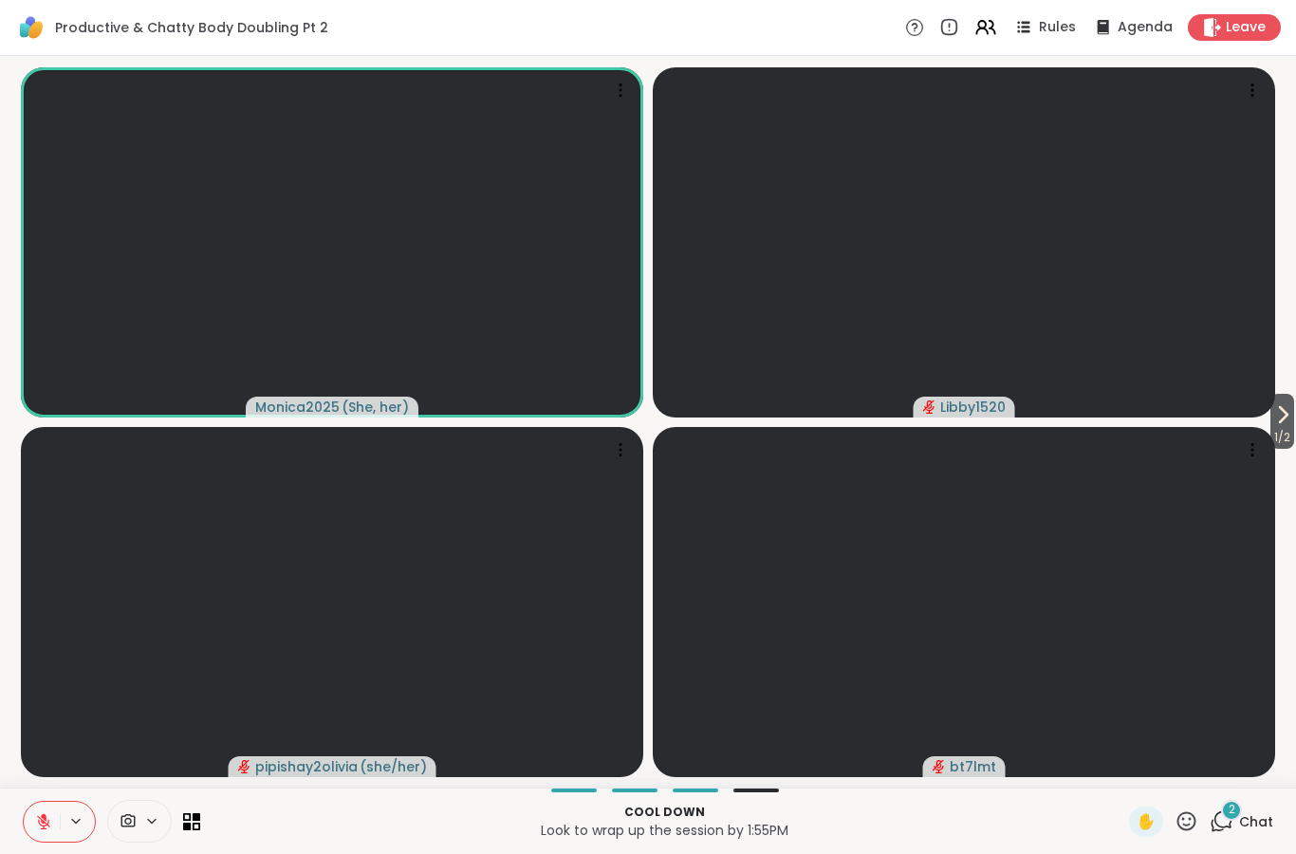
click at [62, 826] on button at bounding box center [77, 821] width 35 height 16
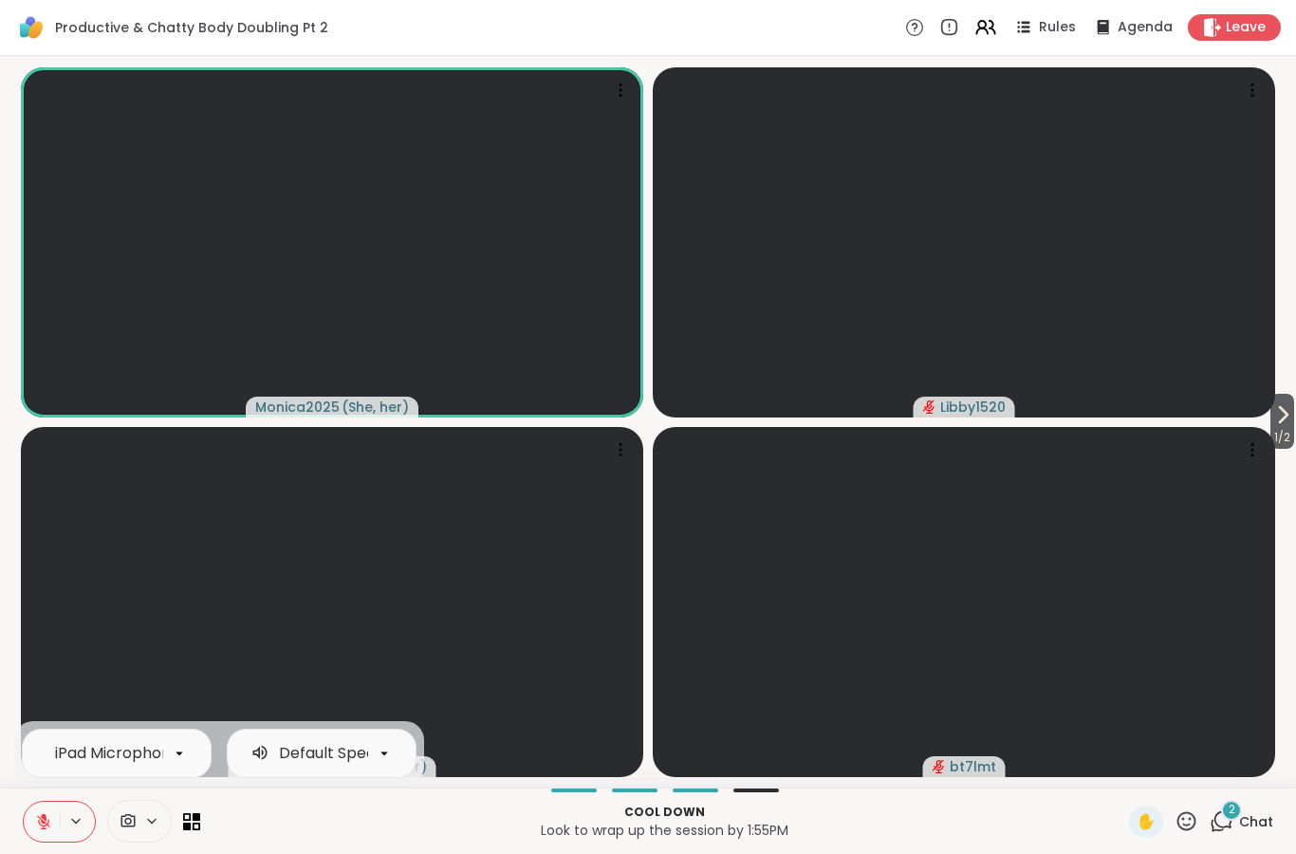
click at [43, 814] on icon at bounding box center [44, 817] width 6 height 8
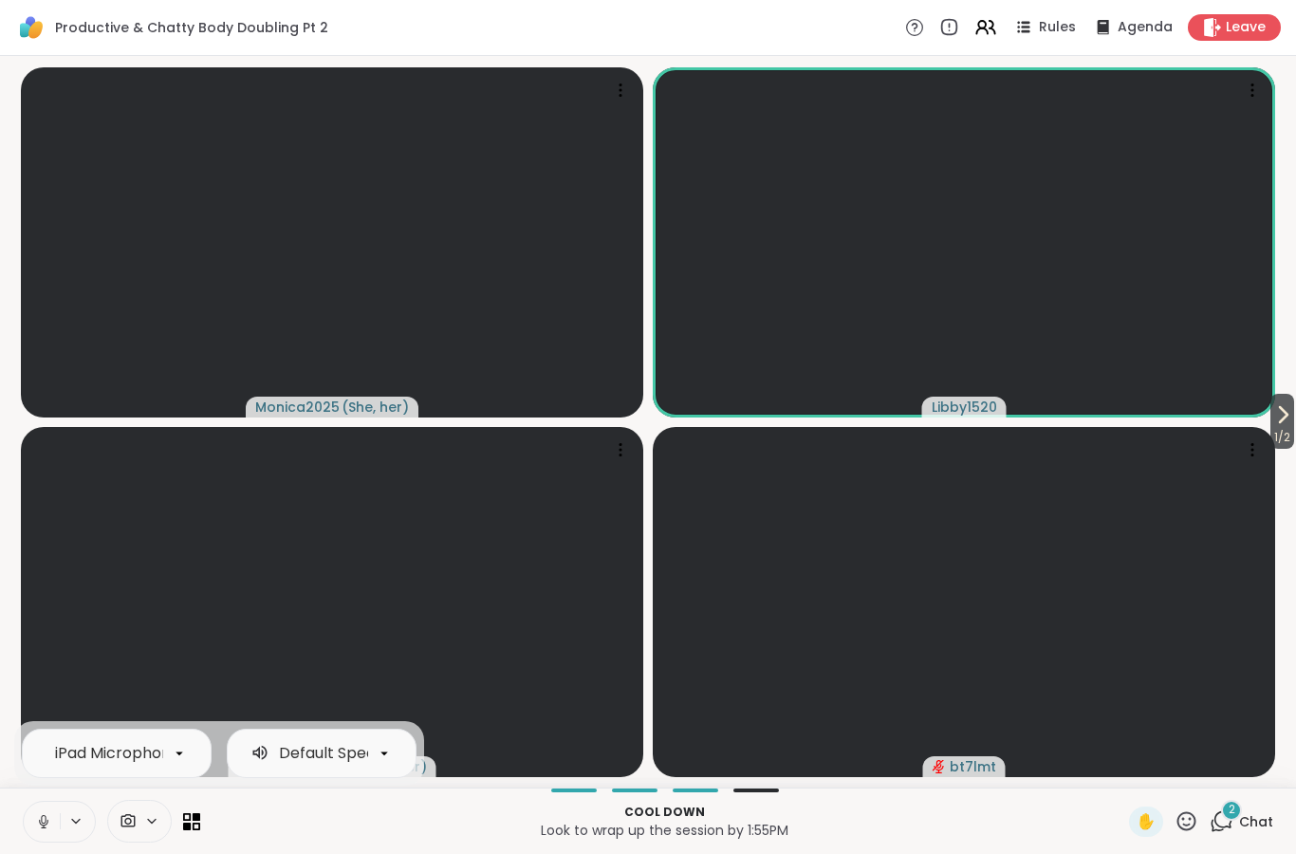
click at [46, 823] on icon at bounding box center [43, 821] width 17 height 17
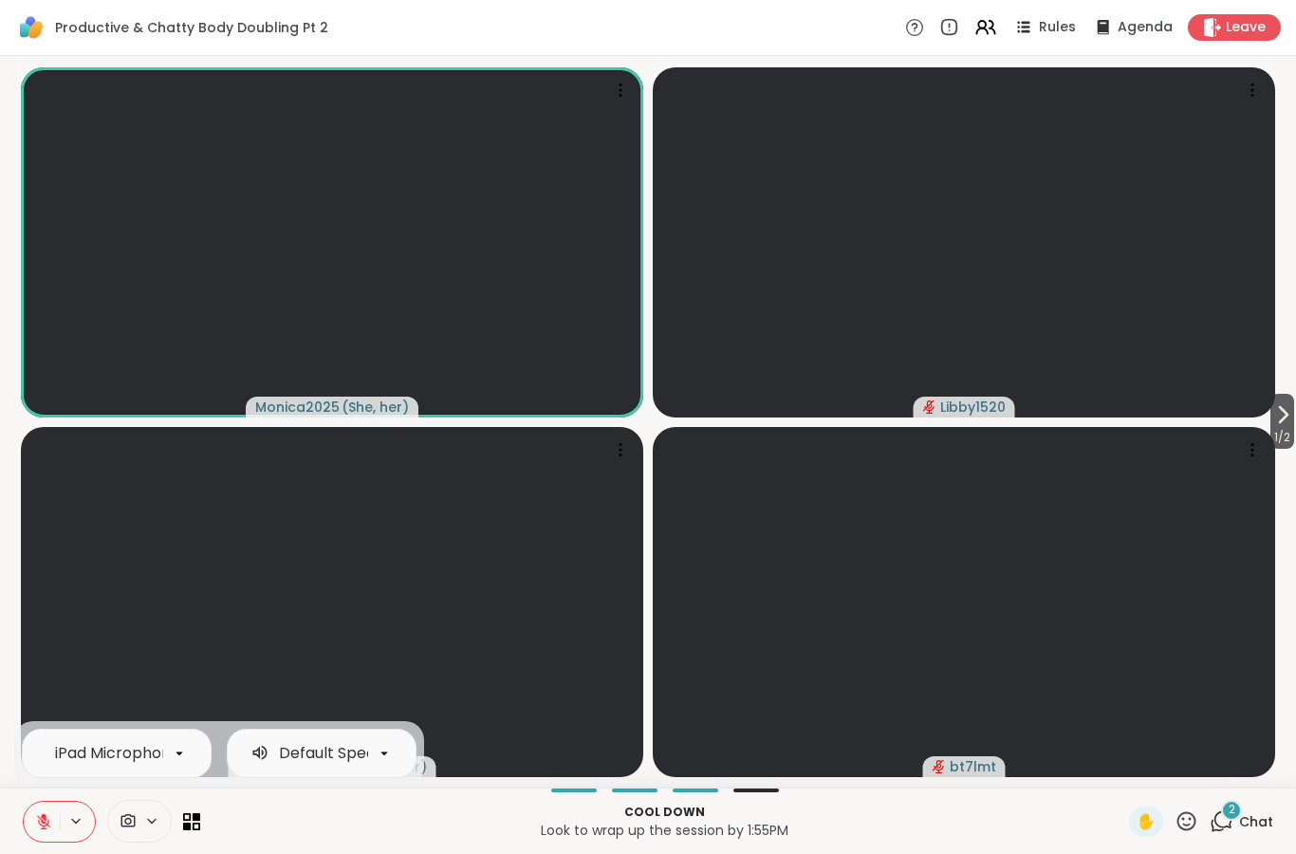
click at [46, 826] on icon at bounding box center [43, 821] width 13 height 13
click at [45, 827] on icon at bounding box center [43, 826] width 5 height 1
click at [42, 808] on button at bounding box center [42, 822] width 36 height 40
click at [45, 818] on icon at bounding box center [43, 821] width 17 height 17
click at [50, 825] on icon at bounding box center [43, 821] width 17 height 17
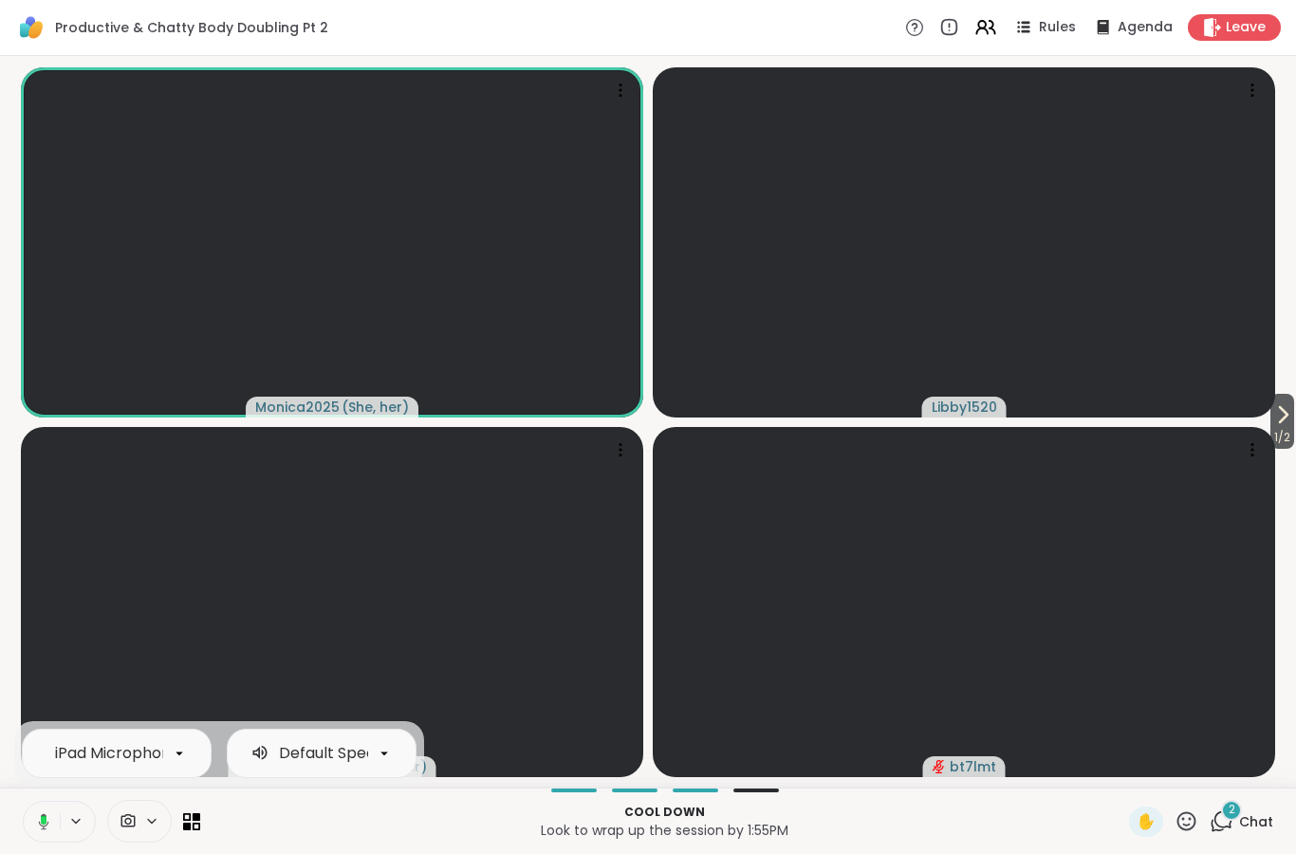
click at [54, 817] on button at bounding box center [40, 822] width 39 height 40
click at [42, 818] on icon at bounding box center [43, 821] width 17 height 17
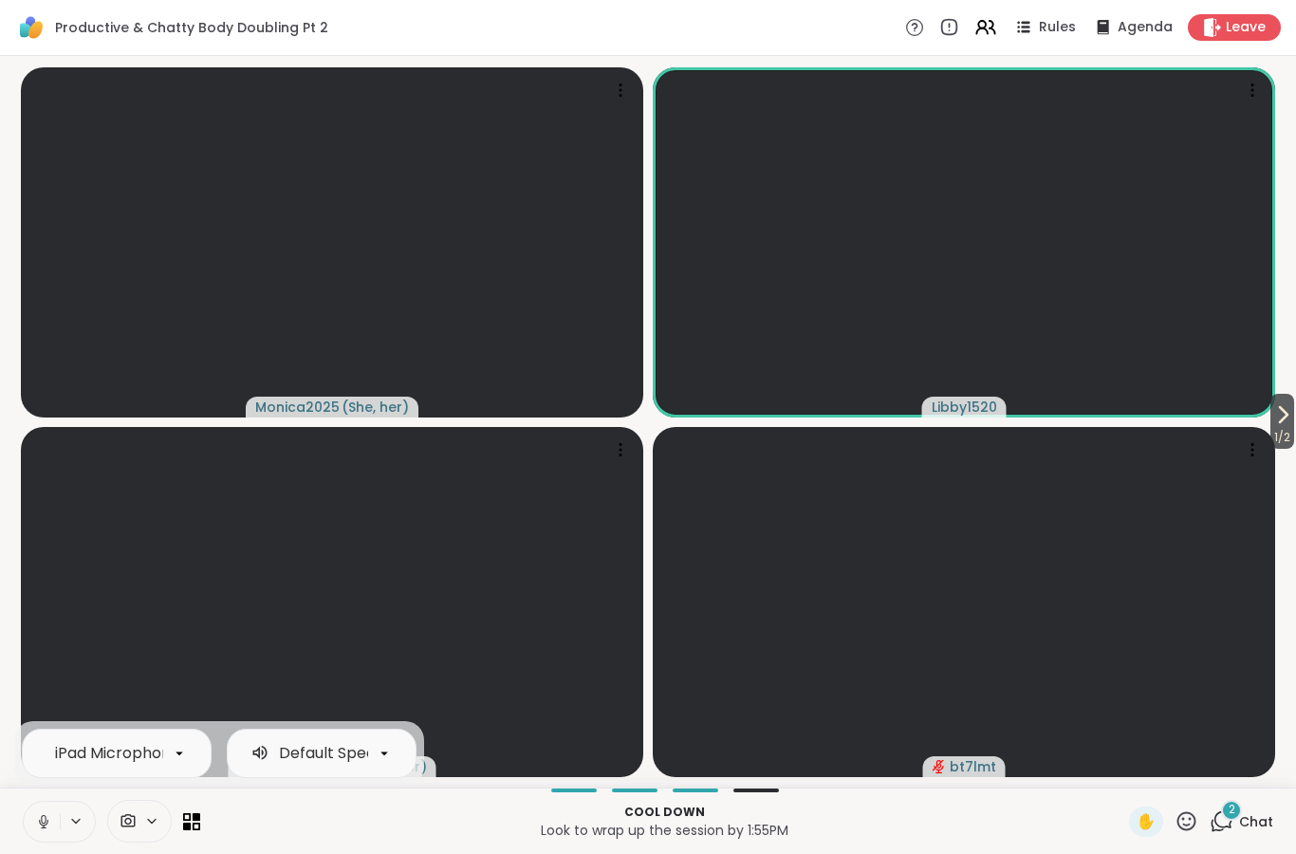
click at [43, 814] on icon at bounding box center [43, 821] width 17 height 17
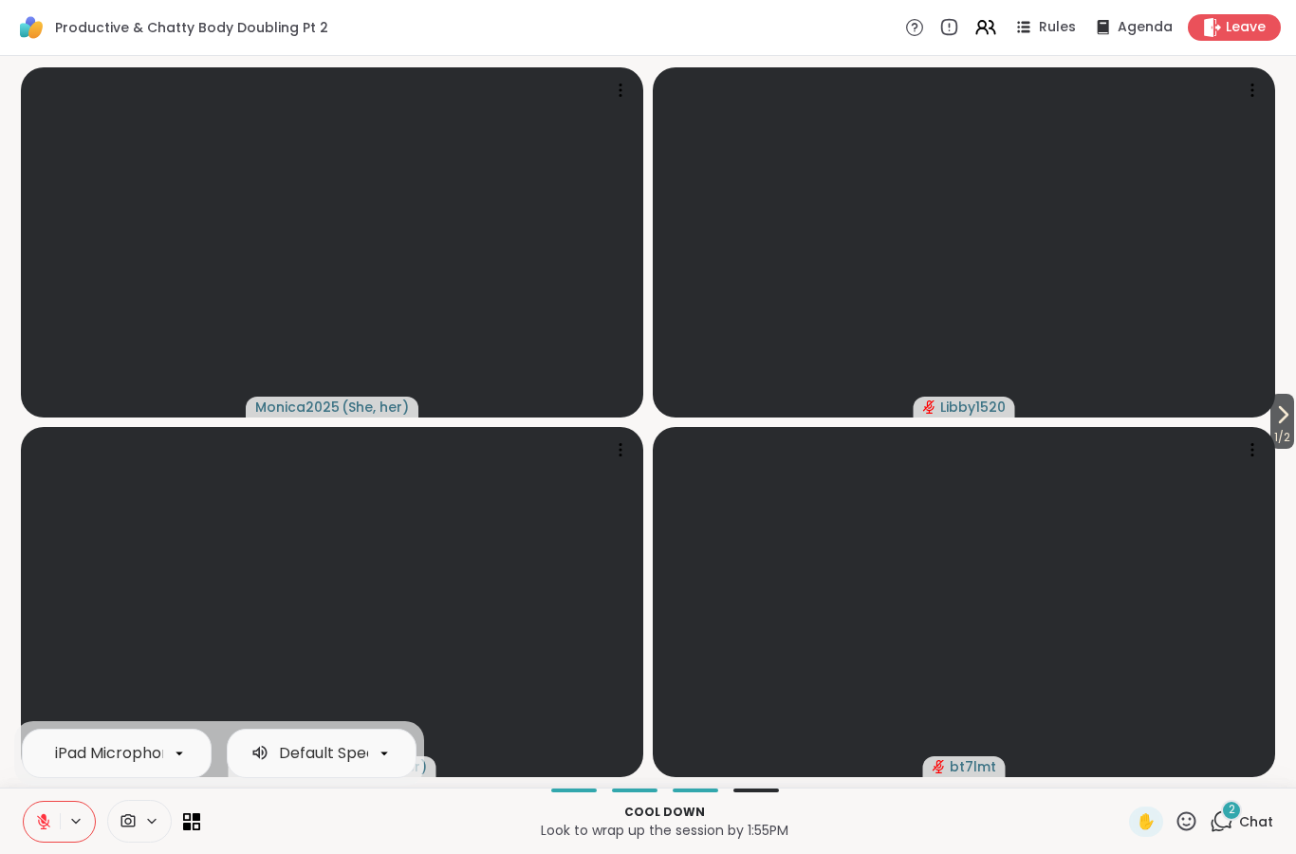
click at [51, 822] on icon at bounding box center [43, 821] width 17 height 17
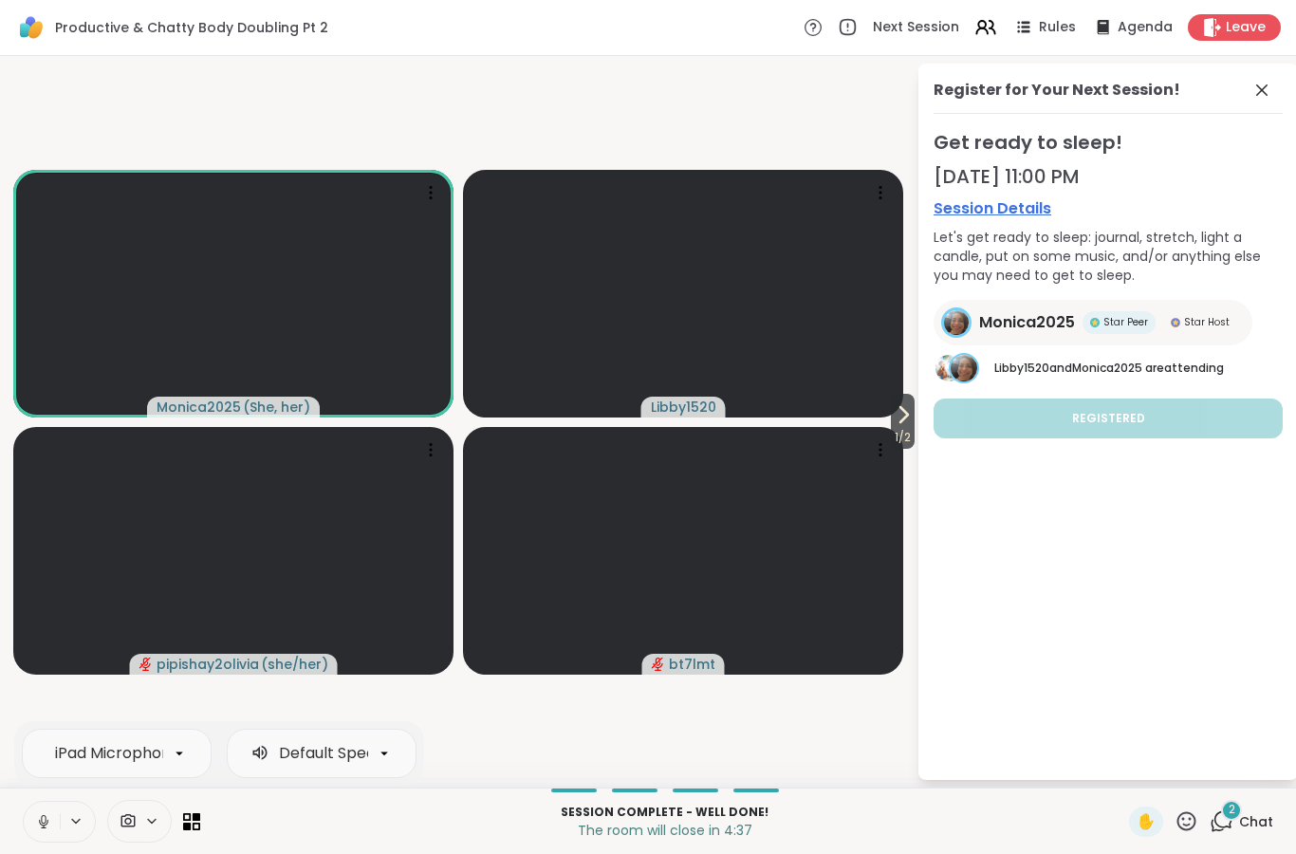
click at [34, 819] on button at bounding box center [42, 822] width 36 height 40
click at [35, 837] on button at bounding box center [42, 822] width 36 height 40
click at [40, 821] on icon at bounding box center [43, 822] width 9 height 6
click at [1277, 77] on div "Register for Your Next Session! Get ready to sleep! [DATE] 11:00 PM Session Det…" at bounding box center [1109, 422] width 380 height 716
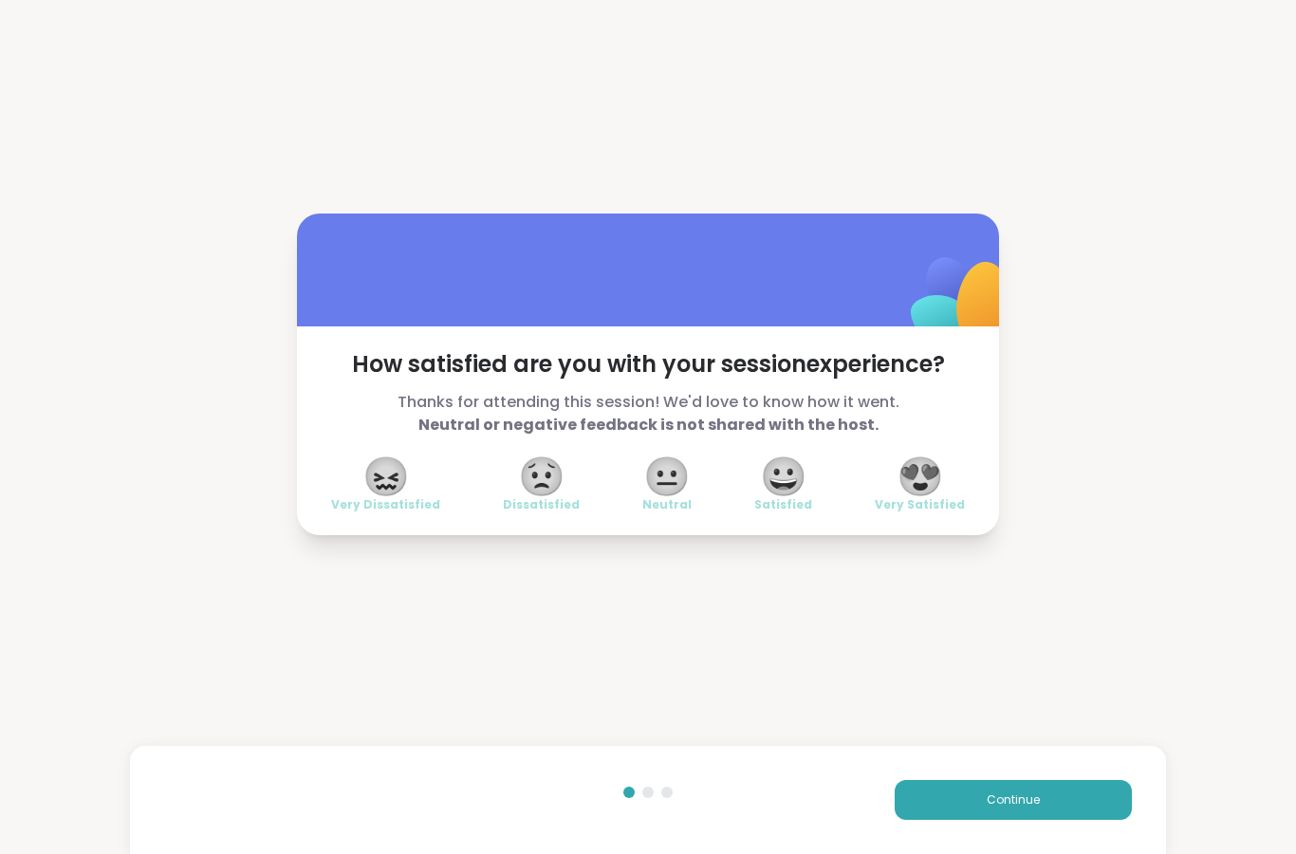
click at [1066, 802] on button "Continue" at bounding box center [1013, 800] width 237 height 40
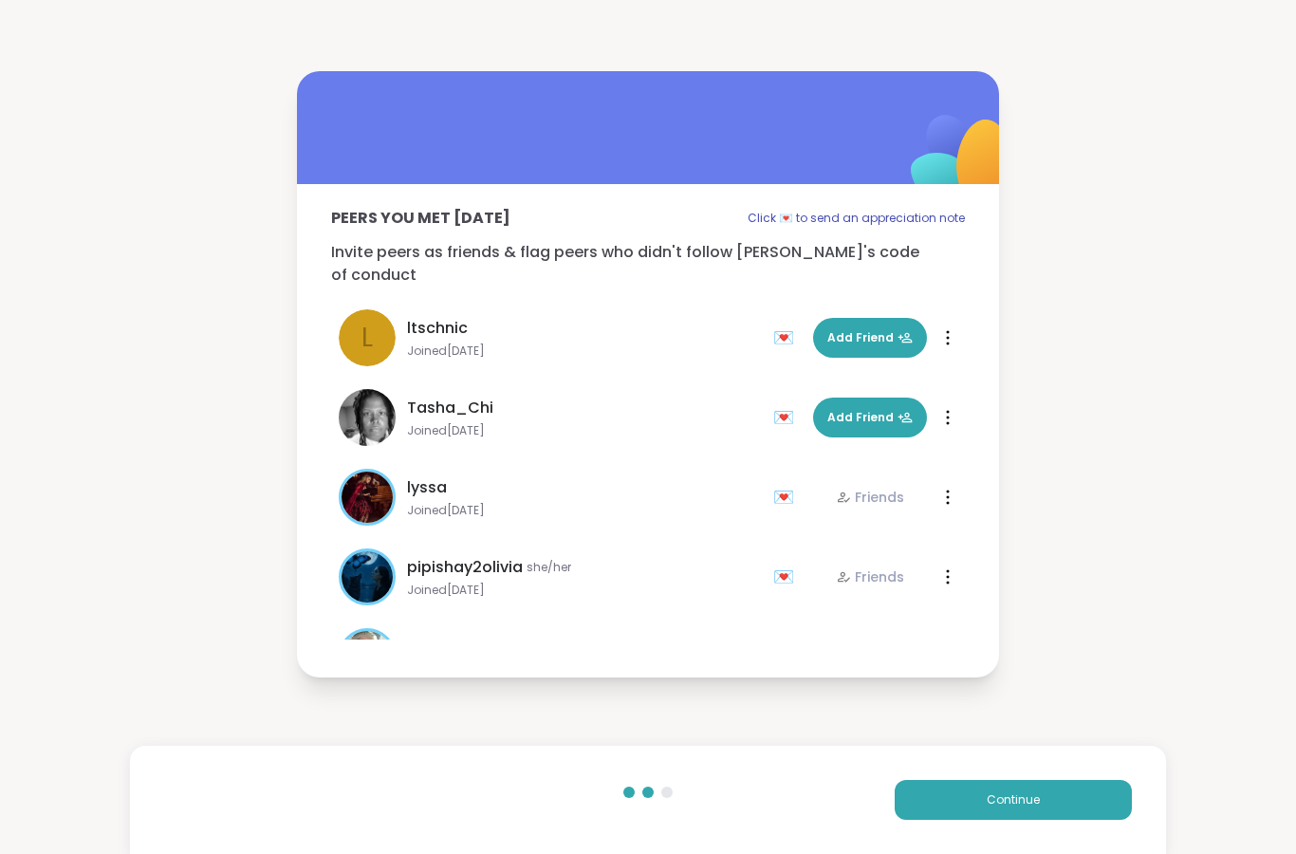
click at [1063, 790] on button "Continue" at bounding box center [1013, 800] width 237 height 40
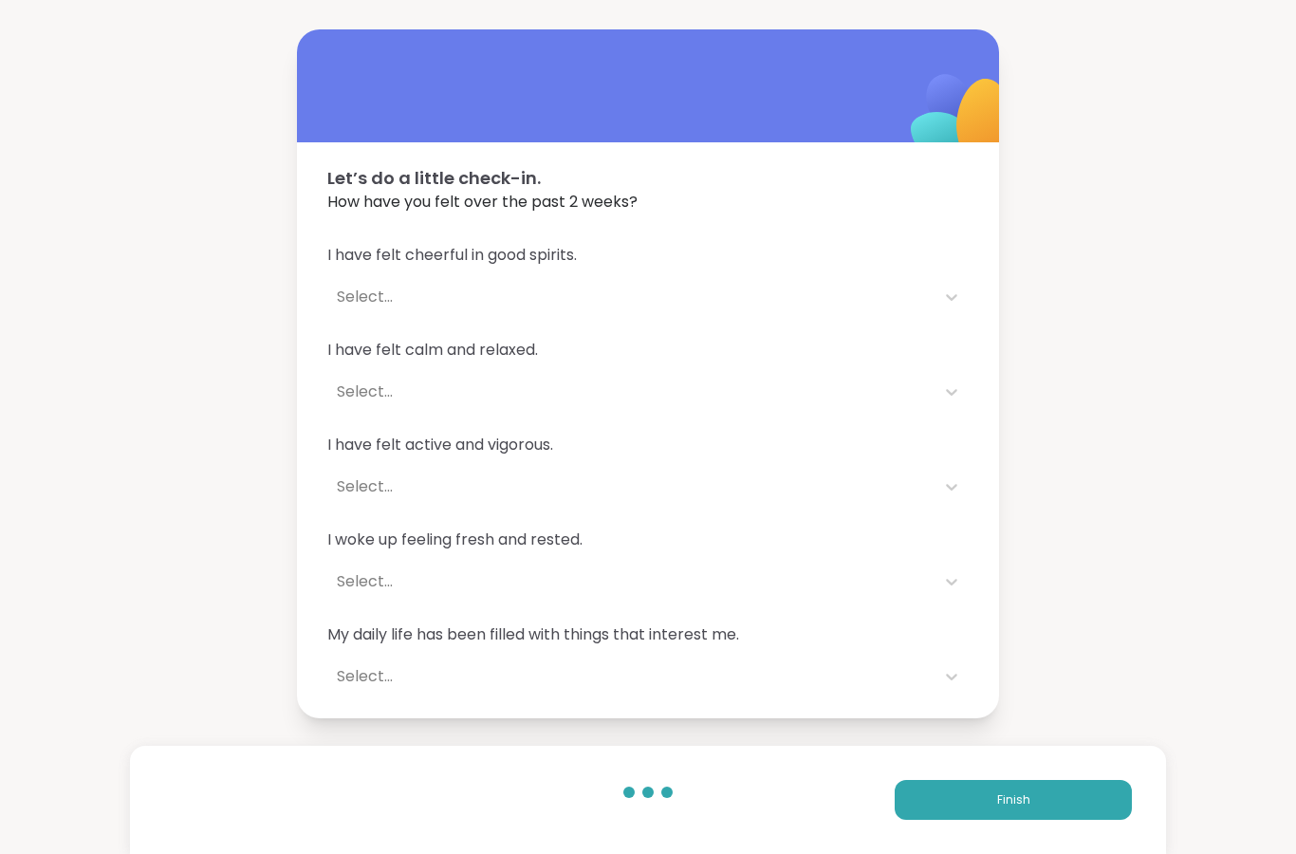
click at [1074, 787] on button "Finish" at bounding box center [1013, 800] width 237 height 40
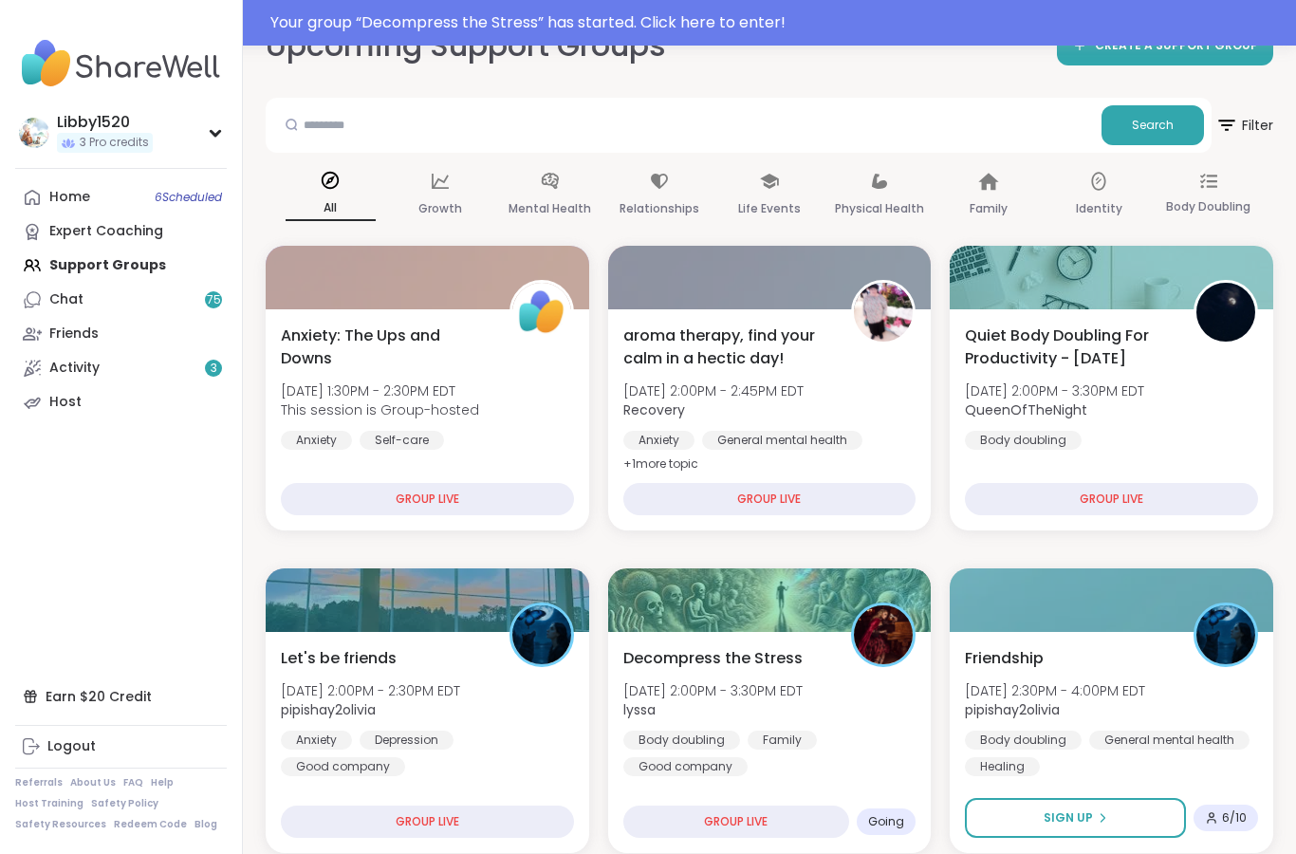
scroll to position [139, 0]
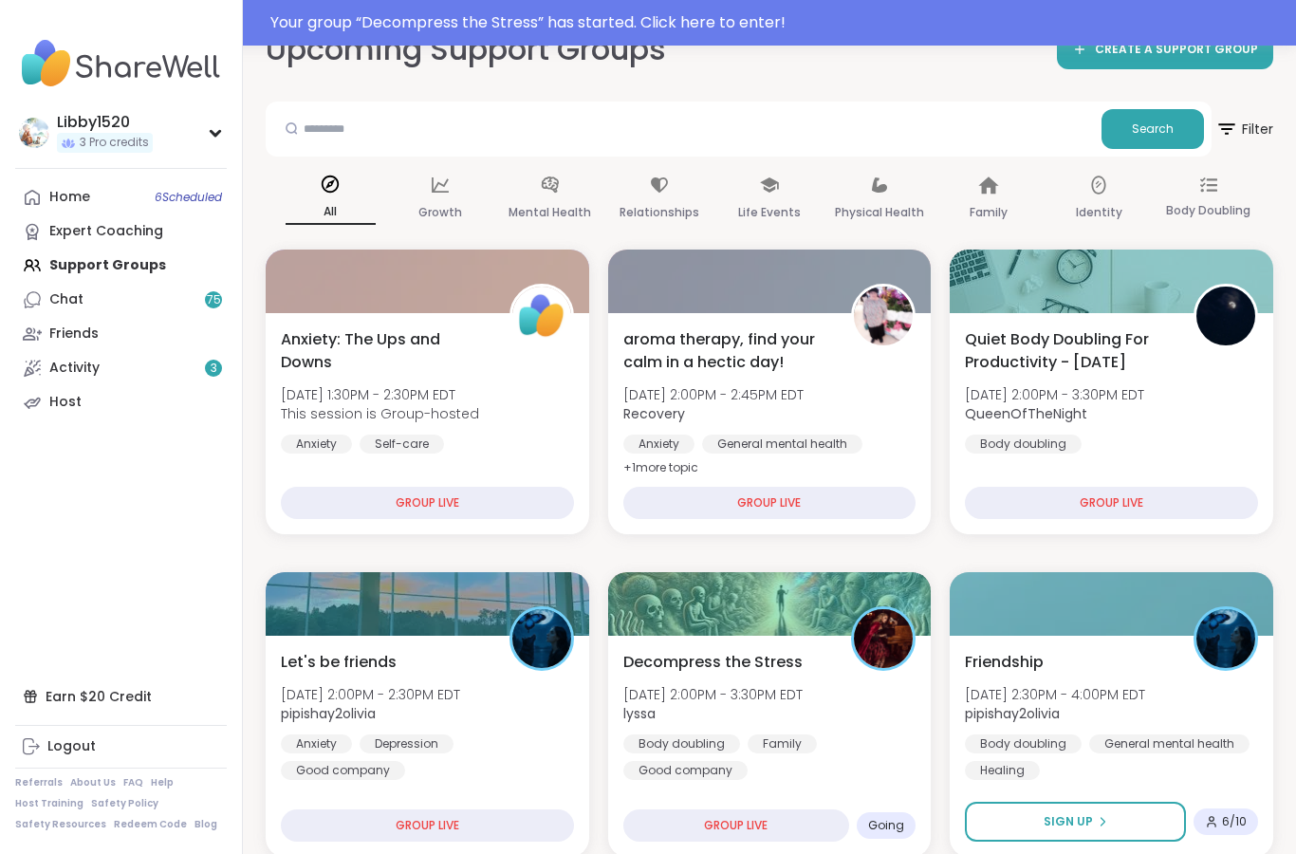
click at [149, 267] on div "Home 6 Scheduled Expert Coaching Support Groups Chat 75 Friends Activity 3 Host" at bounding box center [121, 299] width 212 height 239
click at [193, 294] on link "Chat 75" at bounding box center [121, 300] width 212 height 34
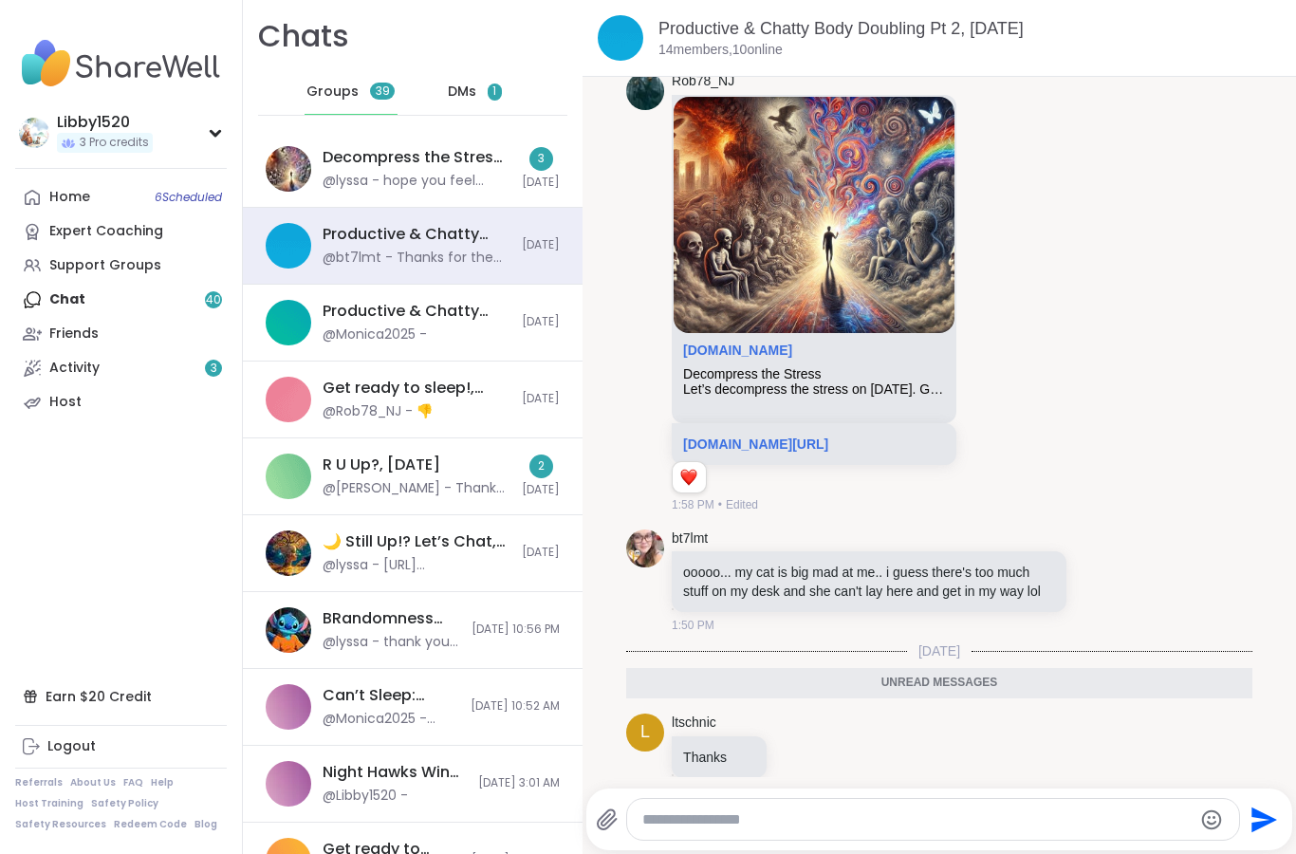
scroll to position [6826, 0]
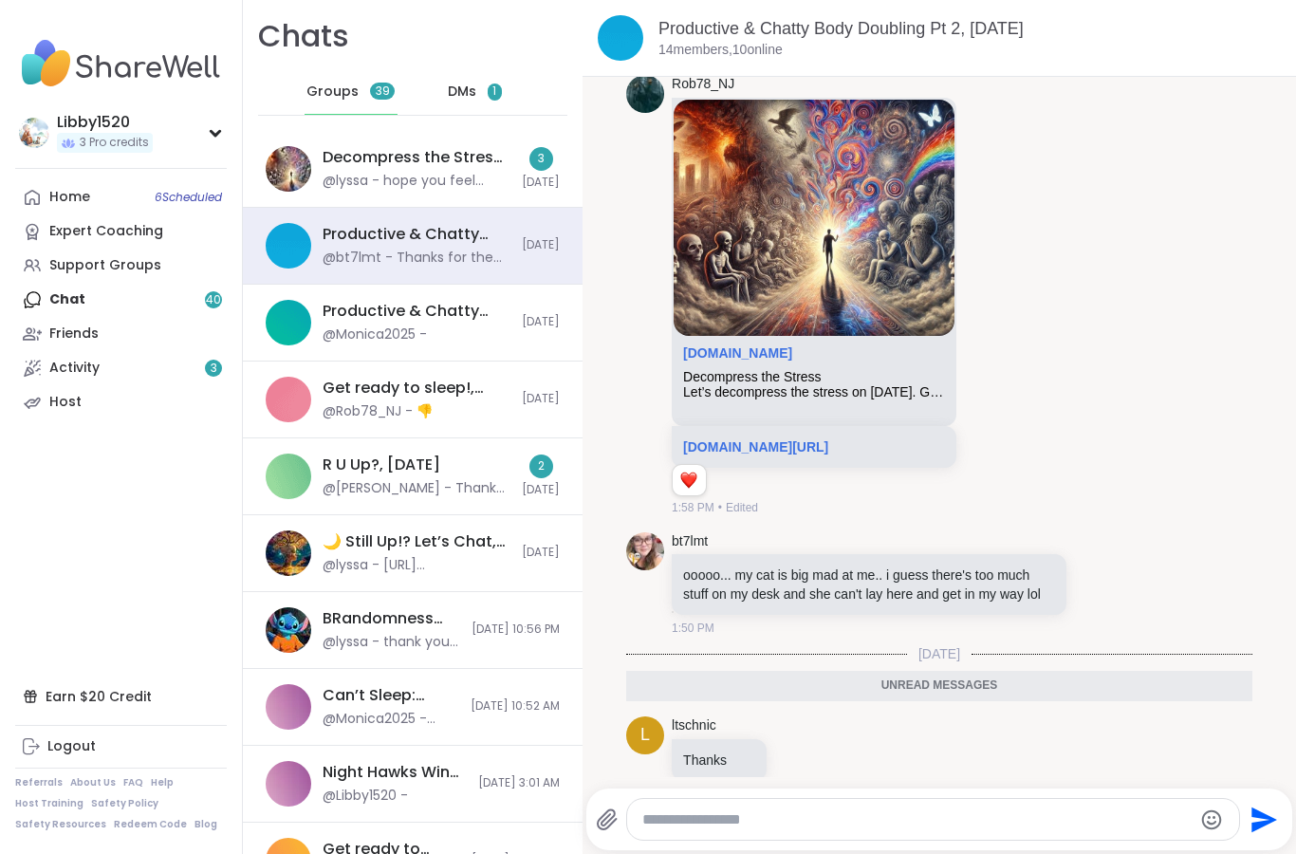
click at [828, 439] on link "[DOMAIN_NAME][URL]" at bounding box center [755, 446] width 145 height 15
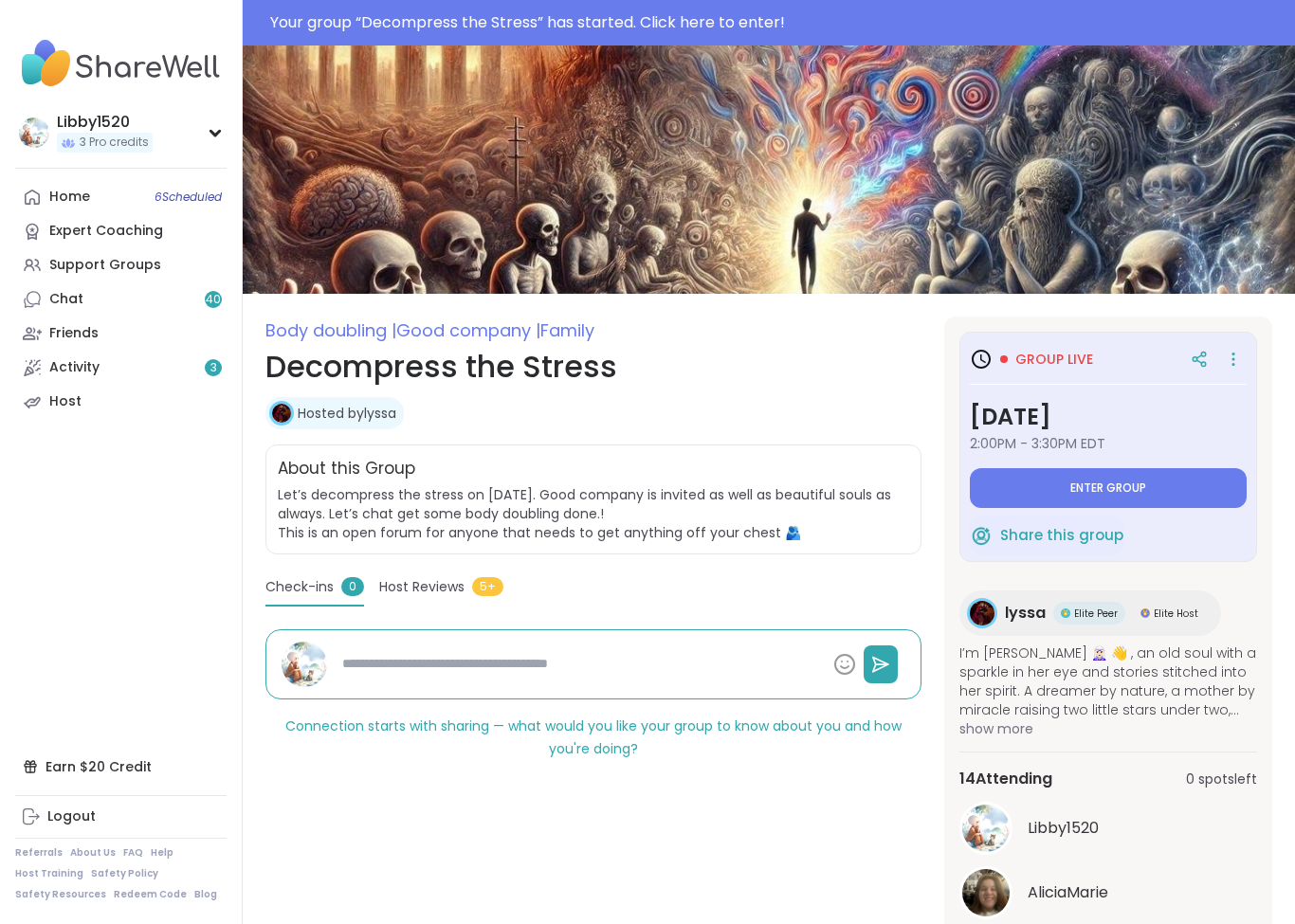
type textarea "*"
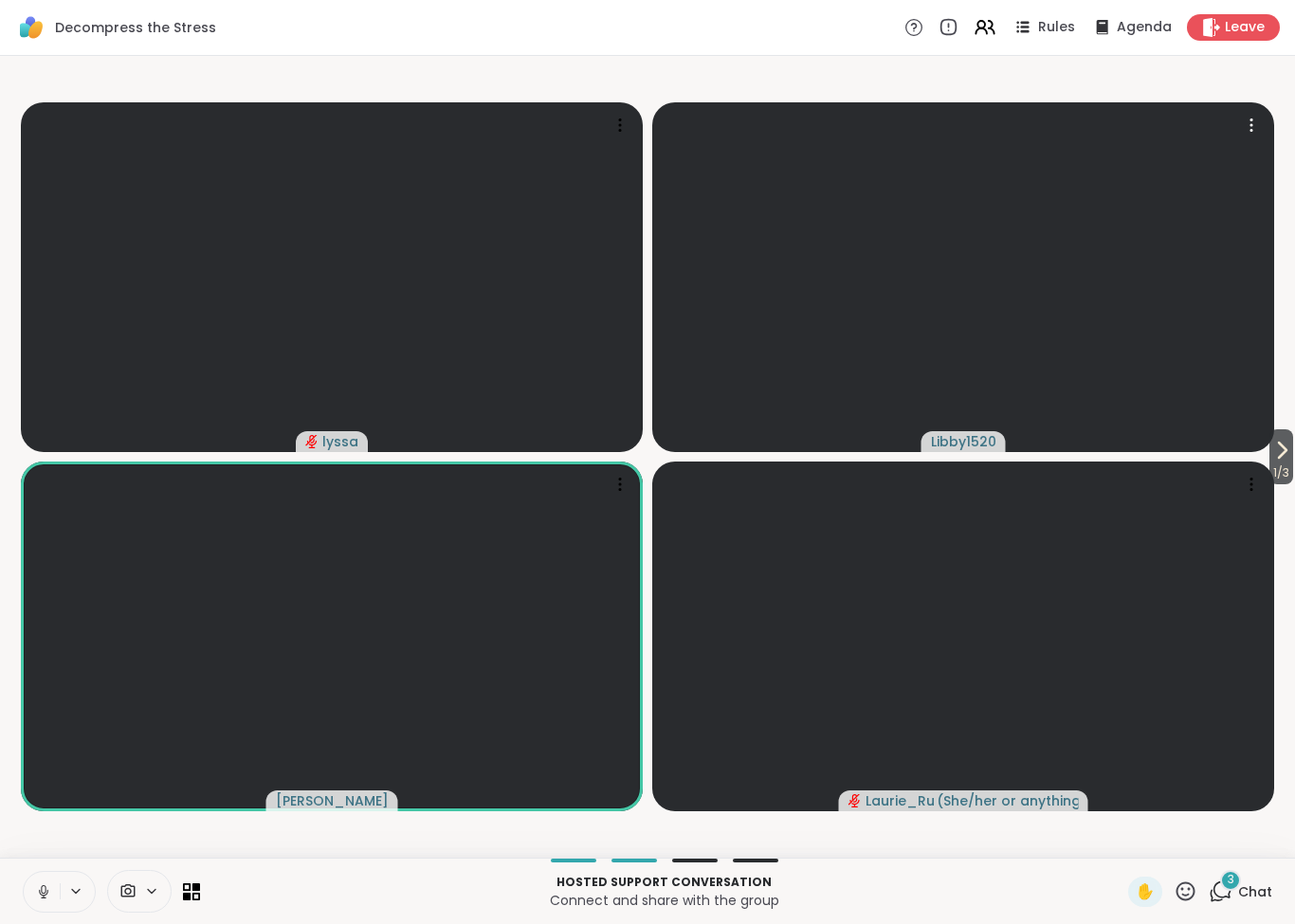
click at [855, 357] on video at bounding box center [963, 277] width 622 height 350
click at [1251, 119] on icon at bounding box center [1251, 125] width 19 height 19
click at [148, 839] on video-player-container "1 / 3 lyssa Libby1520 Cyndy Laurie_Ru ( She/her or anything else )" at bounding box center [647, 458] width 1272 height 787
click at [827, 327] on video at bounding box center [963, 277] width 622 height 350
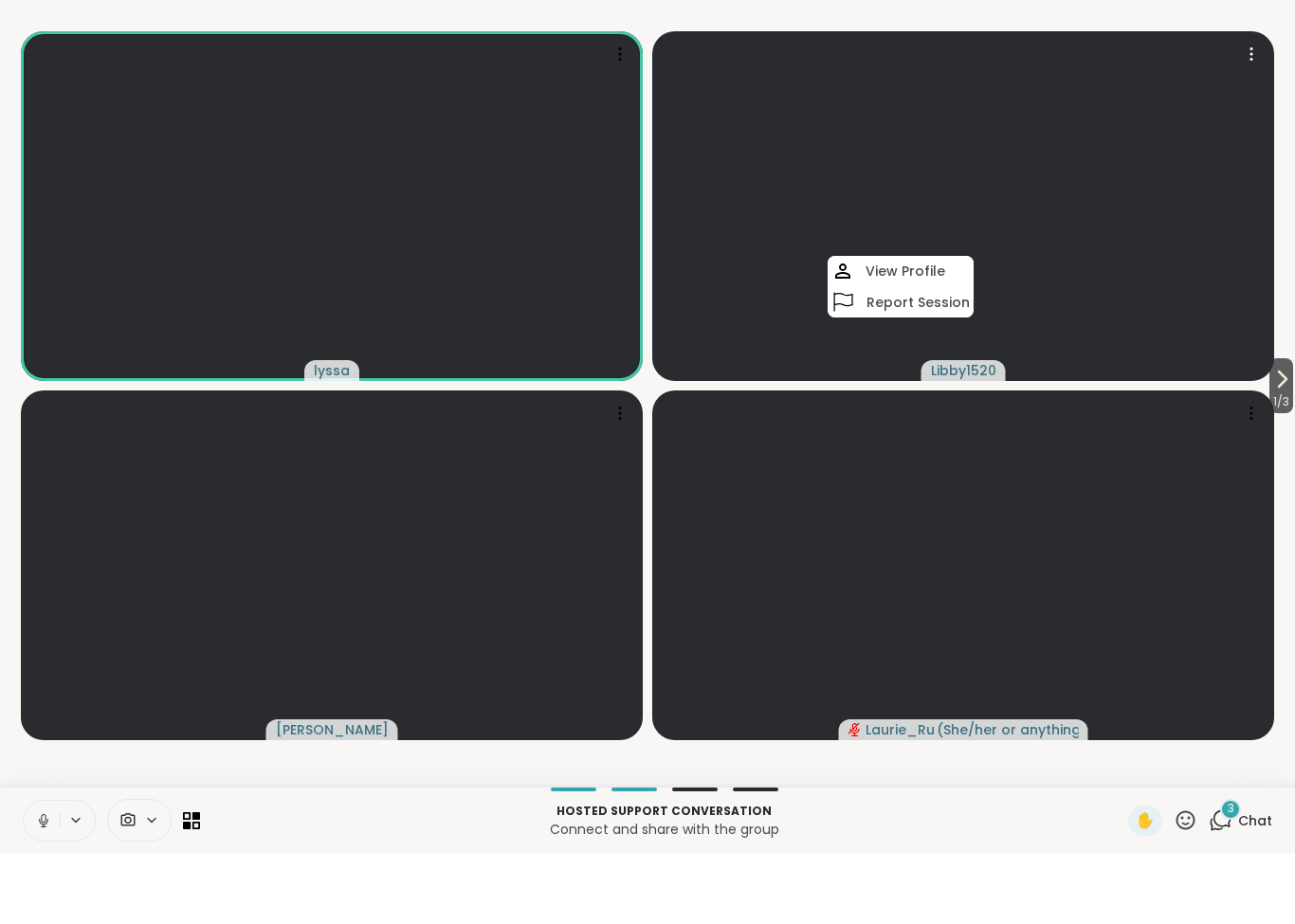
click at [46, 883] on icon at bounding box center [43, 891] width 17 height 17
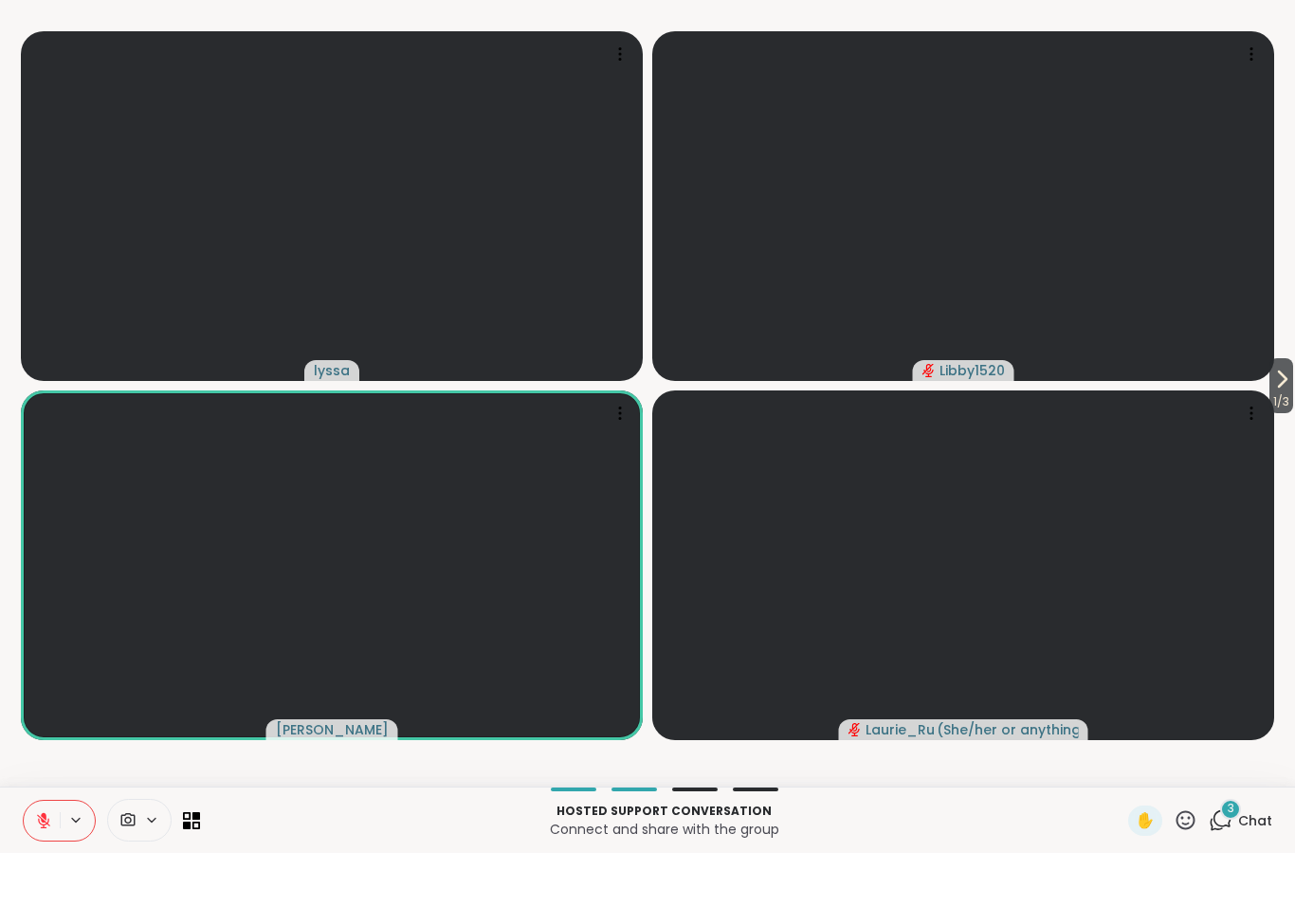
click at [44, 883] on icon at bounding box center [44, 887] width 6 height 8
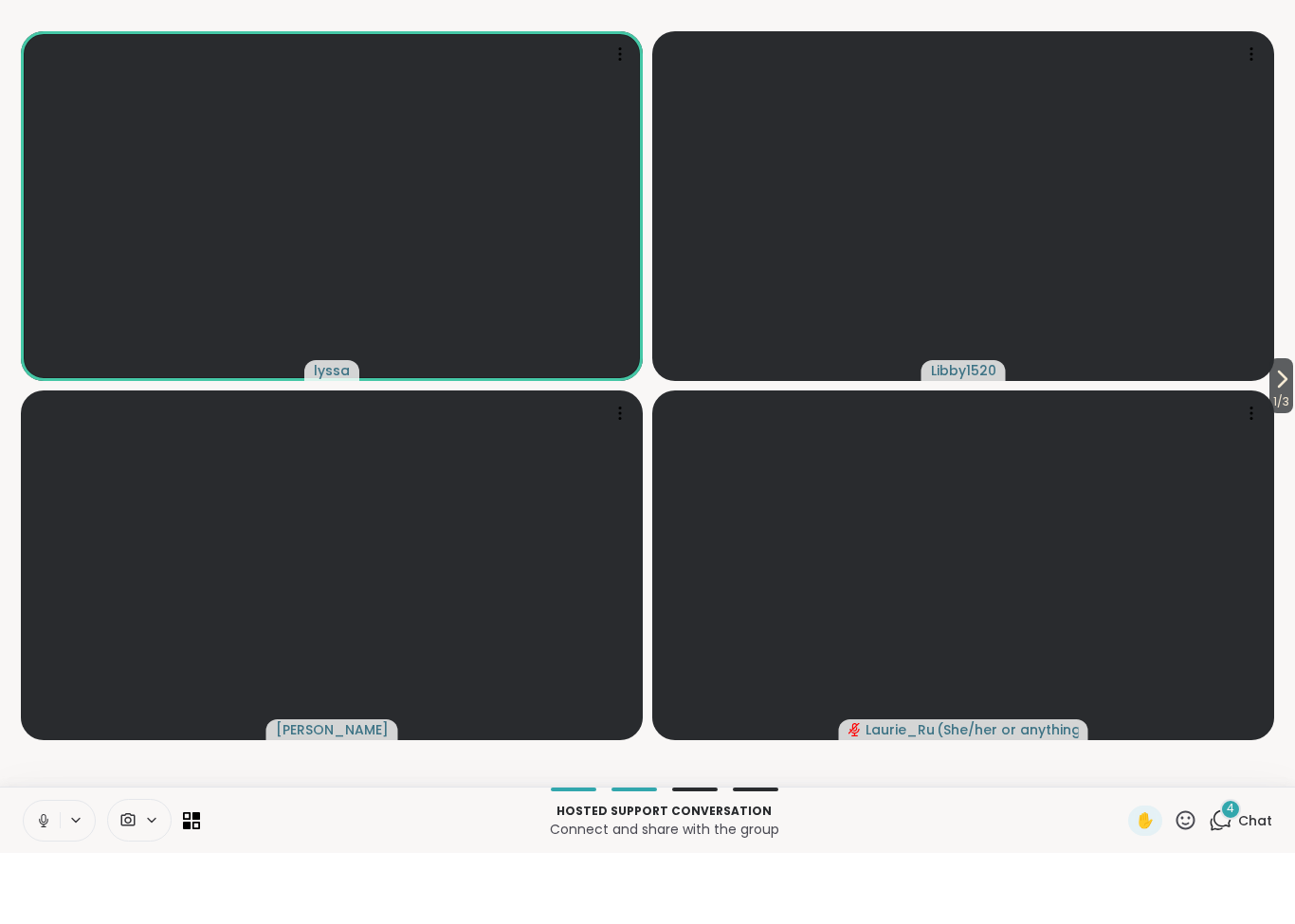
click at [35, 883] on icon at bounding box center [43, 891] width 17 height 17
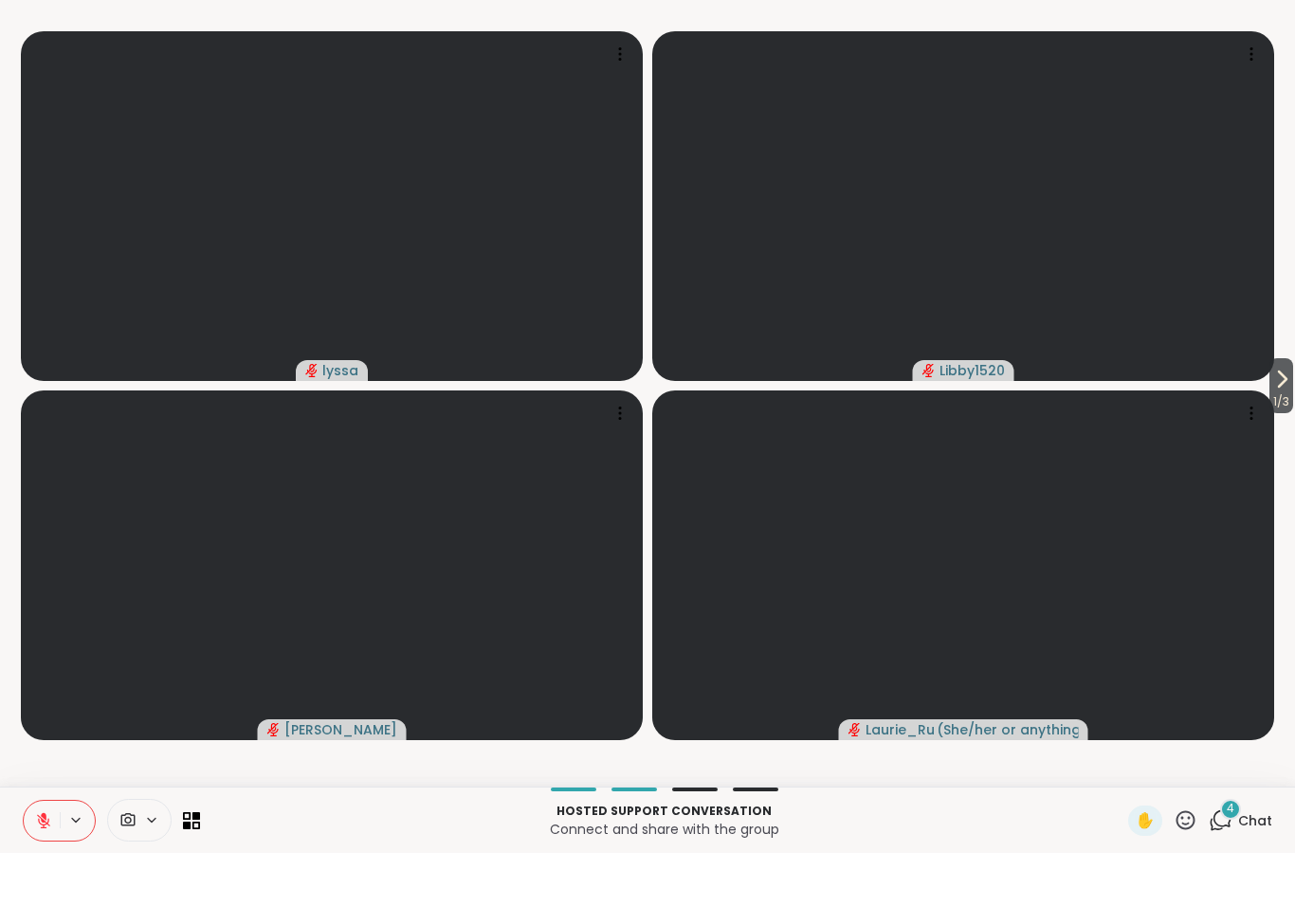
click at [1292, 430] on button "1 / 3" at bounding box center [1282, 457] width 24 height 55
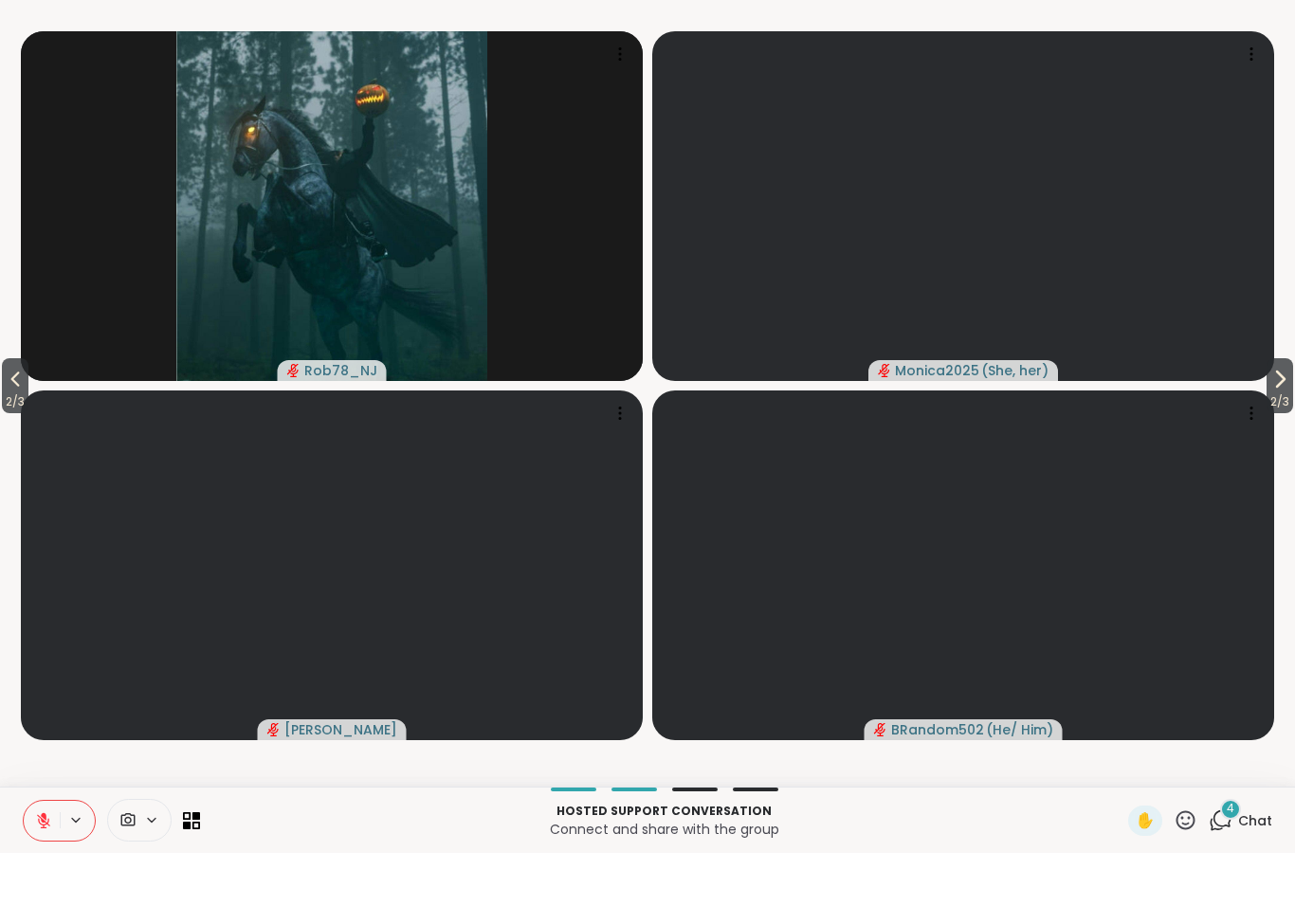
click at [1282, 462] on span "2 / 3" at bounding box center [1280, 472] width 27 height 23
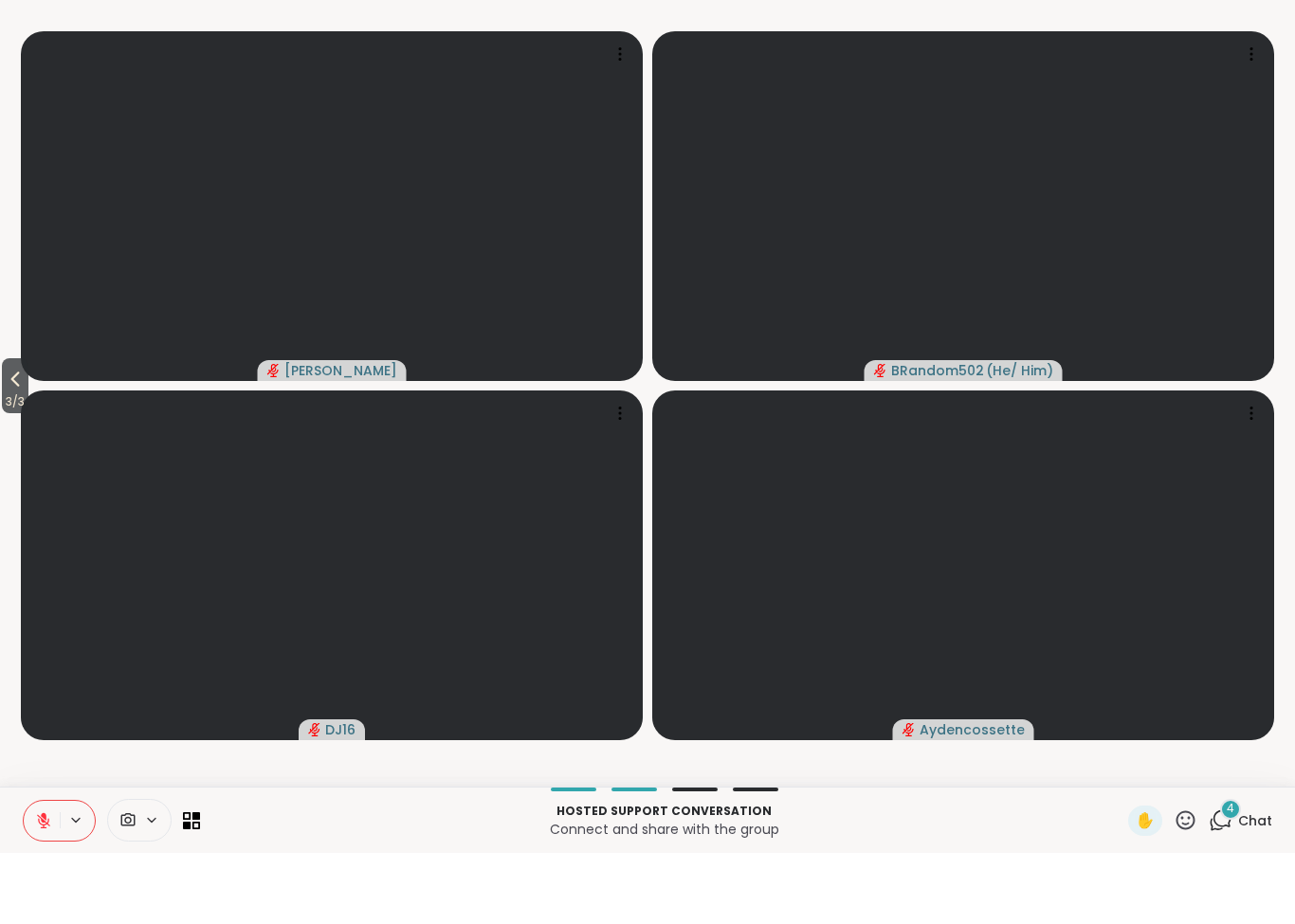
click at [1194, 880] on icon at bounding box center [1186, 892] width 24 height 24
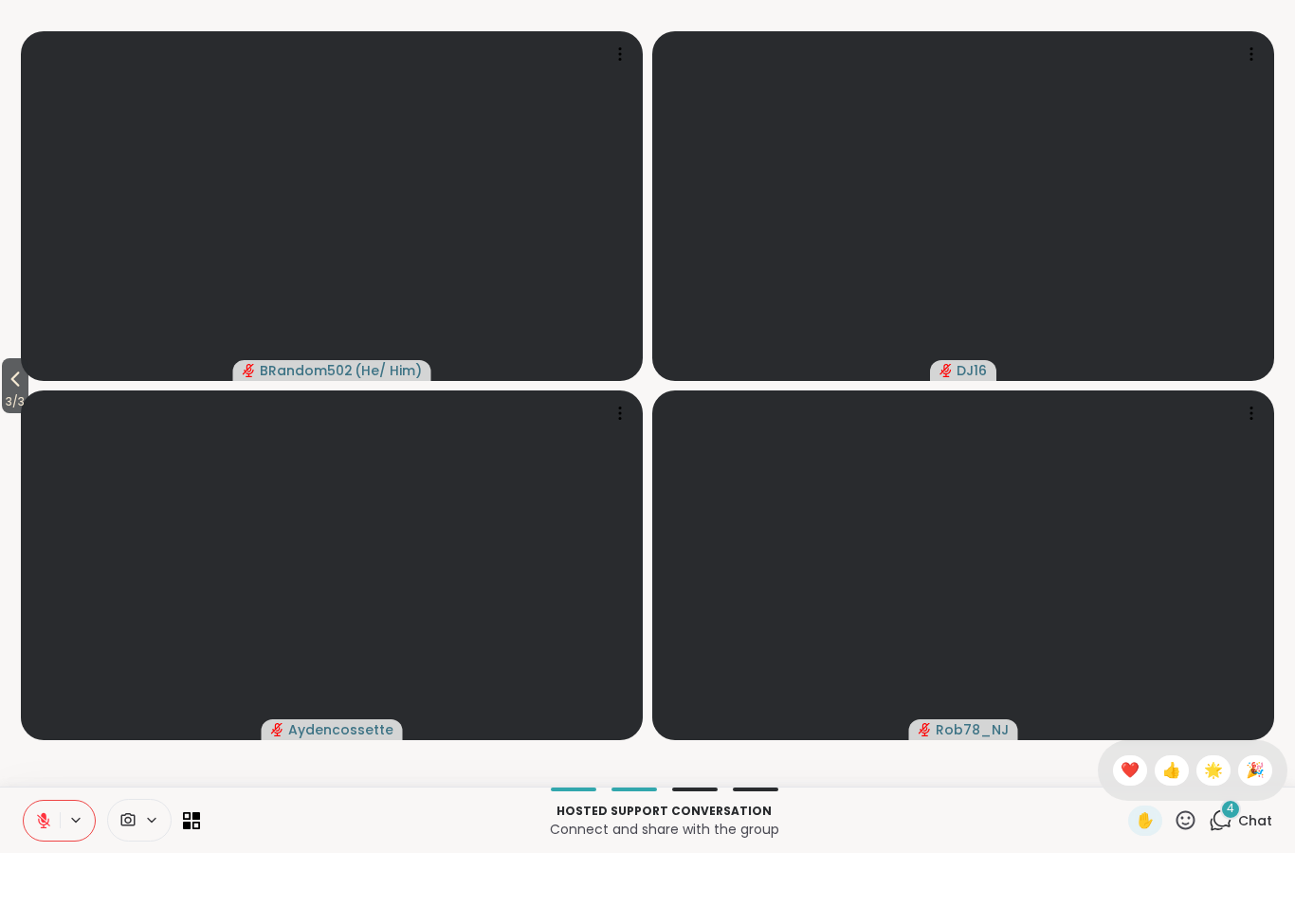
click at [46, 883] on icon at bounding box center [43, 891] width 17 height 17
click at [20, 443] on icon at bounding box center [15, 450] width 9 height 15
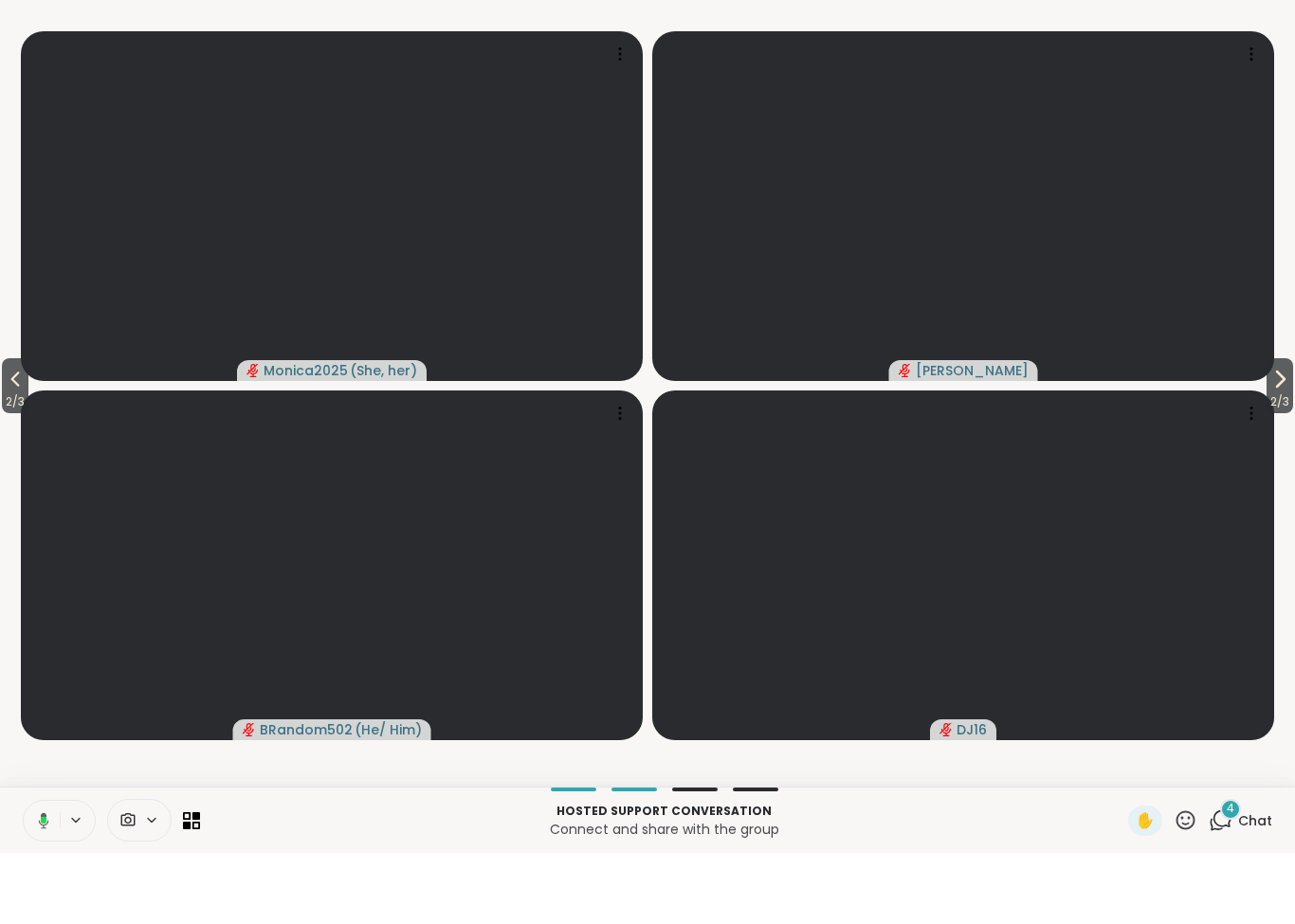
click at [31, 872] on button at bounding box center [40, 892] width 39 height 40
click at [28, 430] on button "2 / 3" at bounding box center [15, 457] width 27 height 55
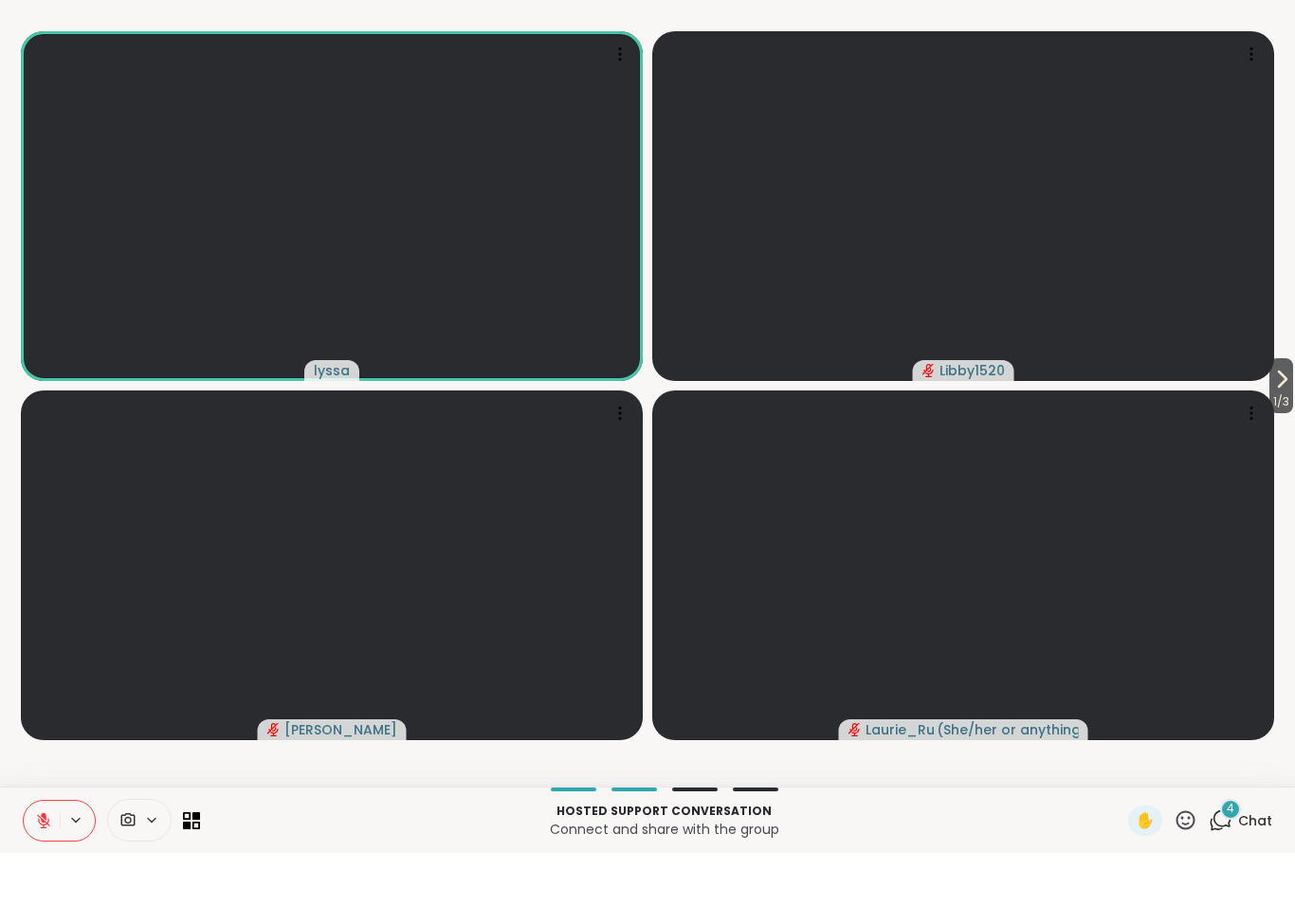
click at [1230, 870] on div "4" at bounding box center [1230, 880] width 21 height 21
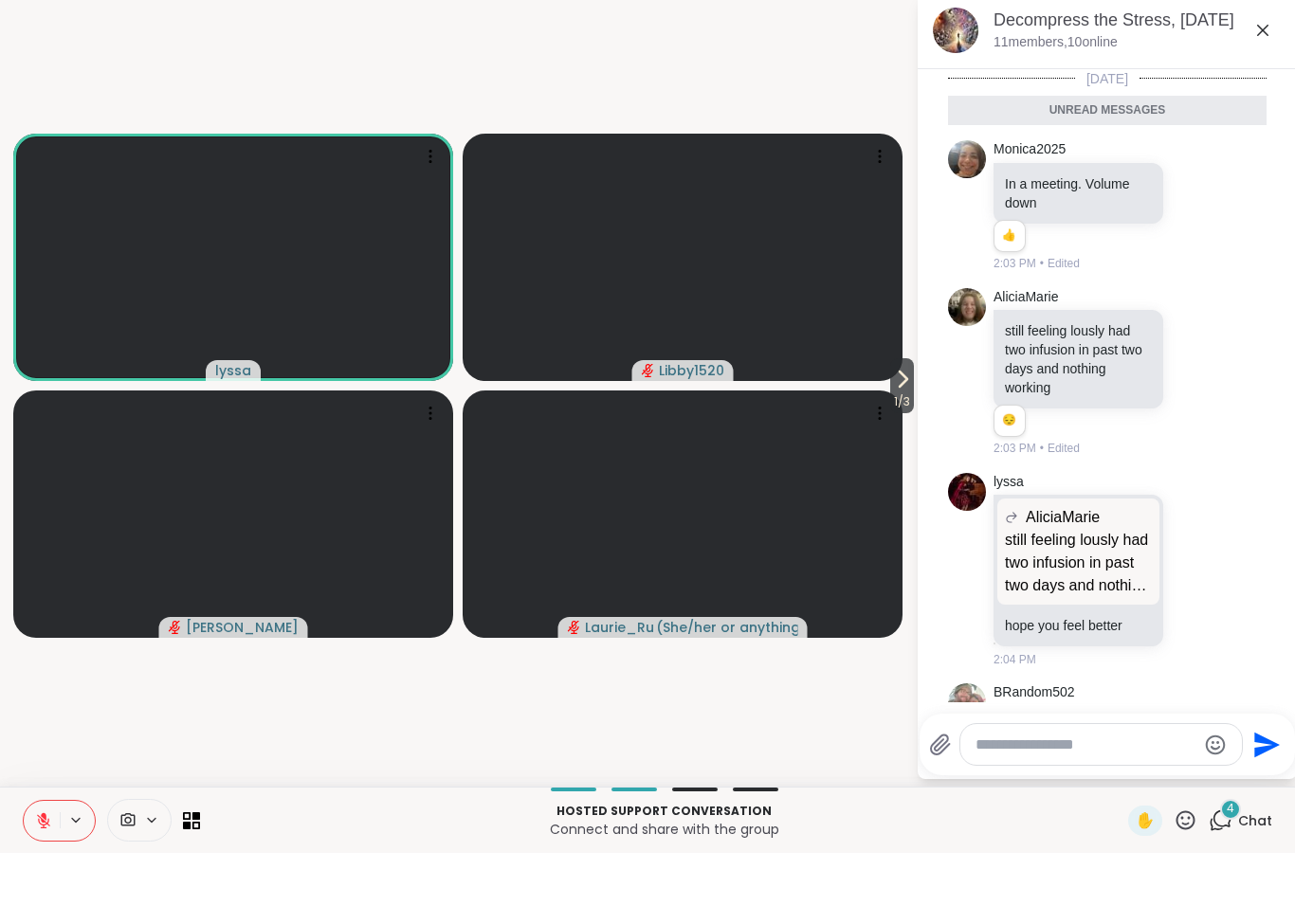
scroll to position [454, 0]
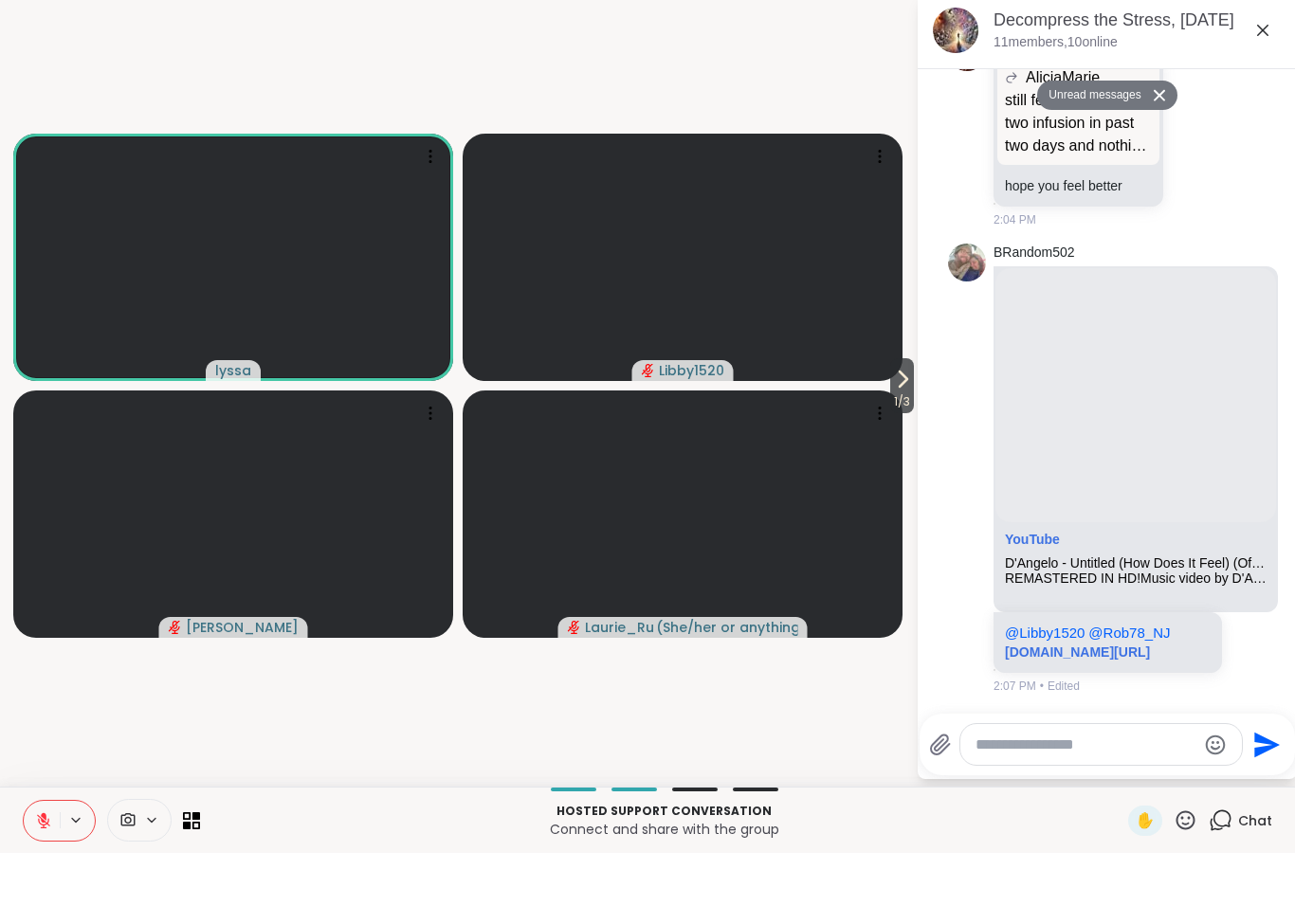
click at [1097, 807] on textarea "Type your message" at bounding box center [1085, 816] width 221 height 19
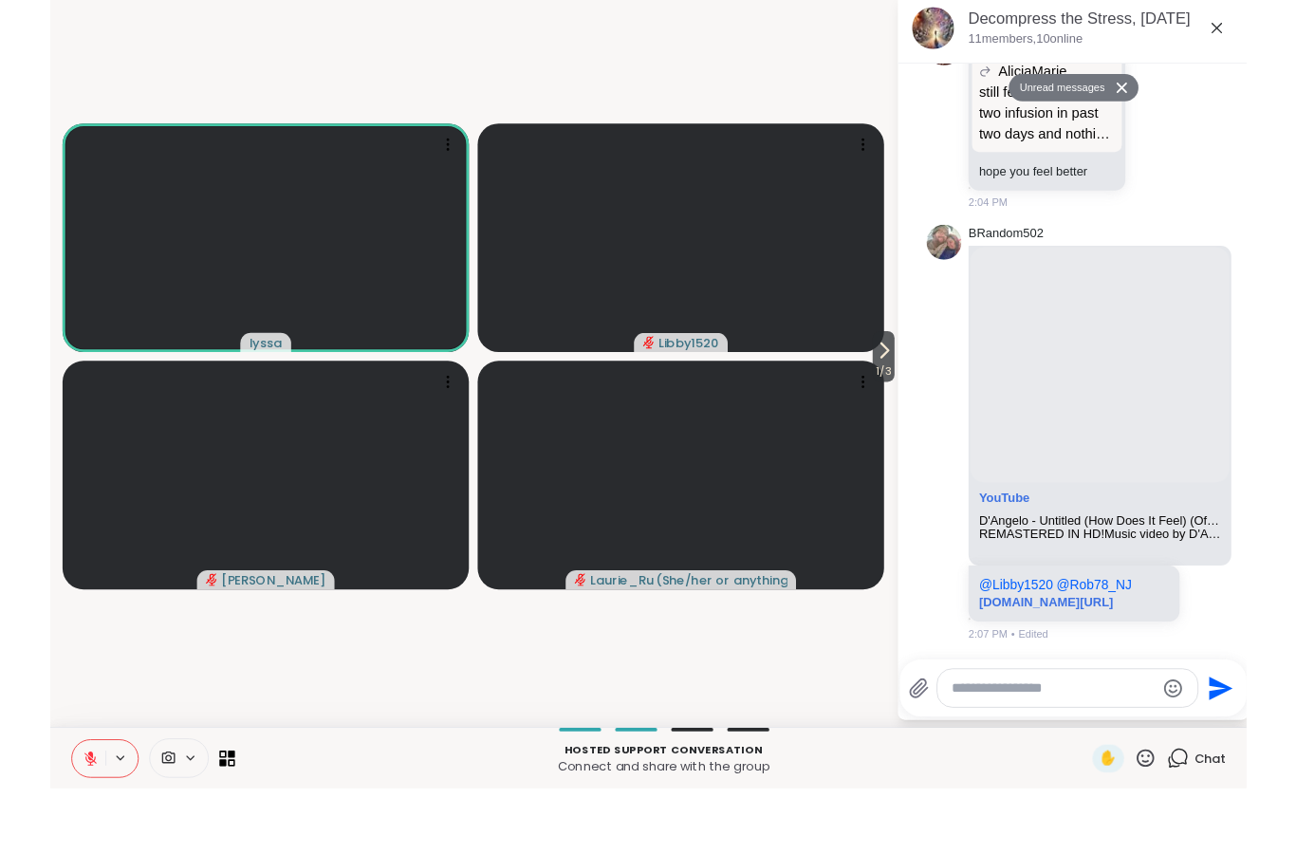
scroll to position [0, 0]
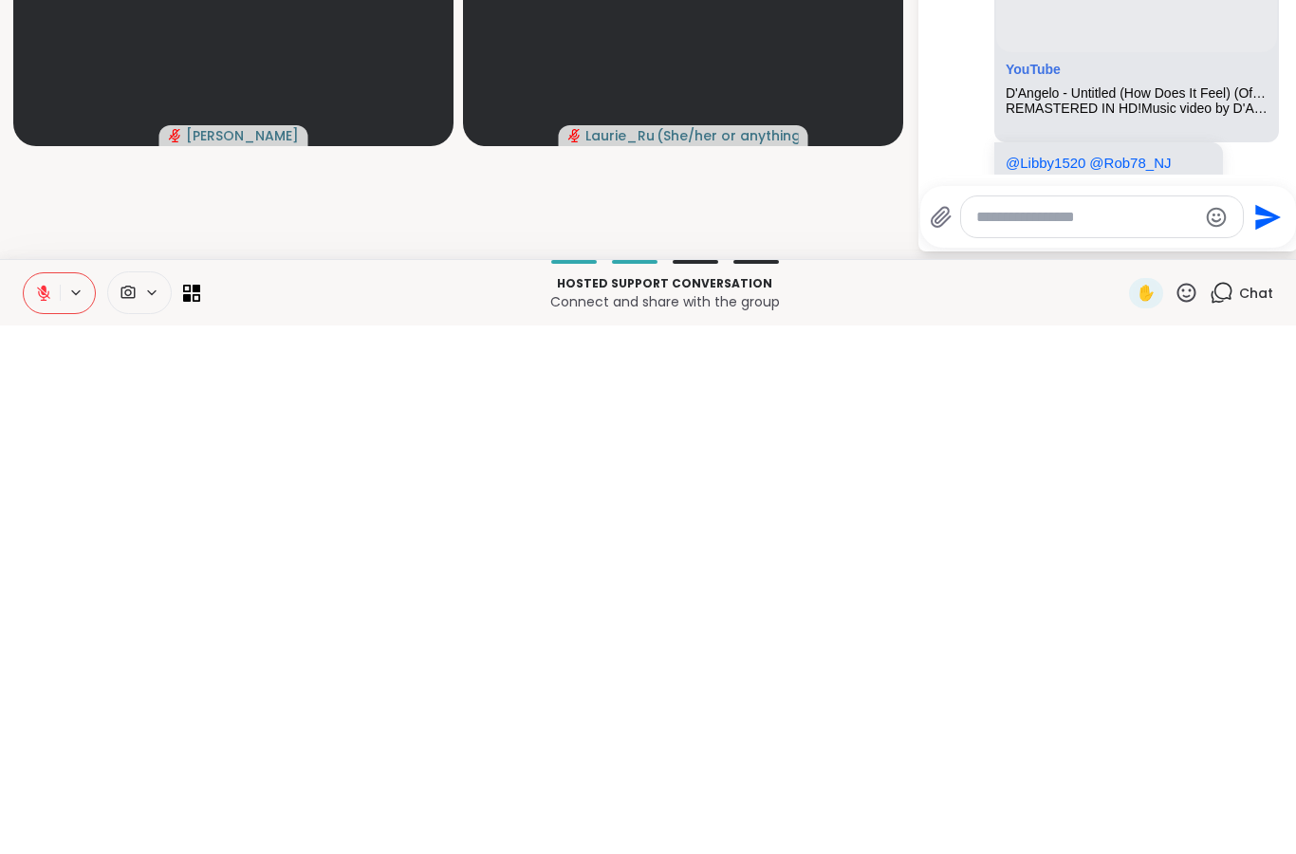
type textarea "*"
type textarea "**********"
click at [1269, 727] on icon "Send" at bounding box center [1271, 740] width 26 height 26
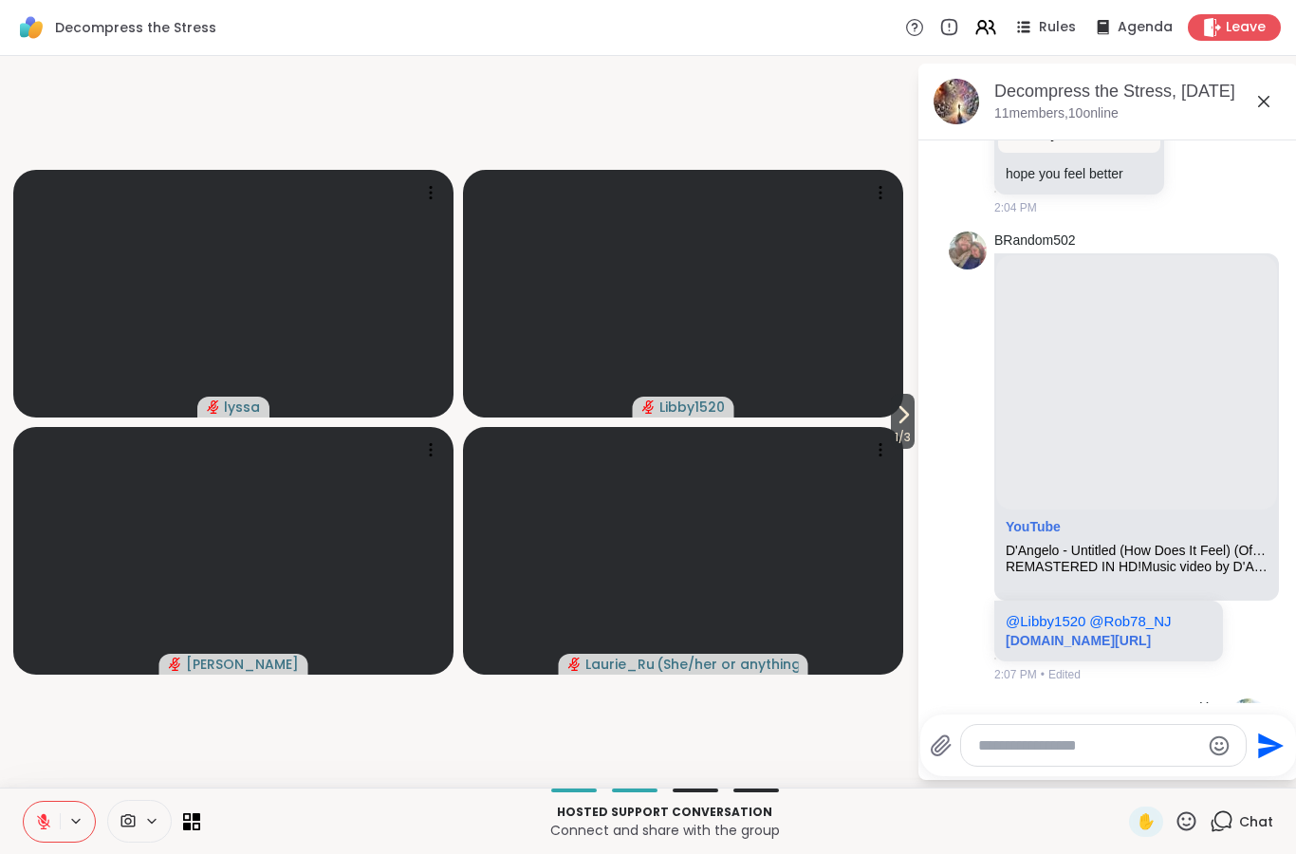
scroll to position [619, 0]
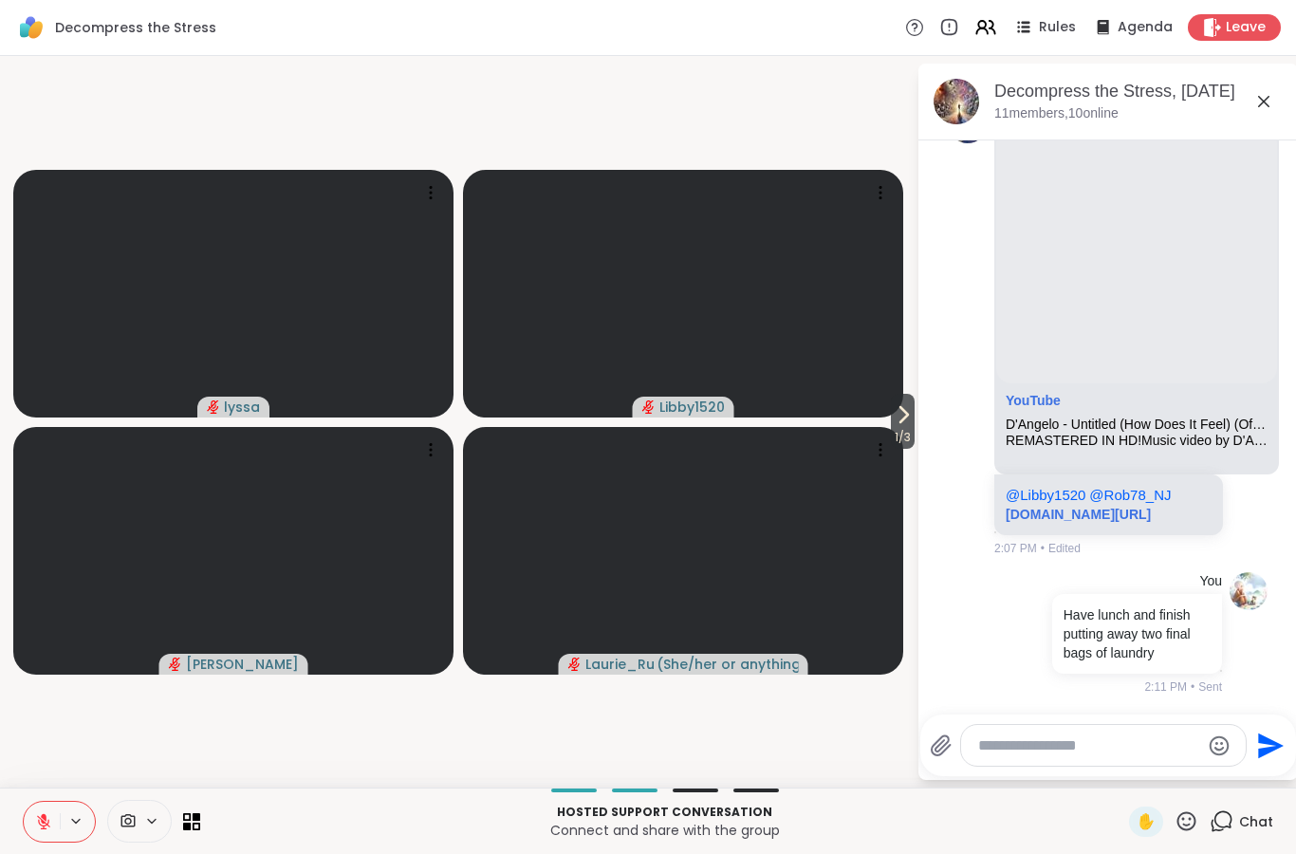
click at [49, 827] on icon at bounding box center [43, 821] width 17 height 17
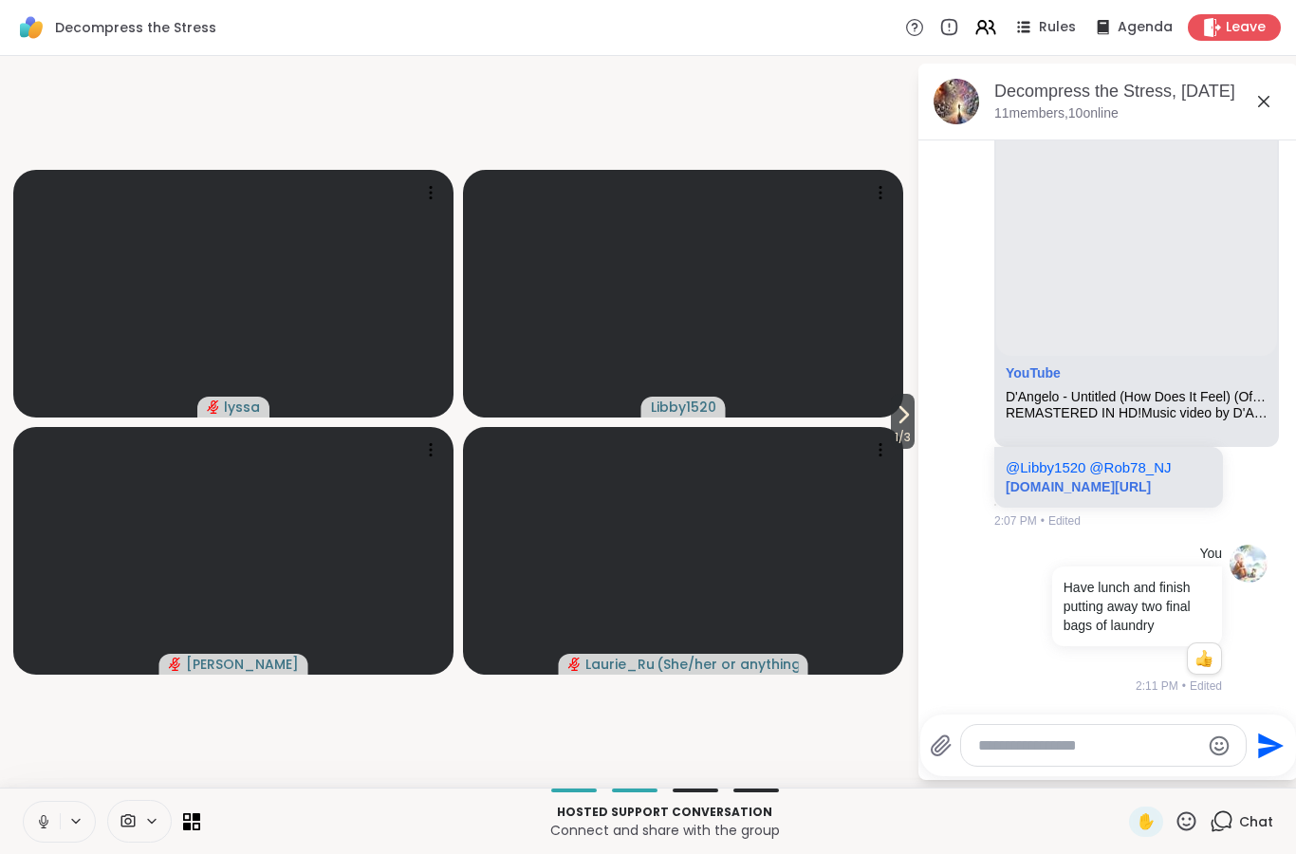
click at [898, 418] on icon at bounding box center [903, 414] width 23 height 23
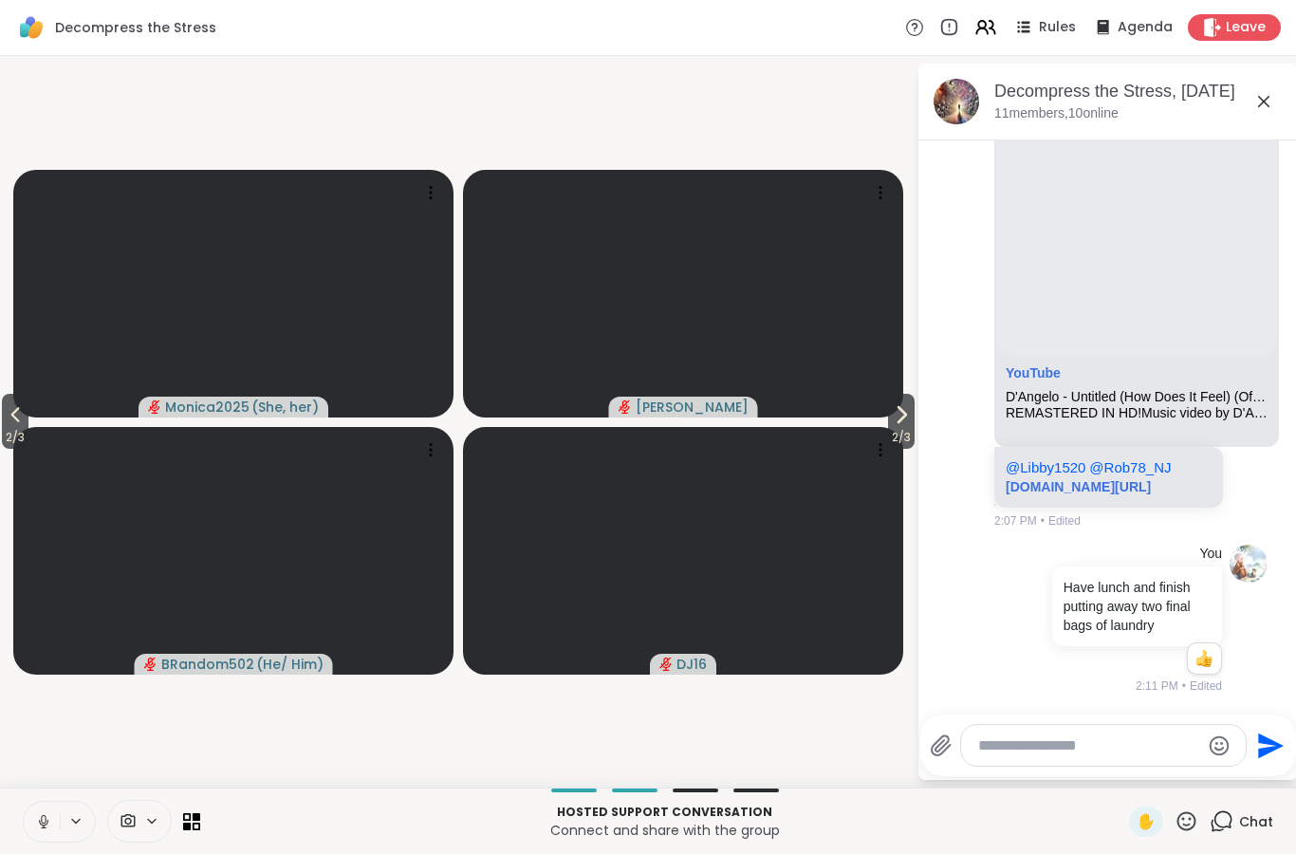
click at [28, 826] on button at bounding box center [42, 822] width 36 height 40
click at [36, 822] on icon at bounding box center [43, 821] width 17 height 17
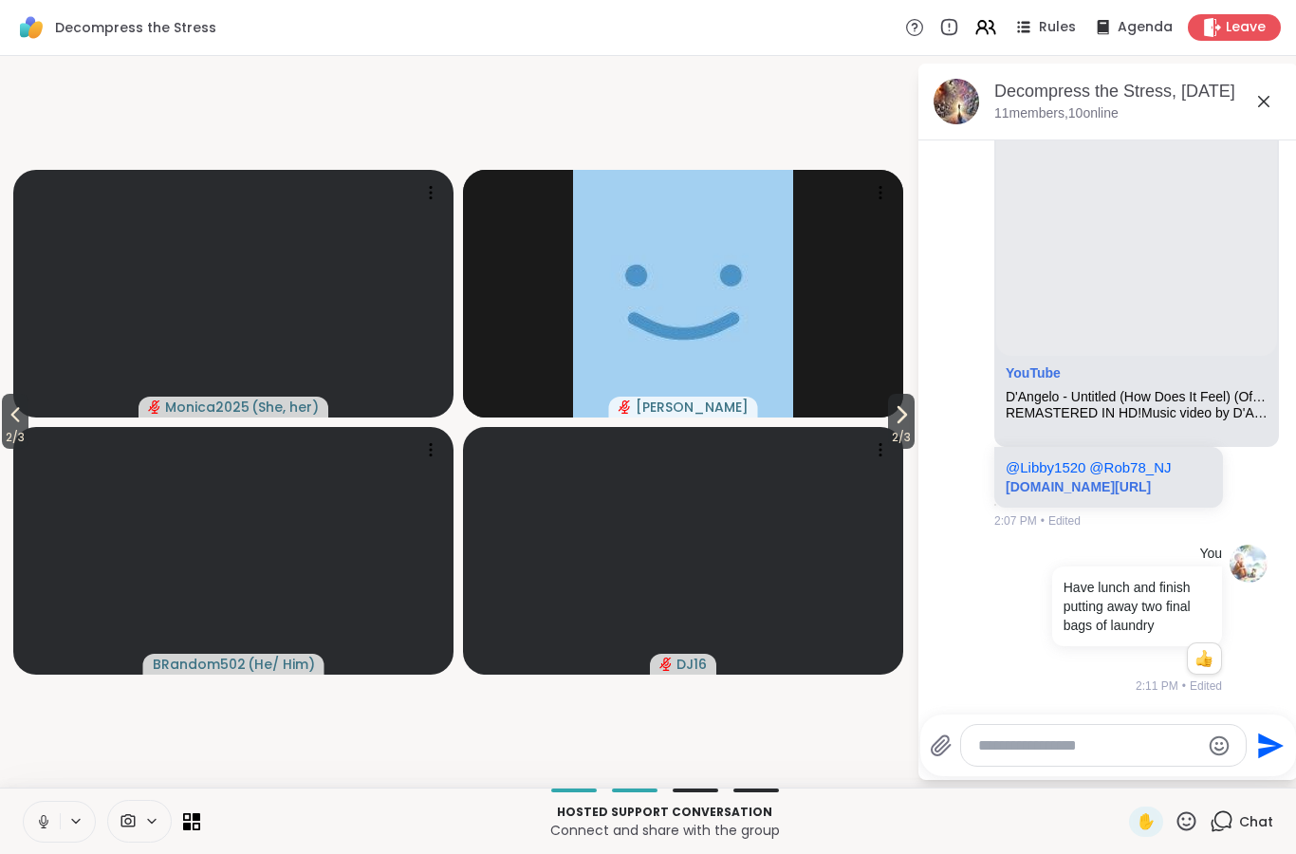
click at [46, 821] on icon at bounding box center [43, 819] width 5 height 9
click at [36, 813] on icon at bounding box center [43, 821] width 17 height 17
click at [7, 422] on icon at bounding box center [15, 414] width 23 height 23
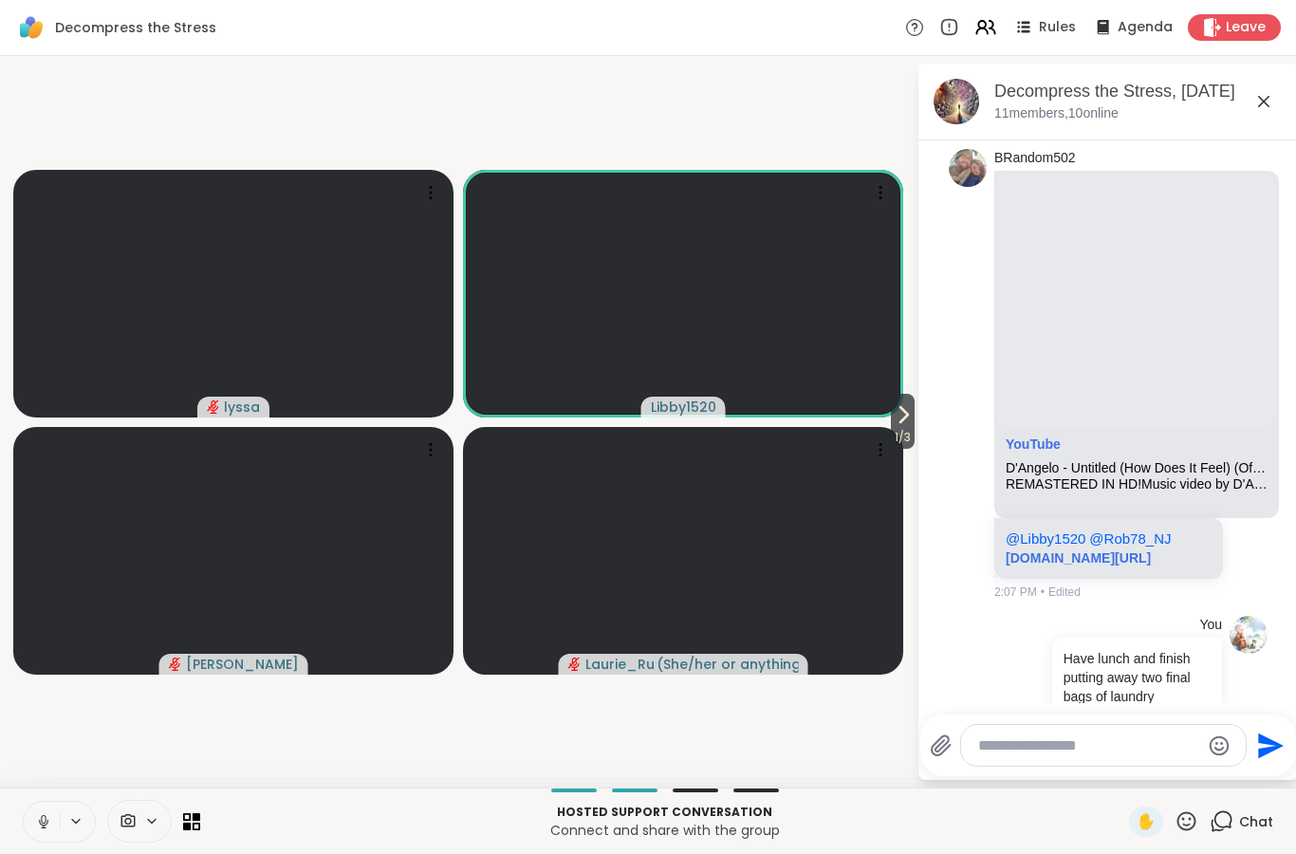
scroll to position [563, 0]
click at [1211, 554] on p "@Libby1520 @Rob78_NJ youtu.be/SxVNOnPyvIU?si=LG_rVi5fdNRhKleB" at bounding box center [1109, 548] width 206 height 38
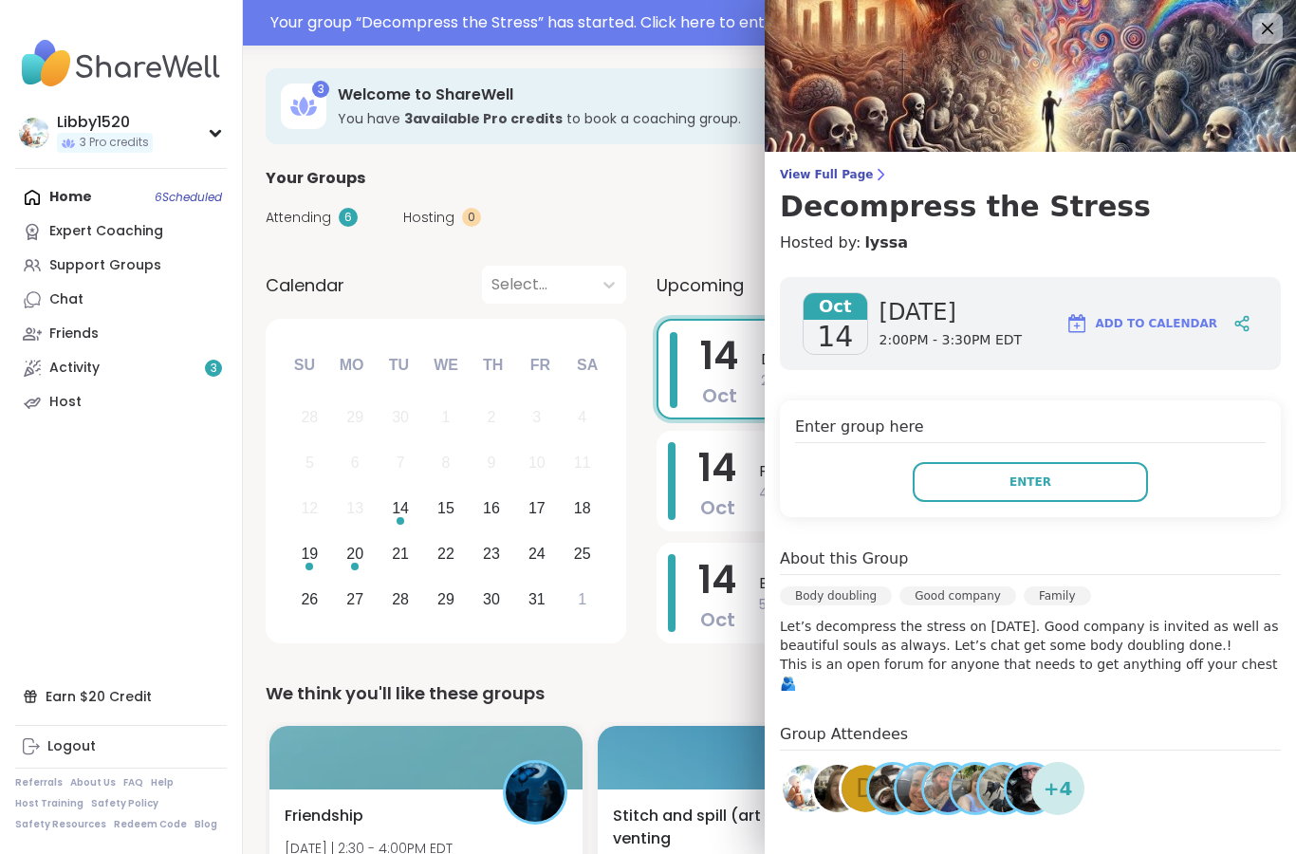
click at [1048, 485] on span "Enter" at bounding box center [1031, 481] width 42 height 17
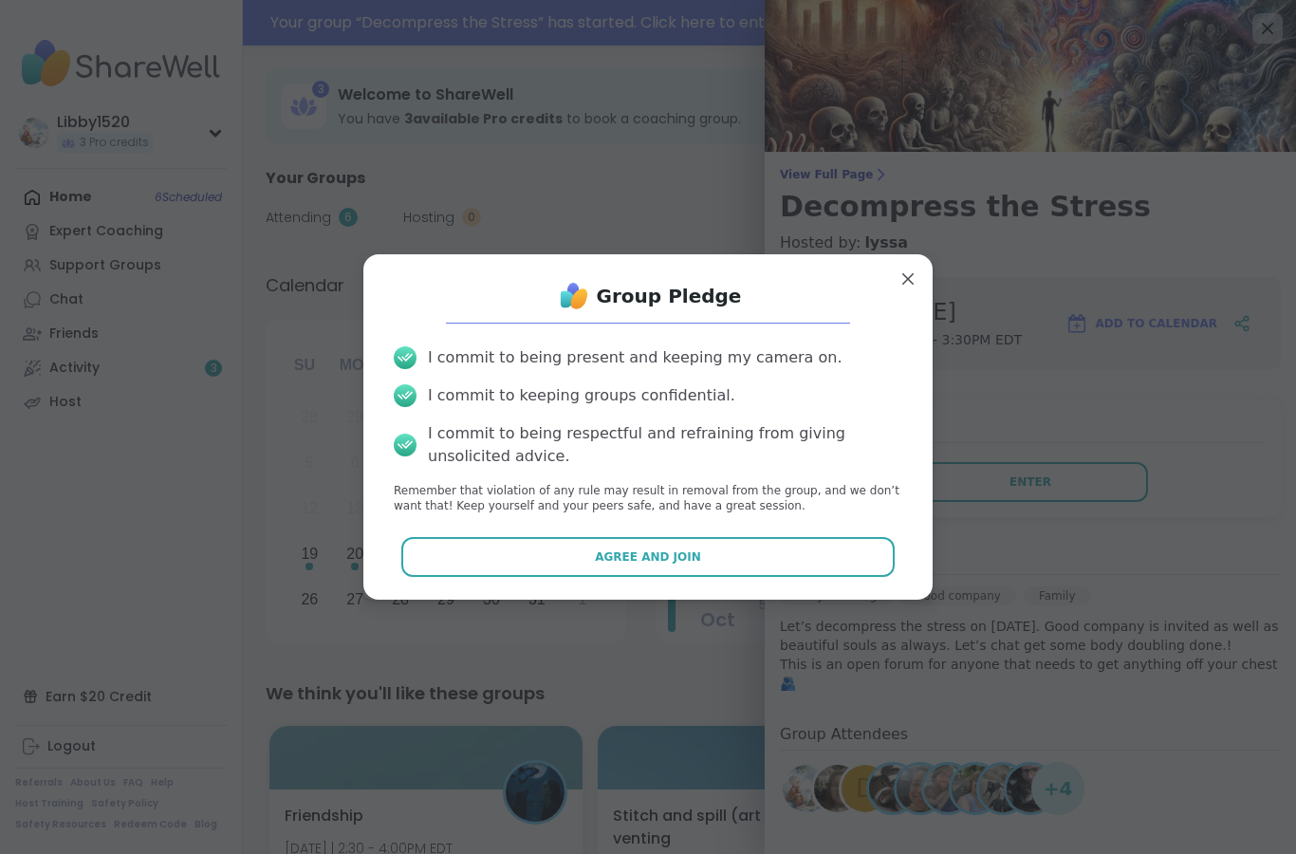
click at [836, 566] on button "Agree and Join" at bounding box center [648, 557] width 494 height 40
